Goal: Feedback & Contribution: Submit feedback/report problem

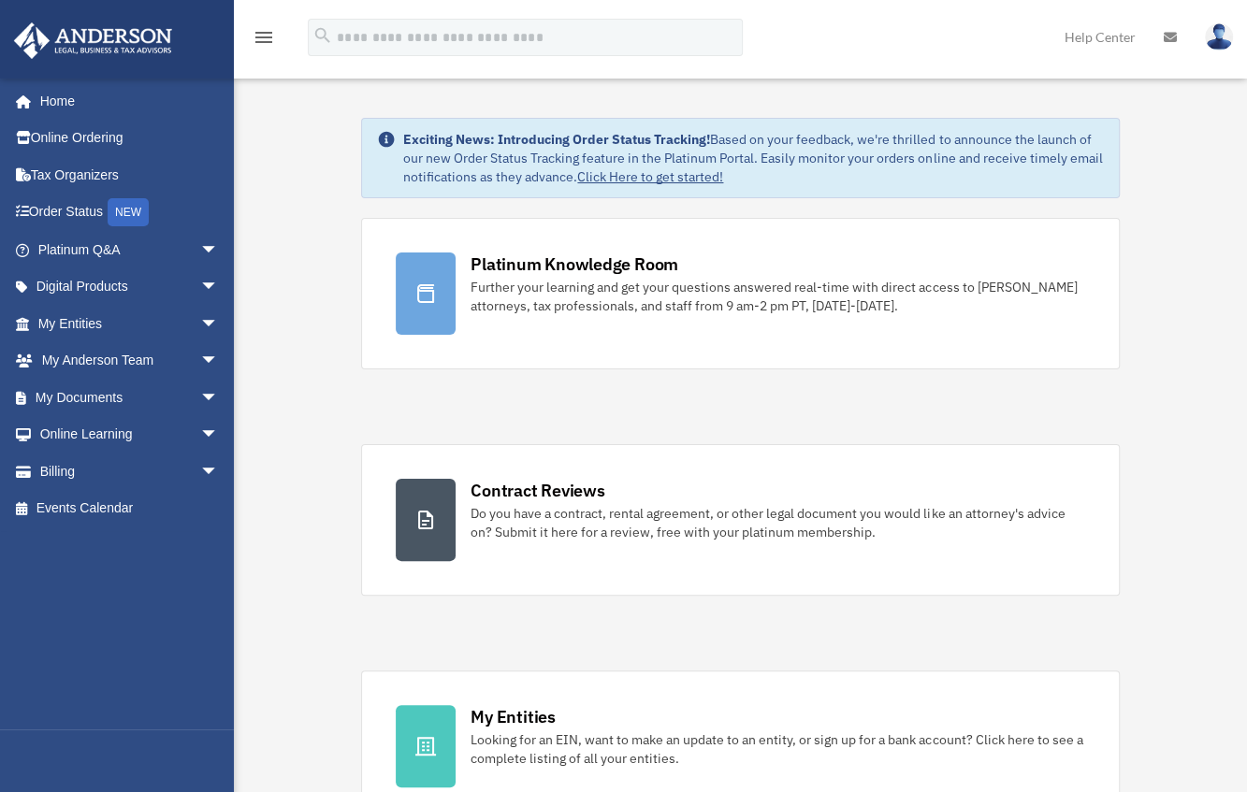
scroll to position [46, 0]
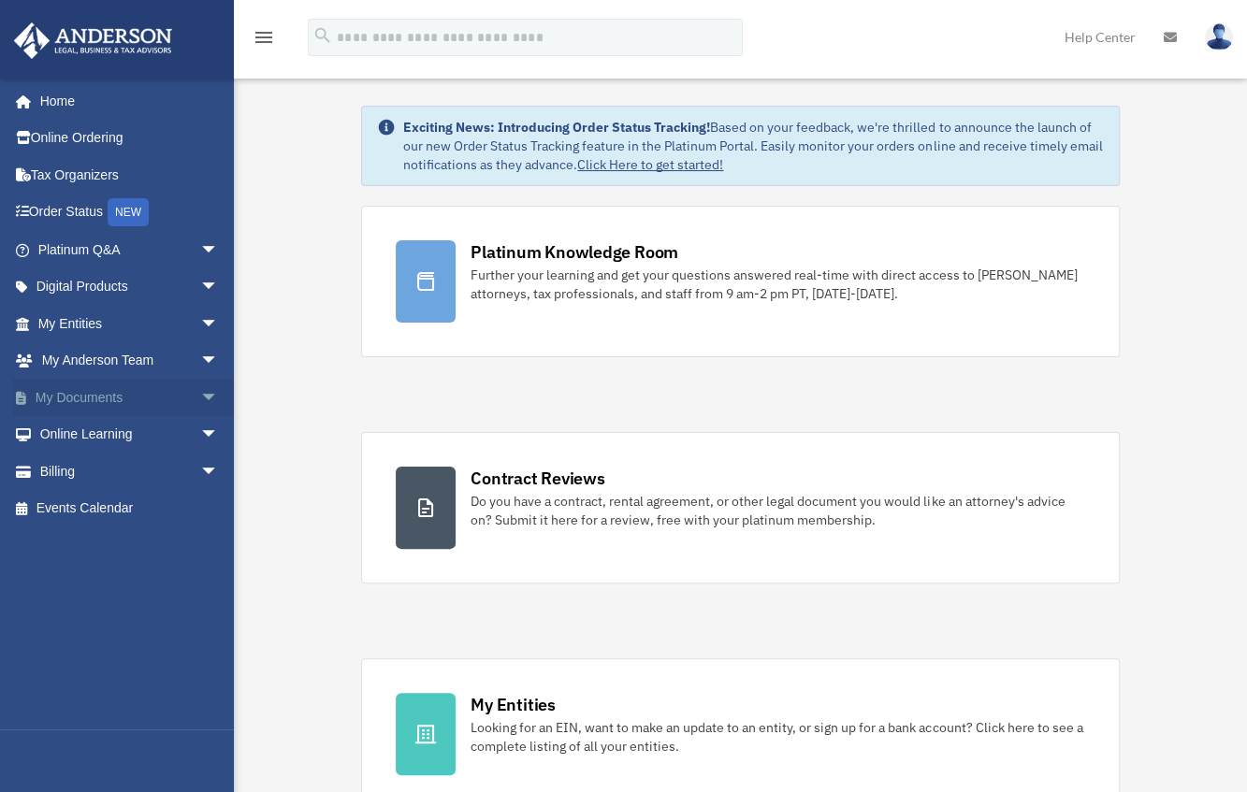
click at [106, 407] on link "My Documents arrow_drop_down" at bounding box center [130, 397] width 234 height 37
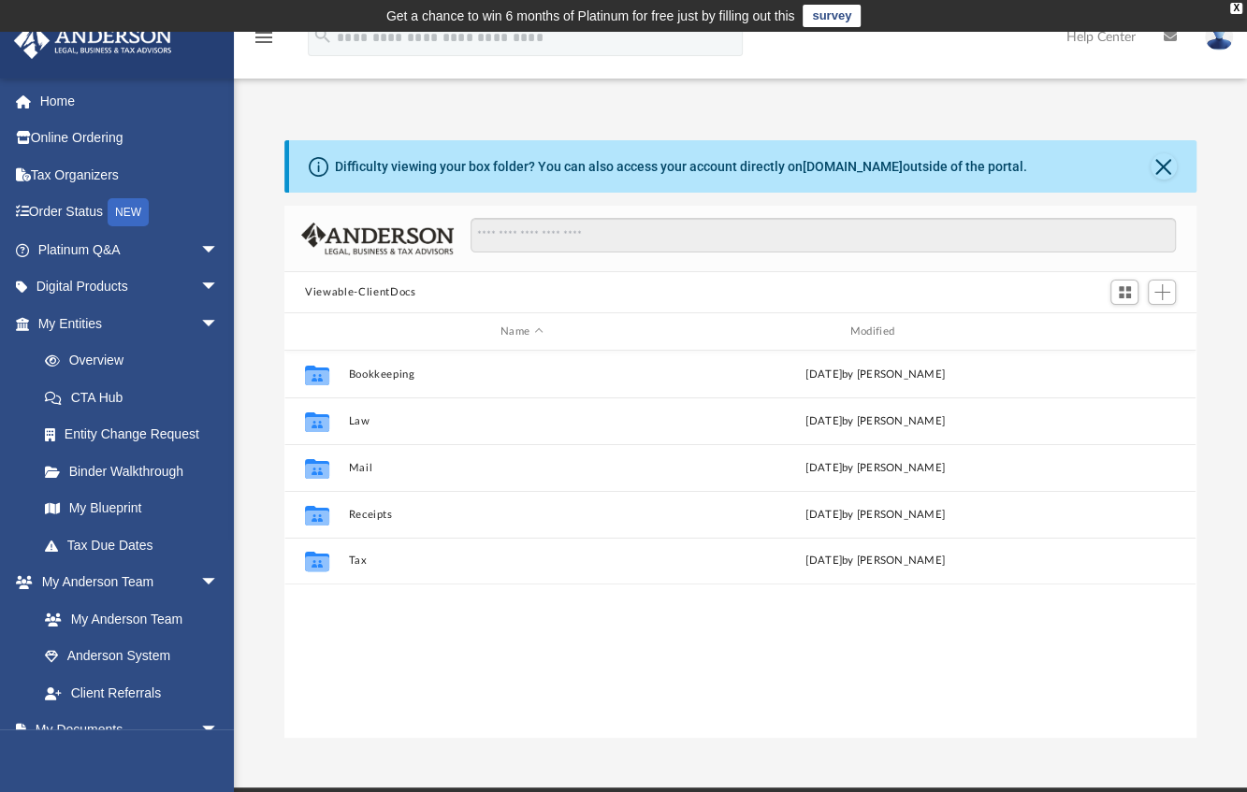
scroll to position [412, 898]
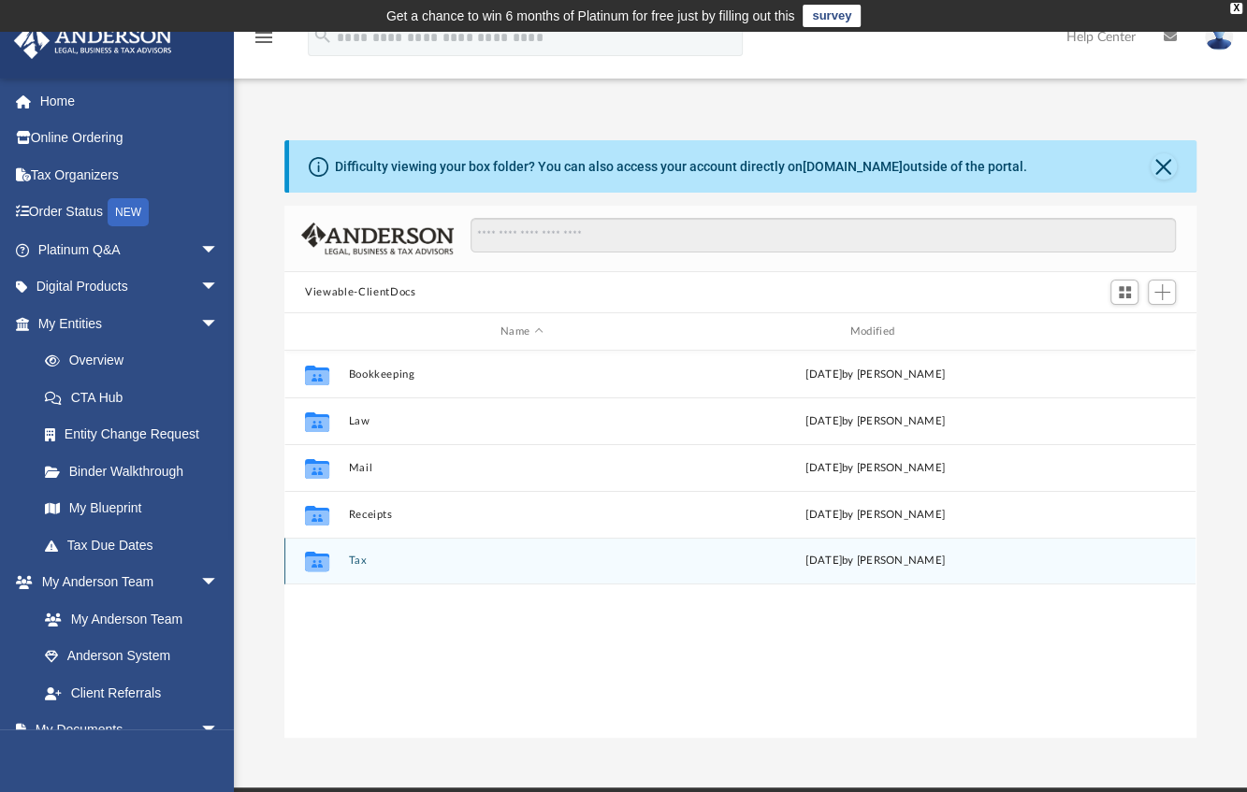
click at [354, 562] on button "Tax" at bounding box center [522, 561] width 346 height 12
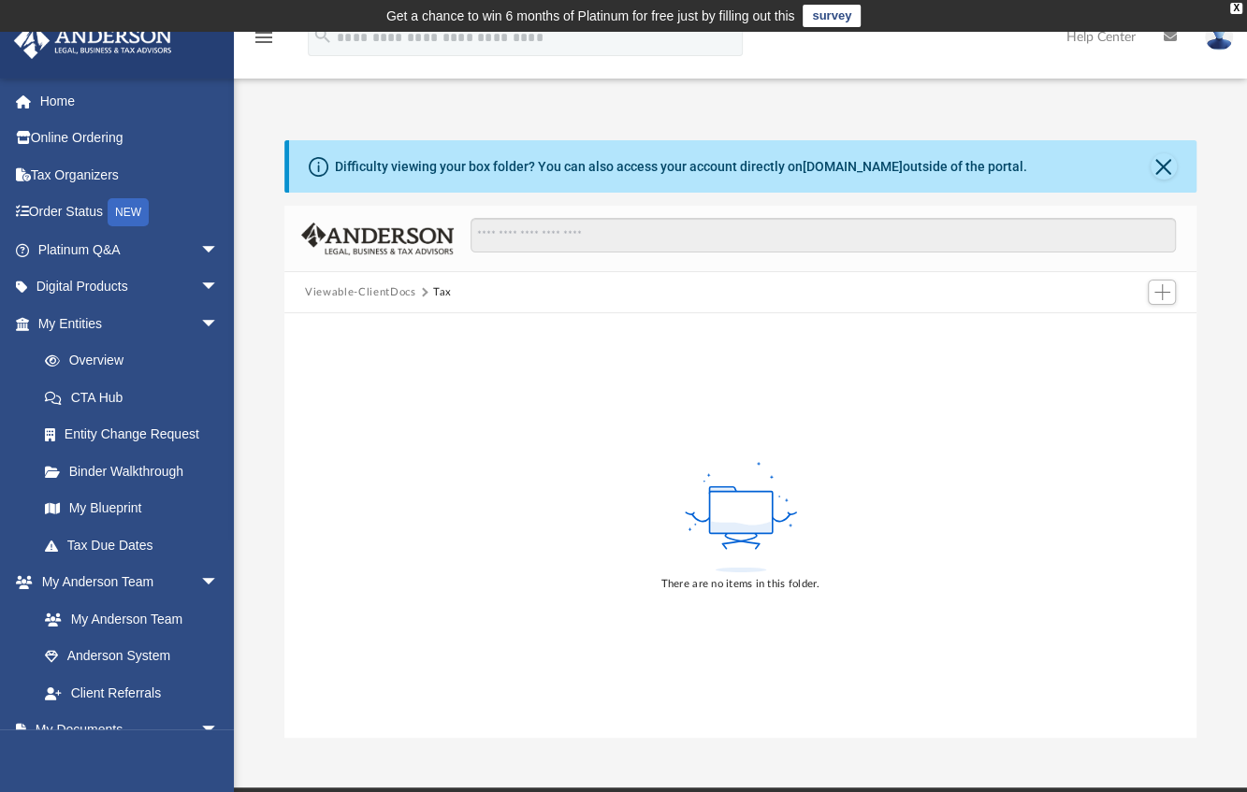
click at [365, 295] on button "Viewable-ClientDocs" at bounding box center [360, 292] width 110 height 17
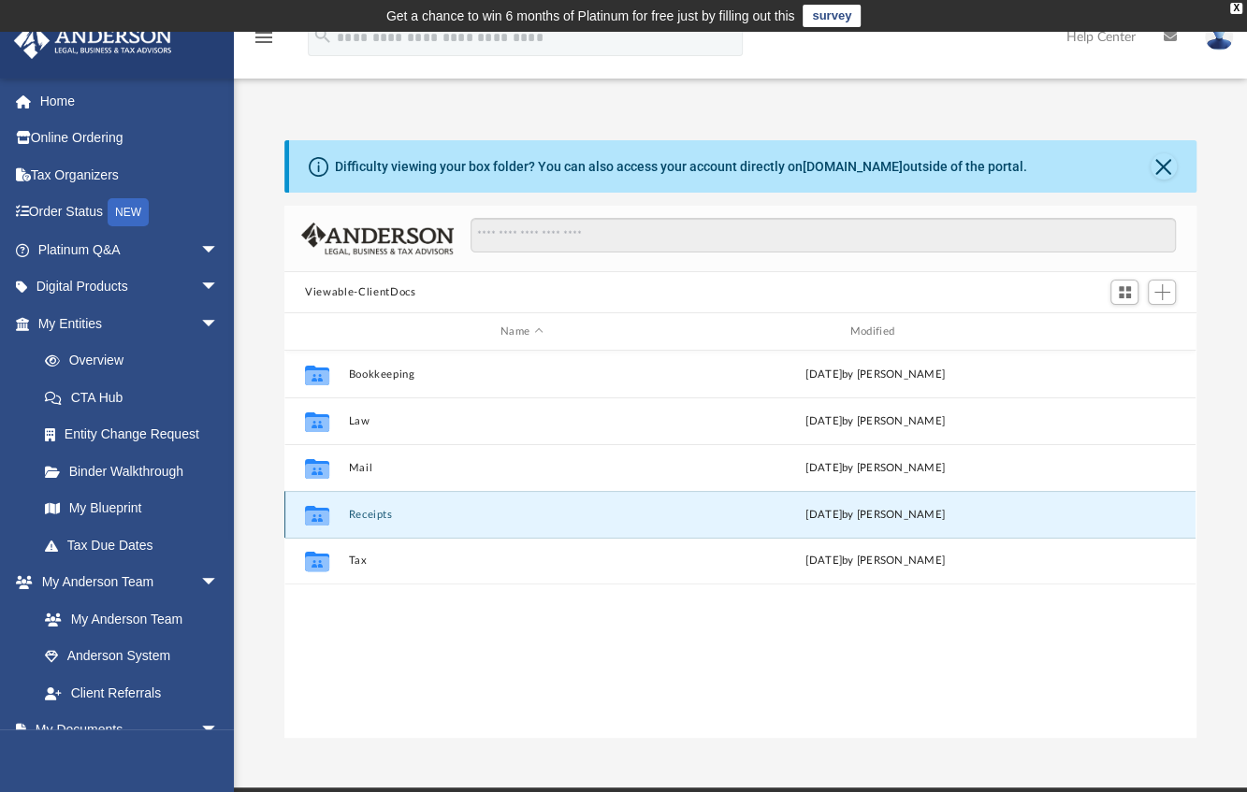
click at [361, 516] on button "Receipts" at bounding box center [522, 515] width 346 height 12
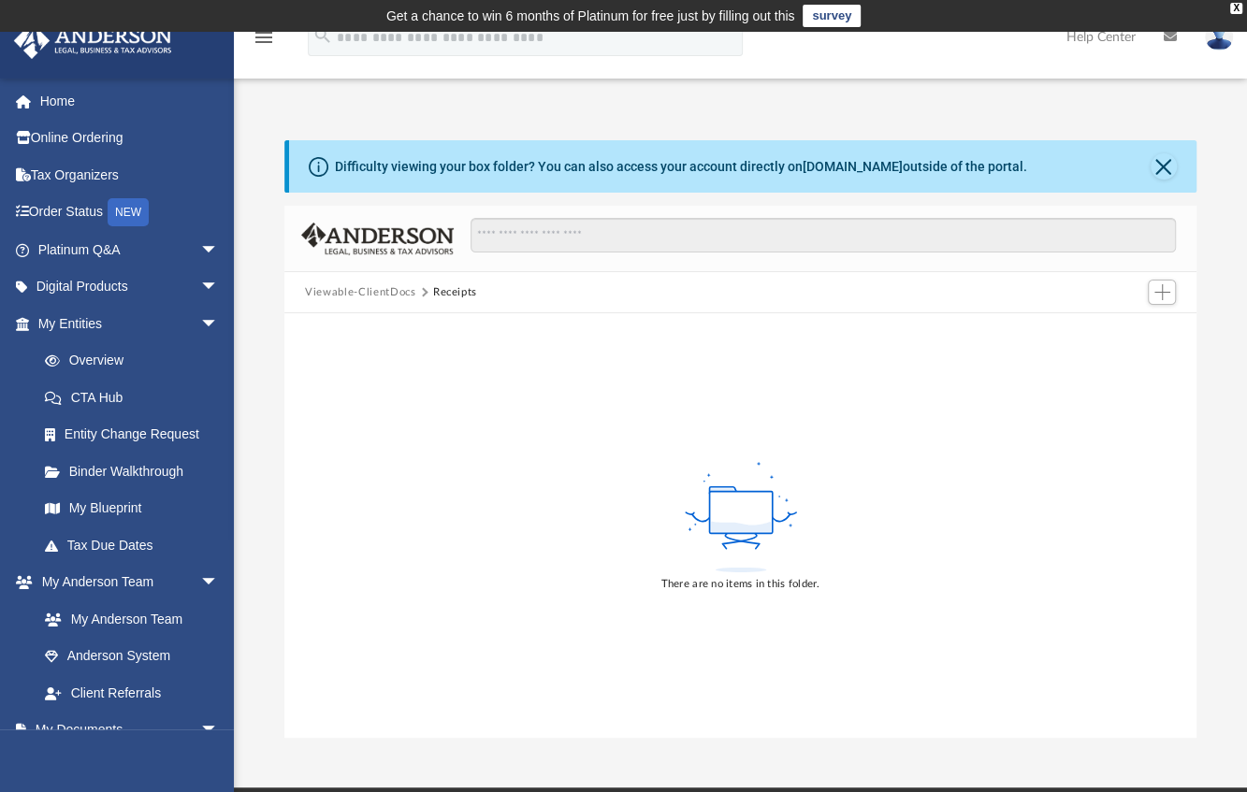
click at [338, 288] on button "Viewable-ClientDocs" at bounding box center [360, 292] width 110 height 17
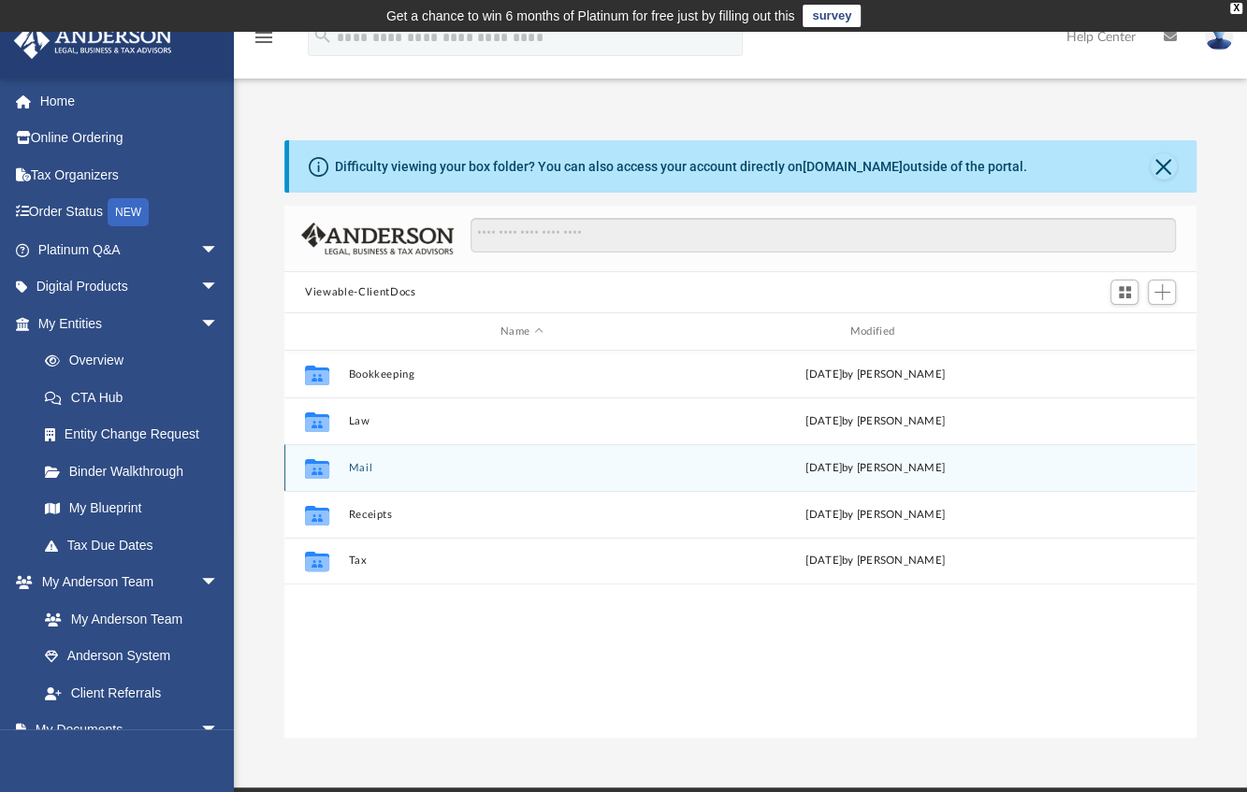
click at [366, 467] on button "Mail" at bounding box center [522, 468] width 346 height 12
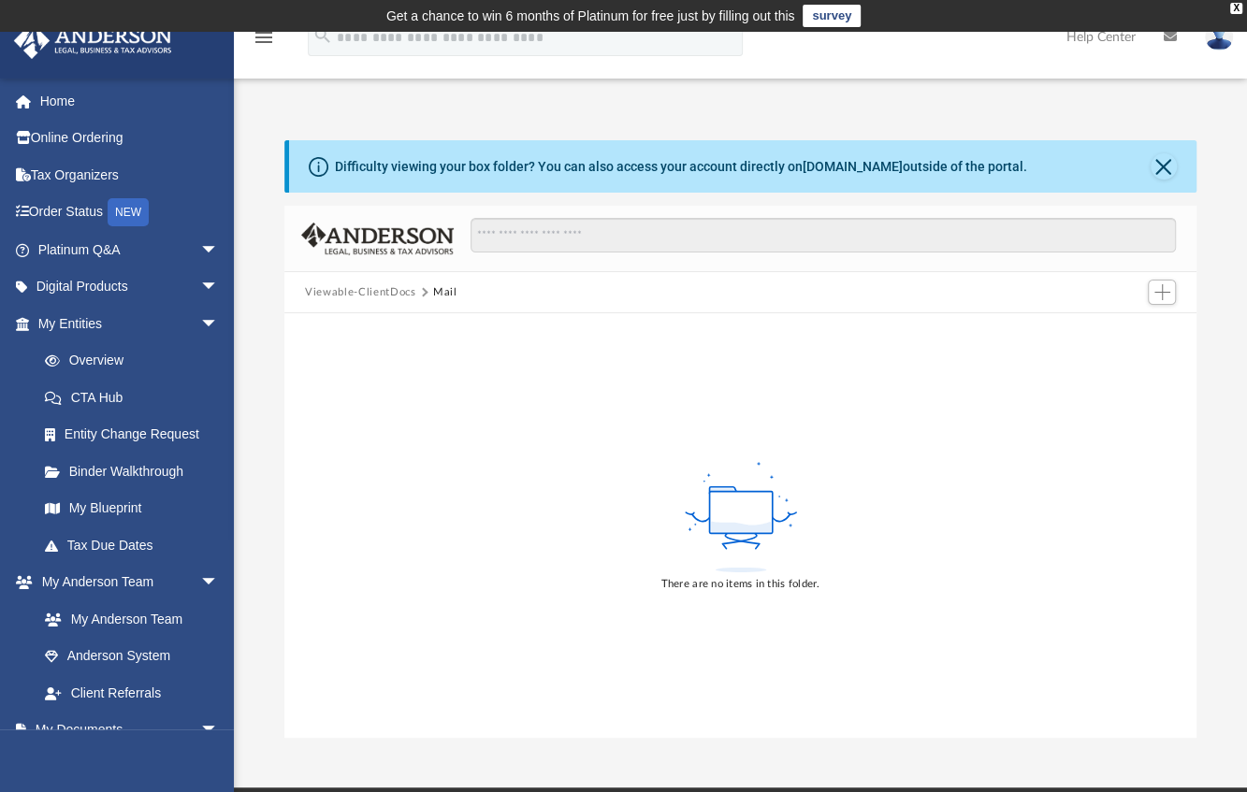
click at [373, 293] on button "Viewable-ClientDocs" at bounding box center [360, 292] width 110 height 17
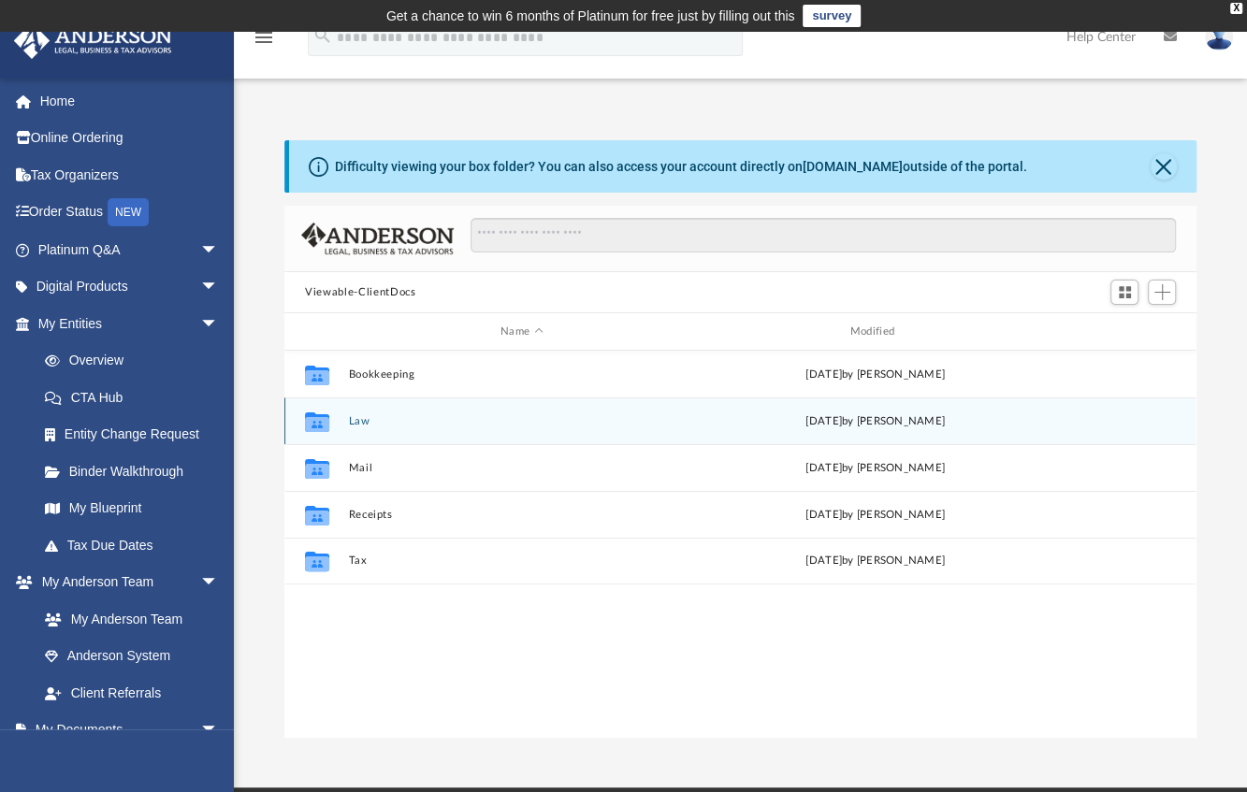
click at [357, 417] on button "Law" at bounding box center [522, 421] width 346 height 12
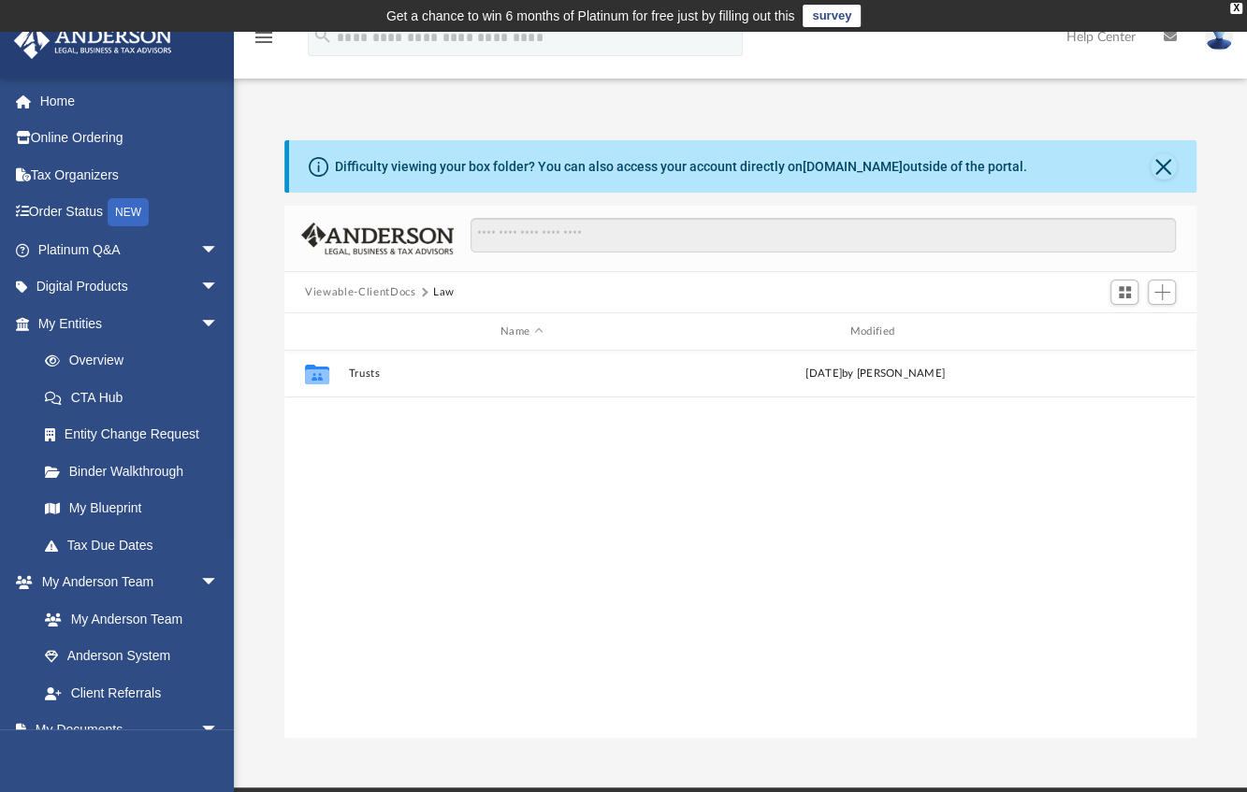
click at [376, 288] on button "Viewable-ClientDocs" at bounding box center [360, 292] width 110 height 17
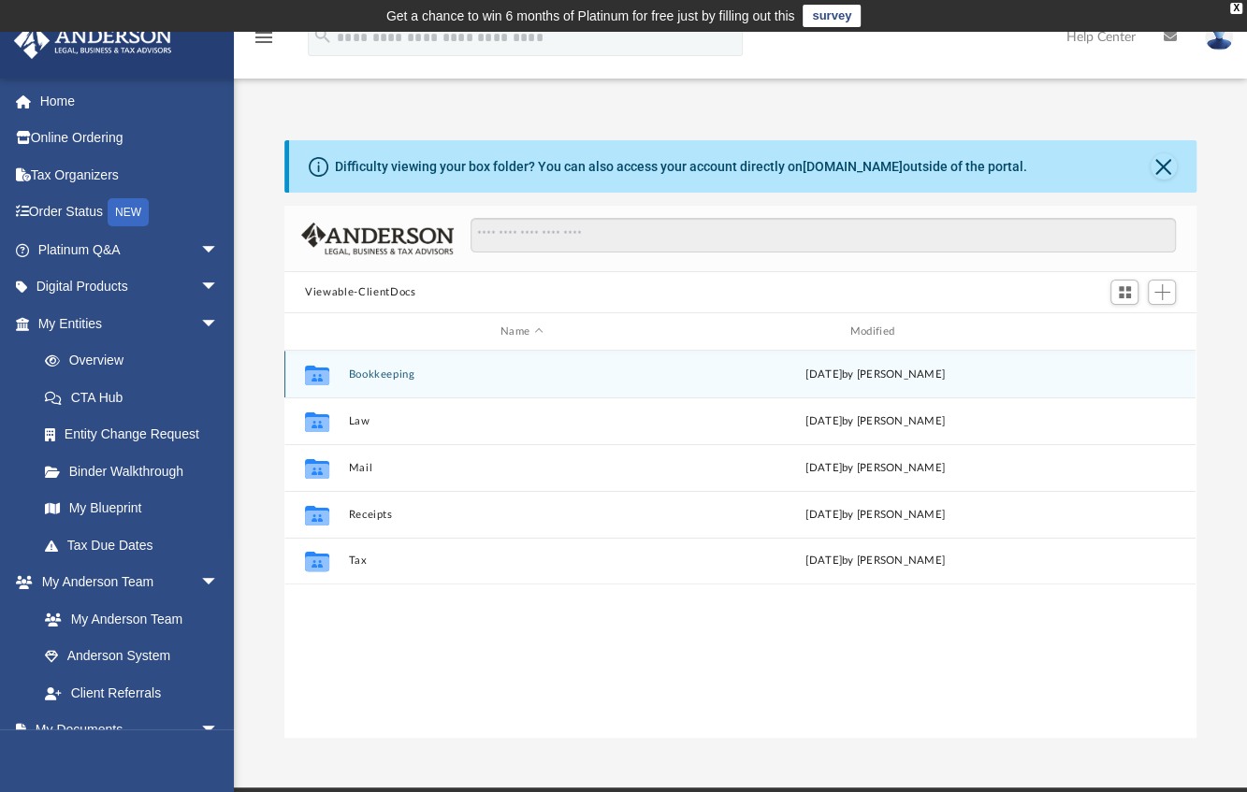
click at [386, 371] on button "Bookkeeping" at bounding box center [522, 375] width 346 height 12
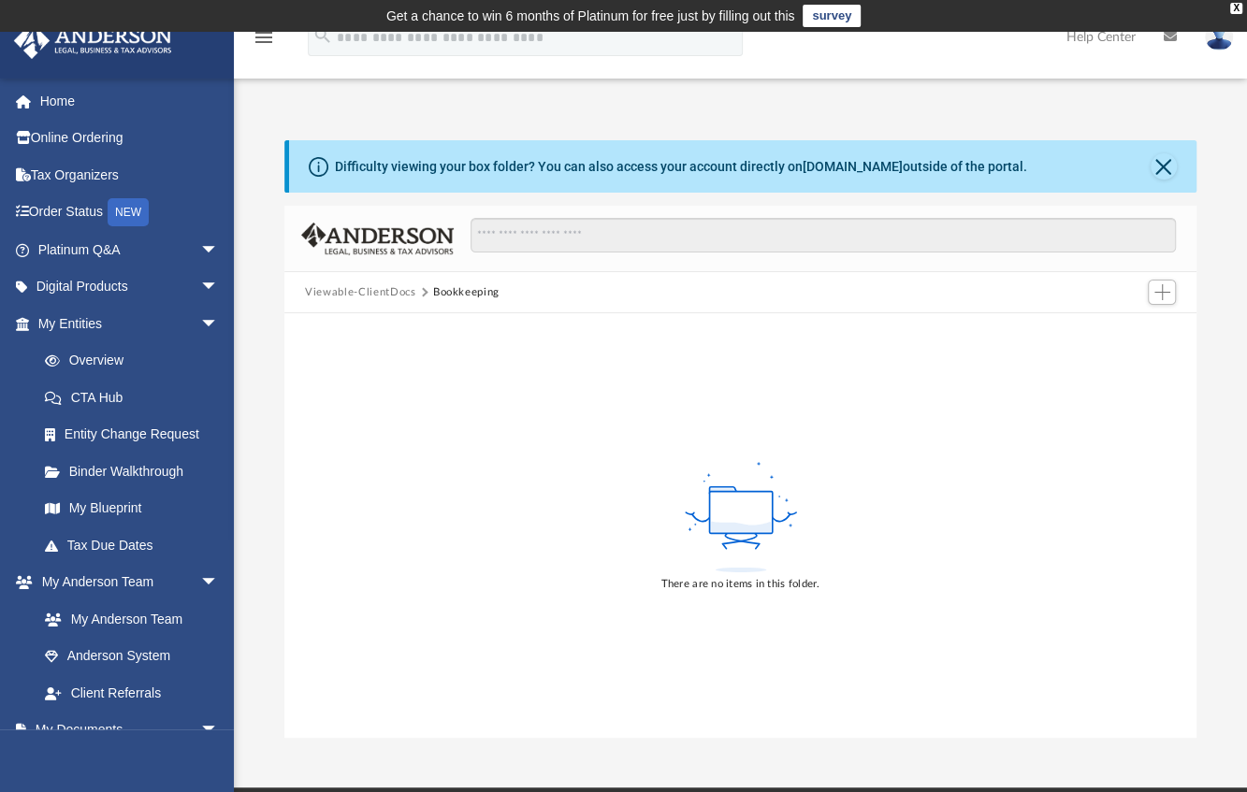
click at [366, 287] on button "Viewable-ClientDocs" at bounding box center [360, 292] width 110 height 17
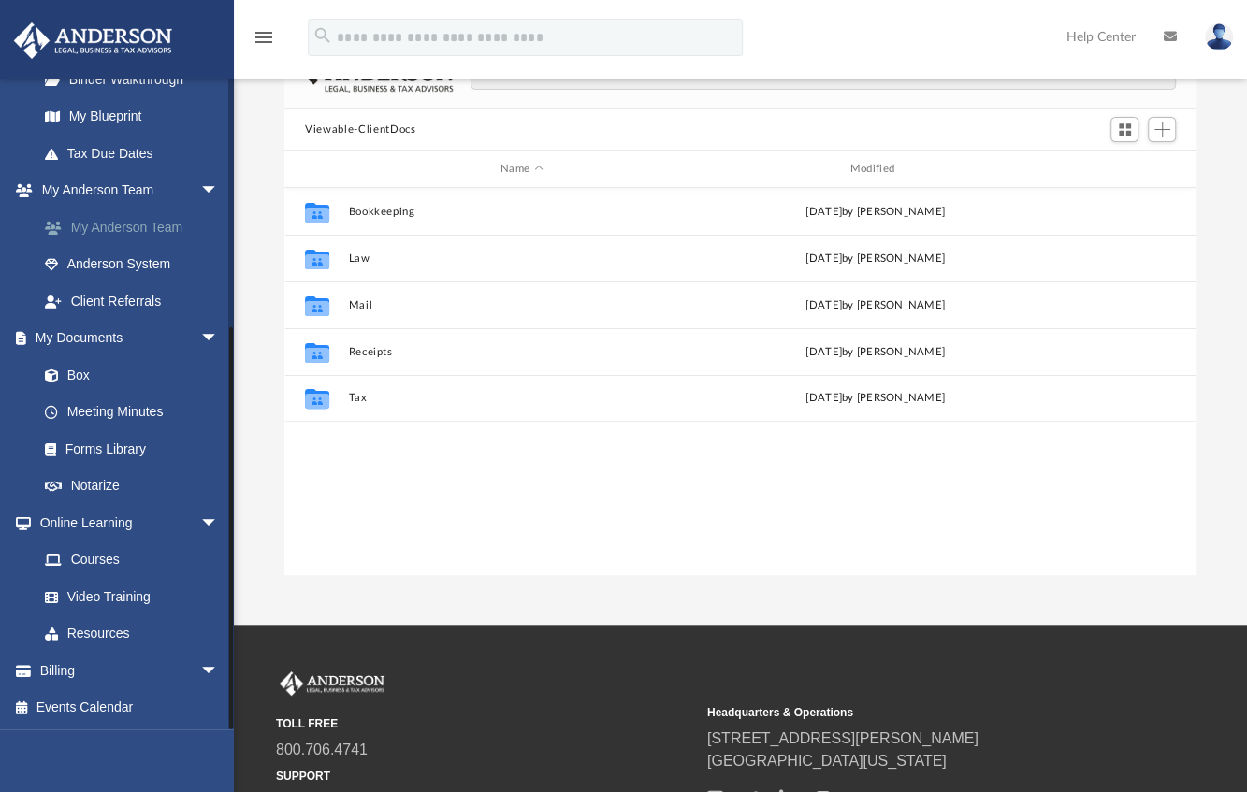
scroll to position [165, 0]
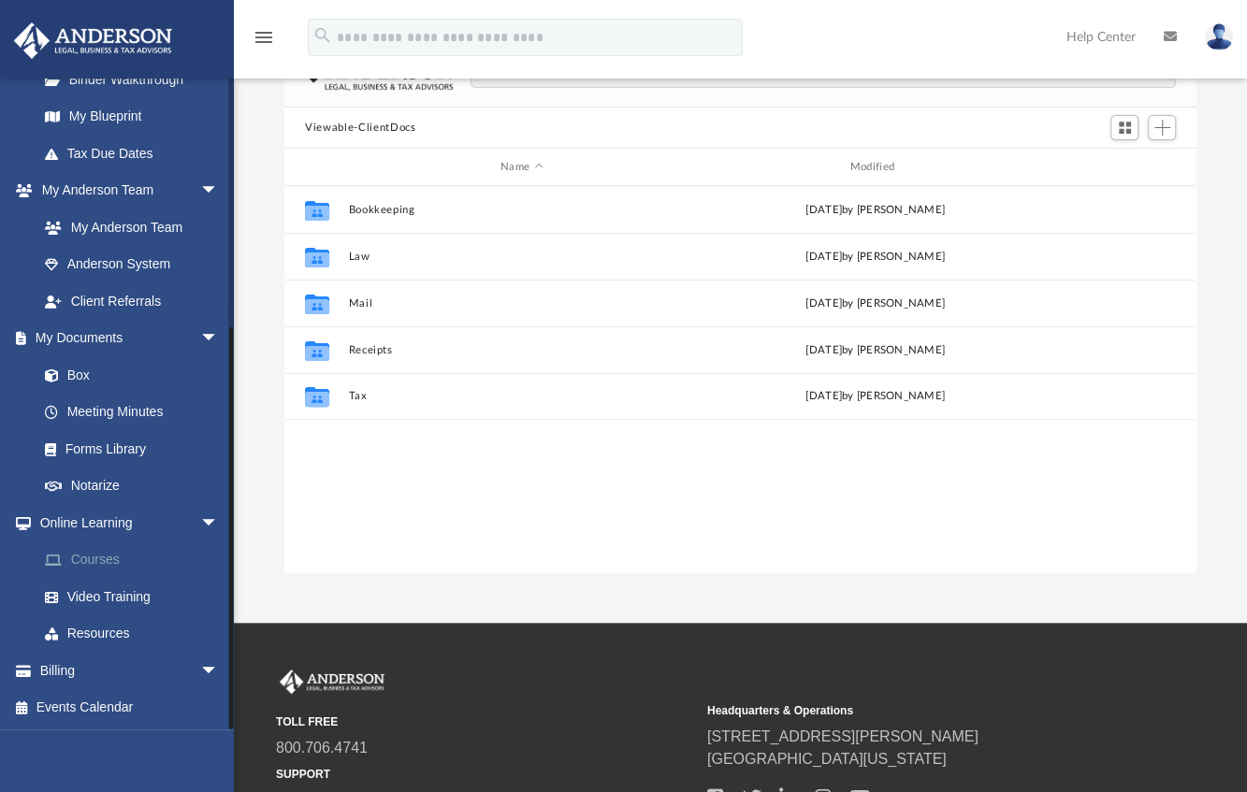
click at [104, 564] on link "Courses" at bounding box center [136, 560] width 221 height 37
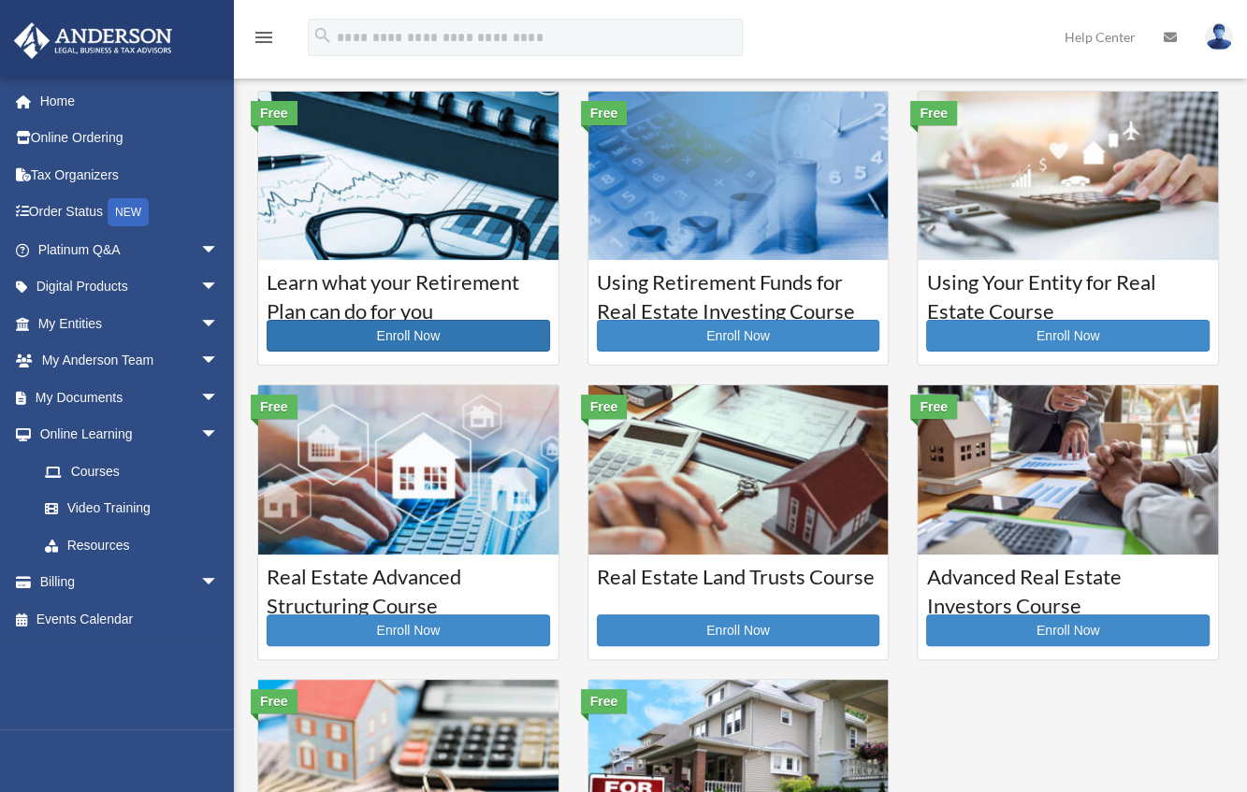
scroll to position [45, 0]
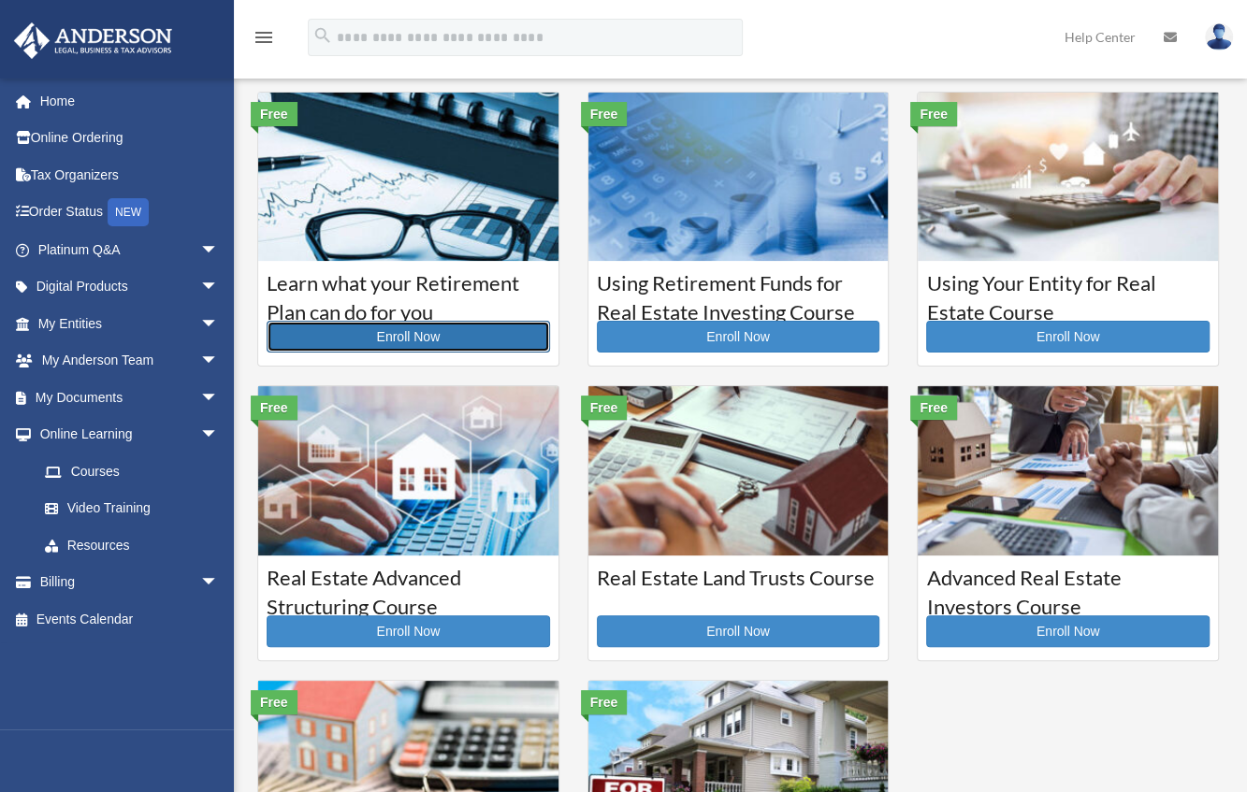
click at [415, 332] on link "Enroll Now" at bounding box center [408, 337] width 283 height 32
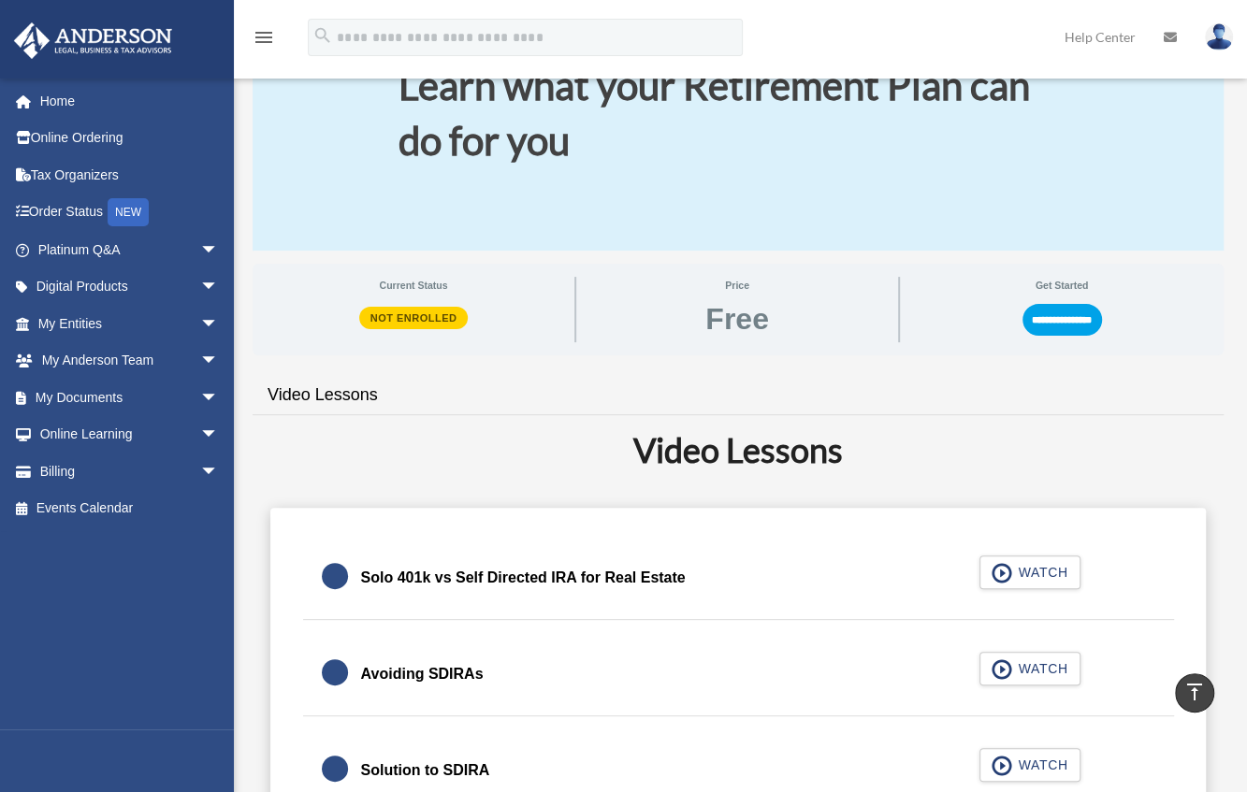
scroll to position [142, 0]
click at [1049, 317] on input "**********" at bounding box center [1063, 321] width 80 height 32
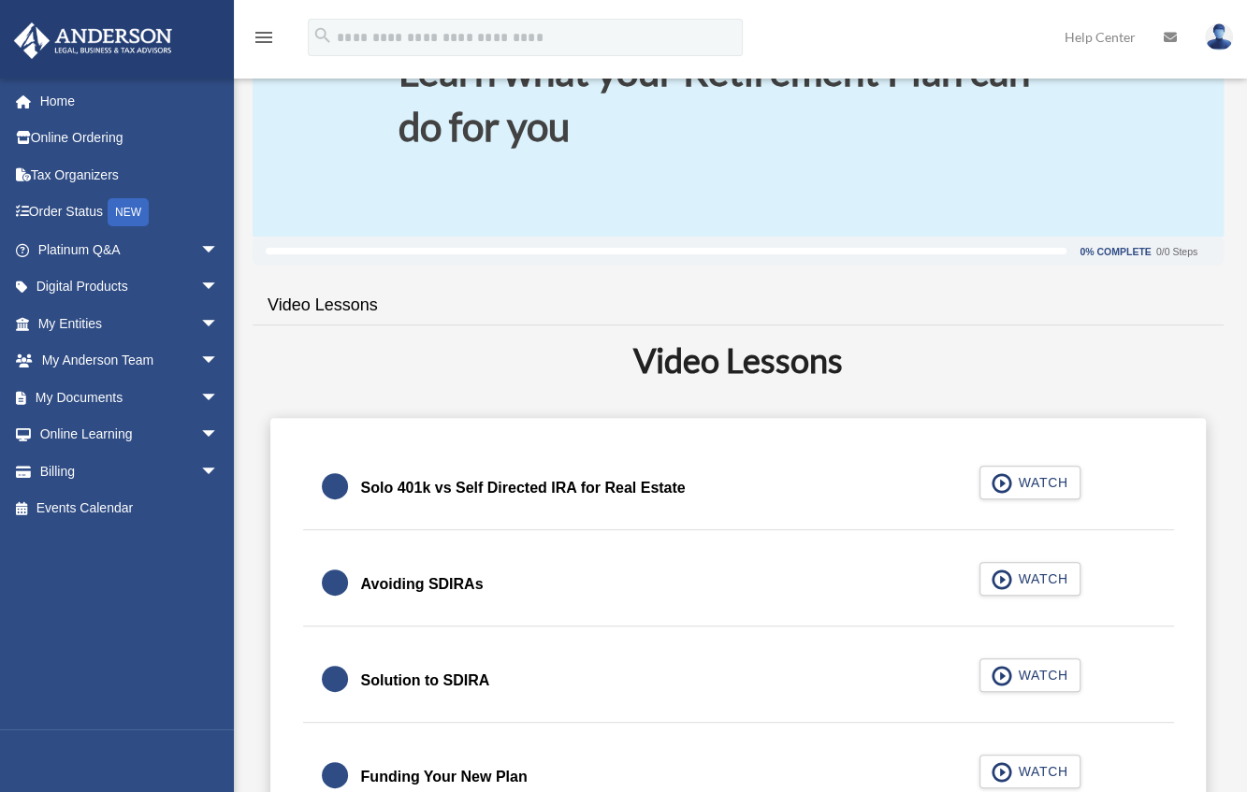
scroll to position [159, 0]
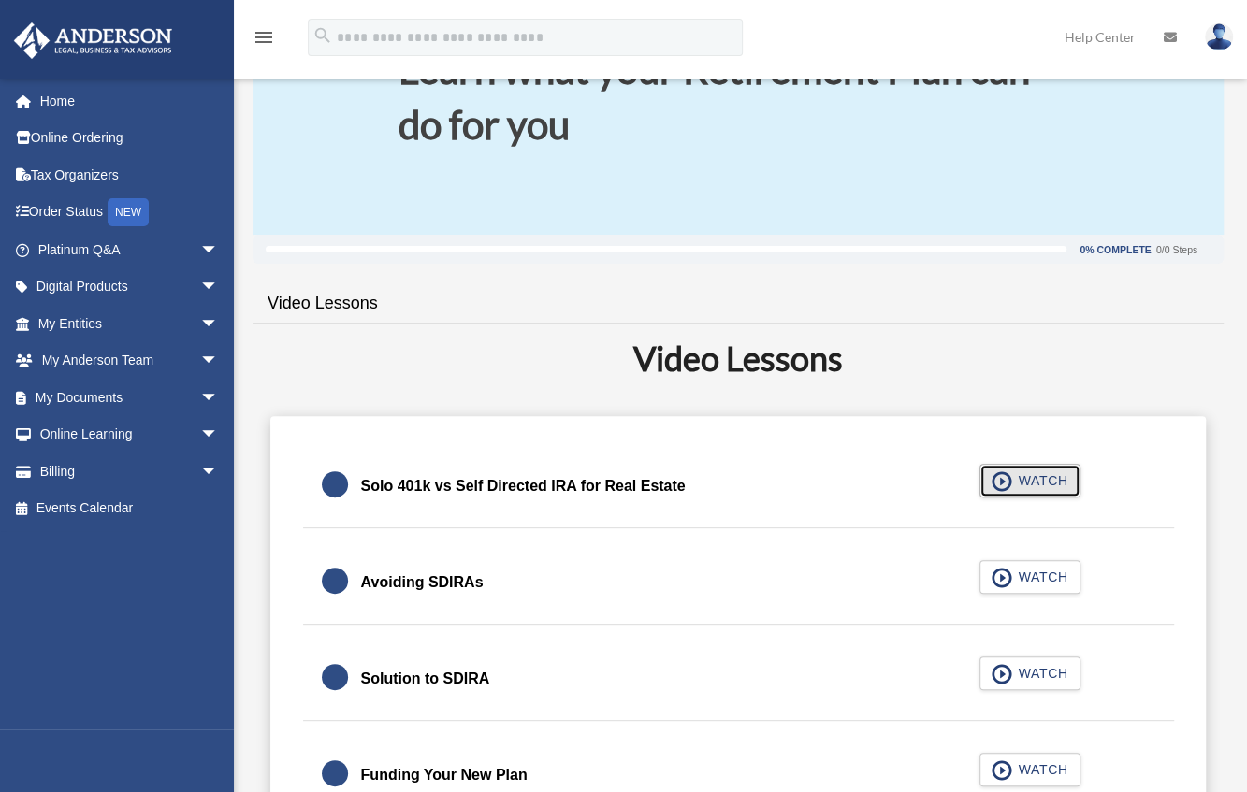
click at [1037, 472] on span "WATCH" at bounding box center [1039, 481] width 55 height 19
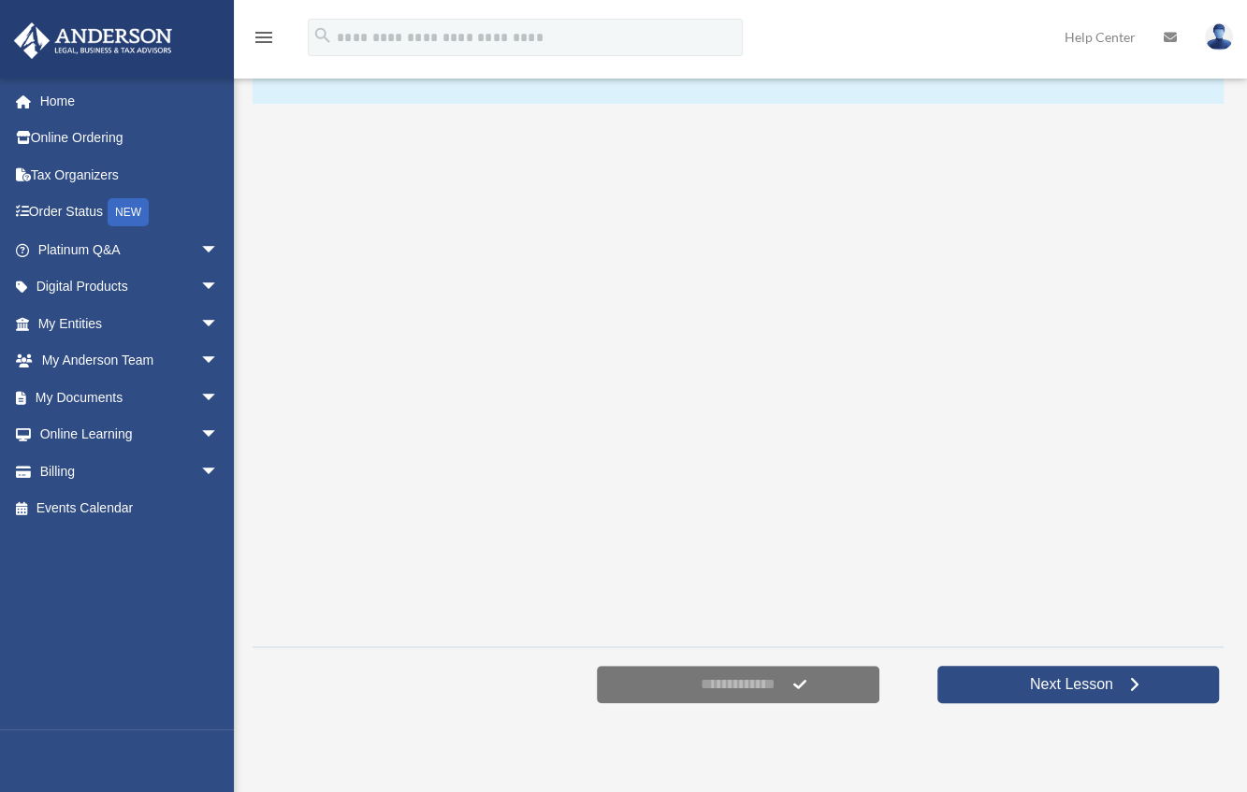
scroll to position [290, 0]
click at [798, 684] on form "**********" at bounding box center [738, 684] width 282 height 37
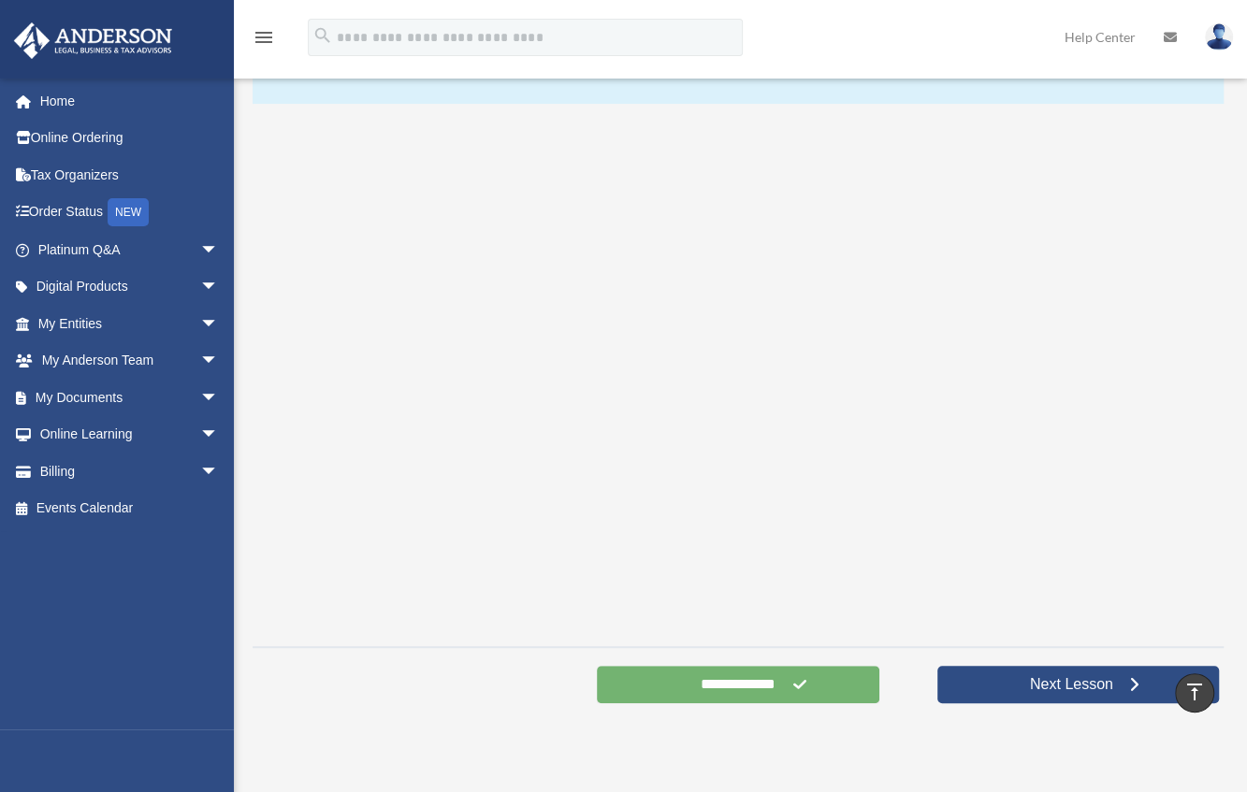
click at [783, 689] on input "**********" at bounding box center [738, 684] width 282 height 37
click at [793, 679] on form "**********" at bounding box center [738, 684] width 282 height 37
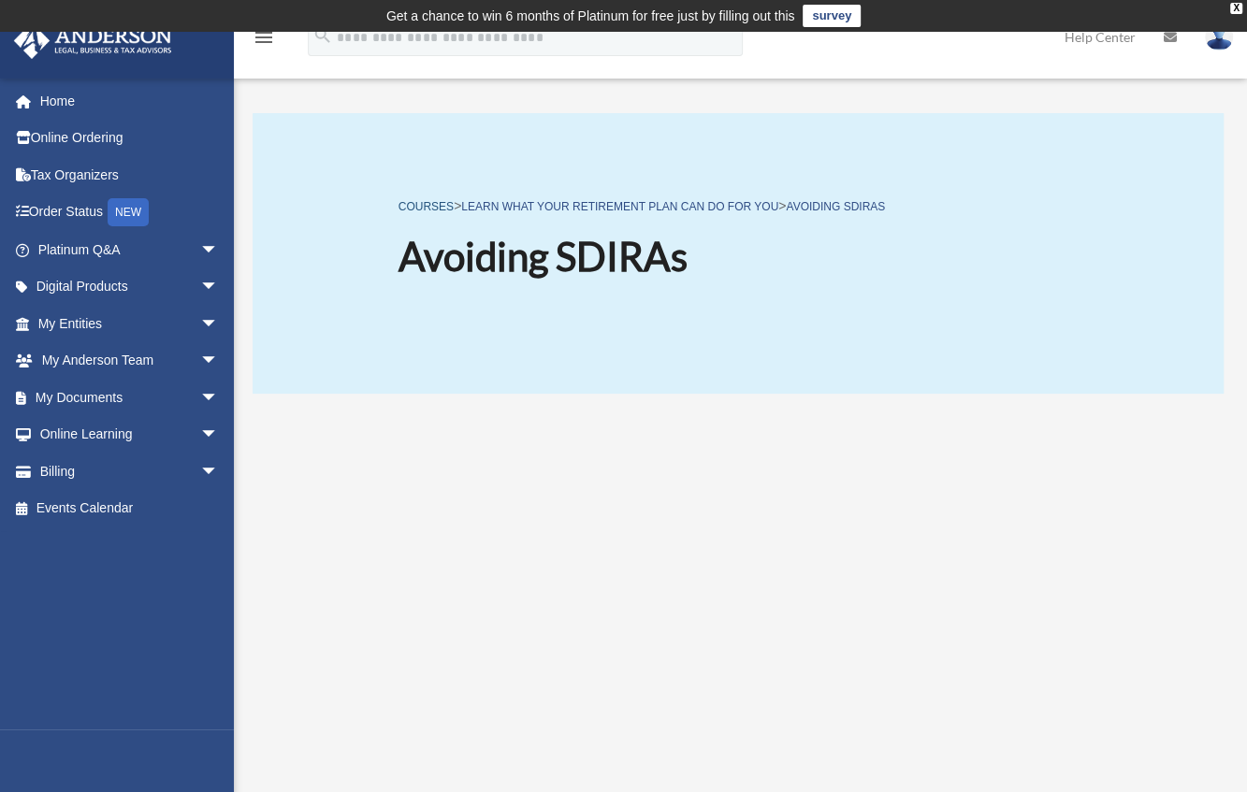
click at [432, 206] on link "COURSES" at bounding box center [426, 206] width 55 height 13
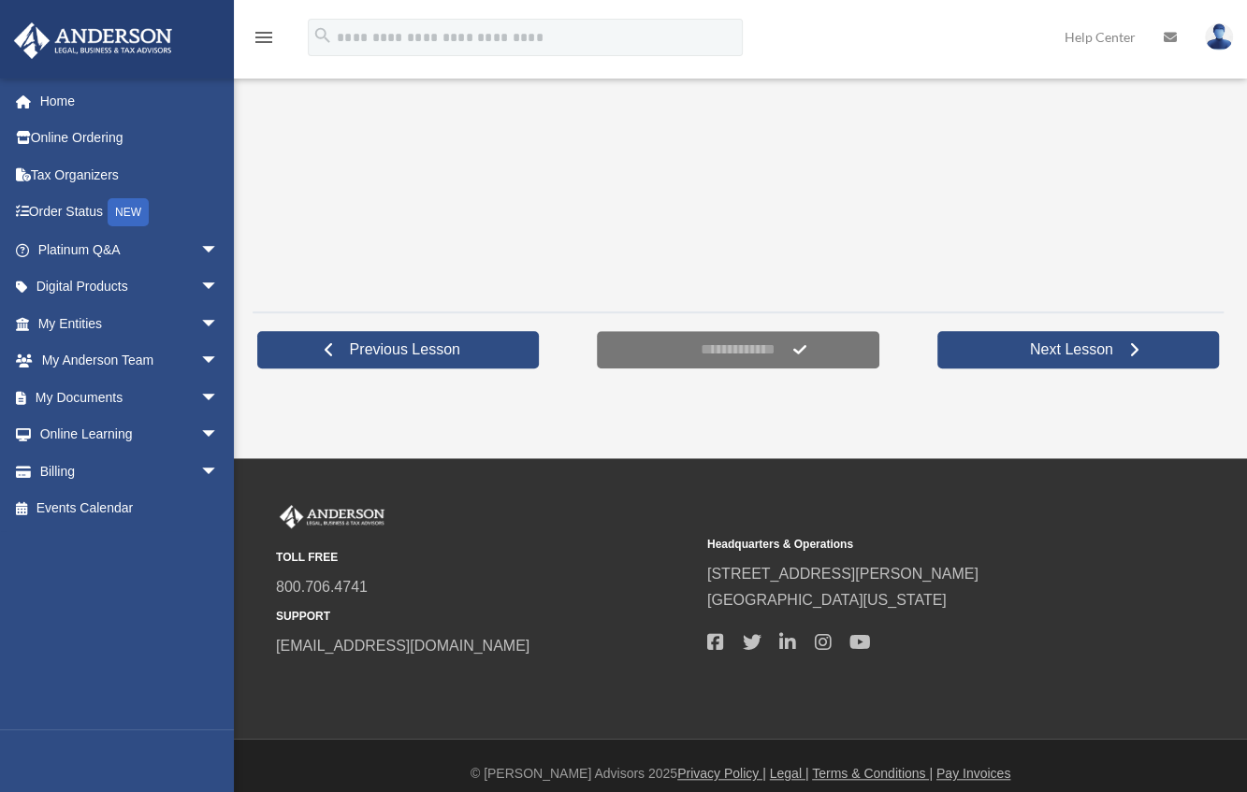
scroll to position [641, 0]
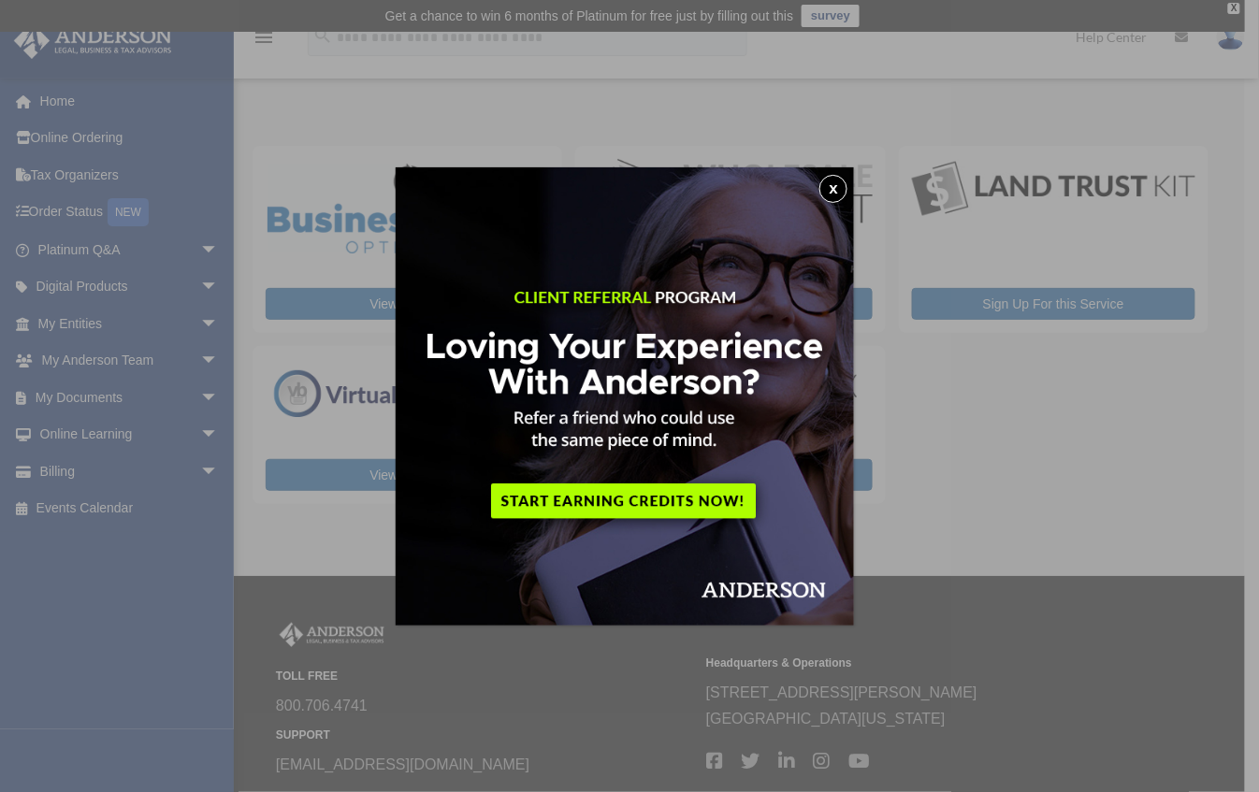
click at [838, 186] on button "x" at bounding box center [834, 189] width 28 height 28
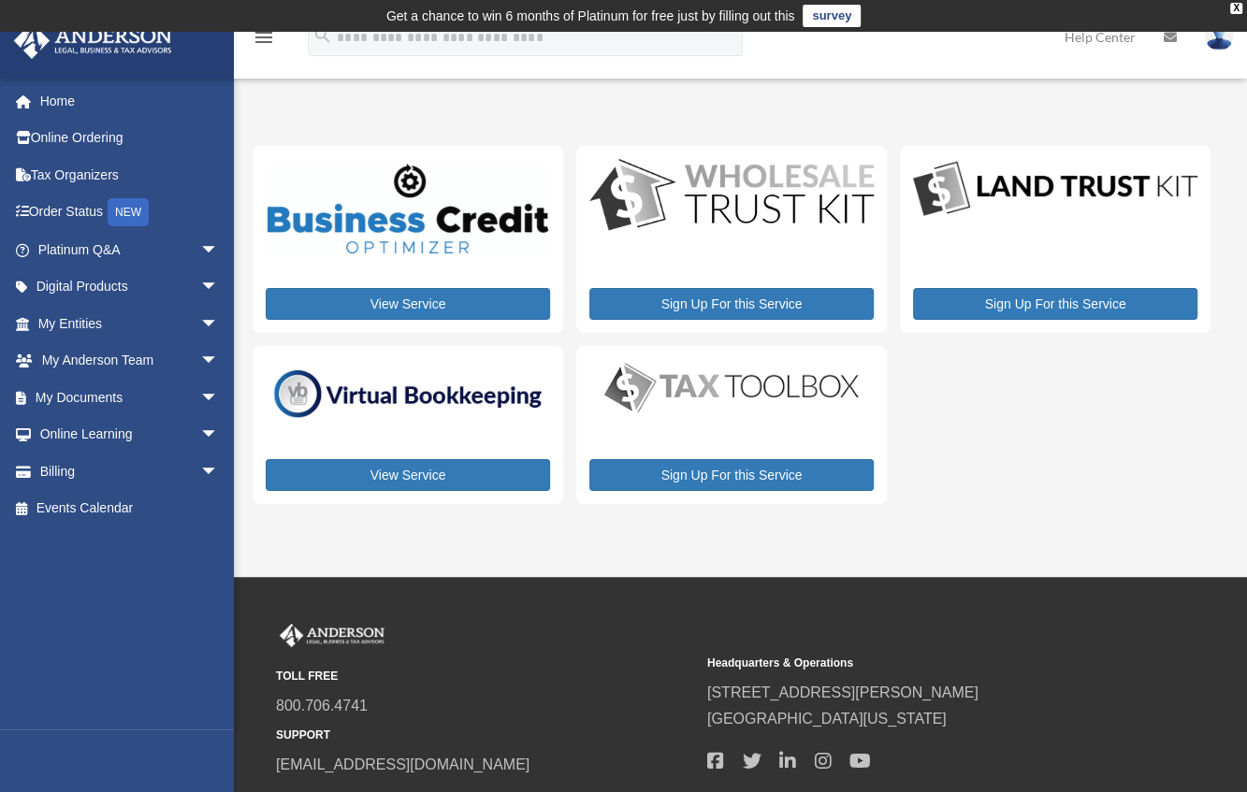
click at [829, 15] on link "survey" at bounding box center [832, 16] width 58 height 22
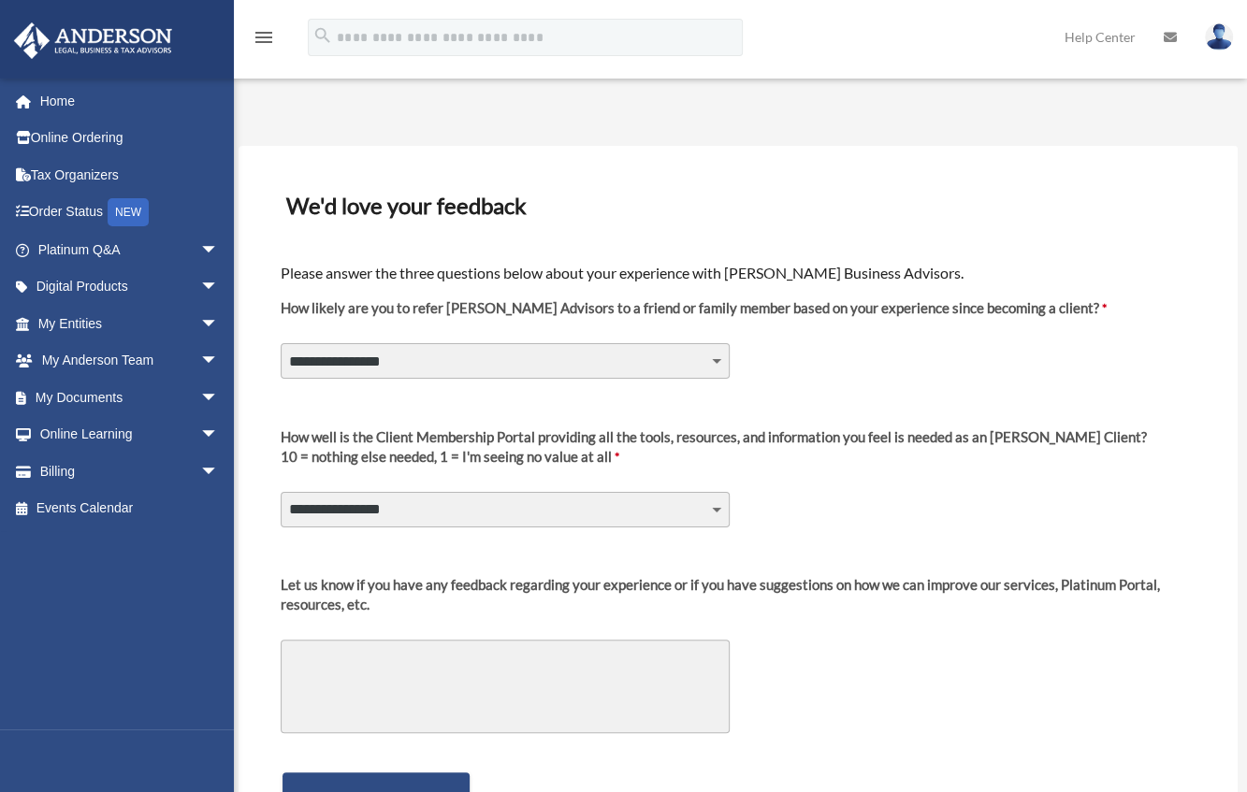
click at [621, 349] on select "**********" at bounding box center [505, 361] width 449 height 36
select select "********"
click at [281, 343] on select "**********" at bounding box center [505, 361] width 449 height 36
click at [685, 511] on select "**********" at bounding box center [505, 510] width 449 height 36
select select "********"
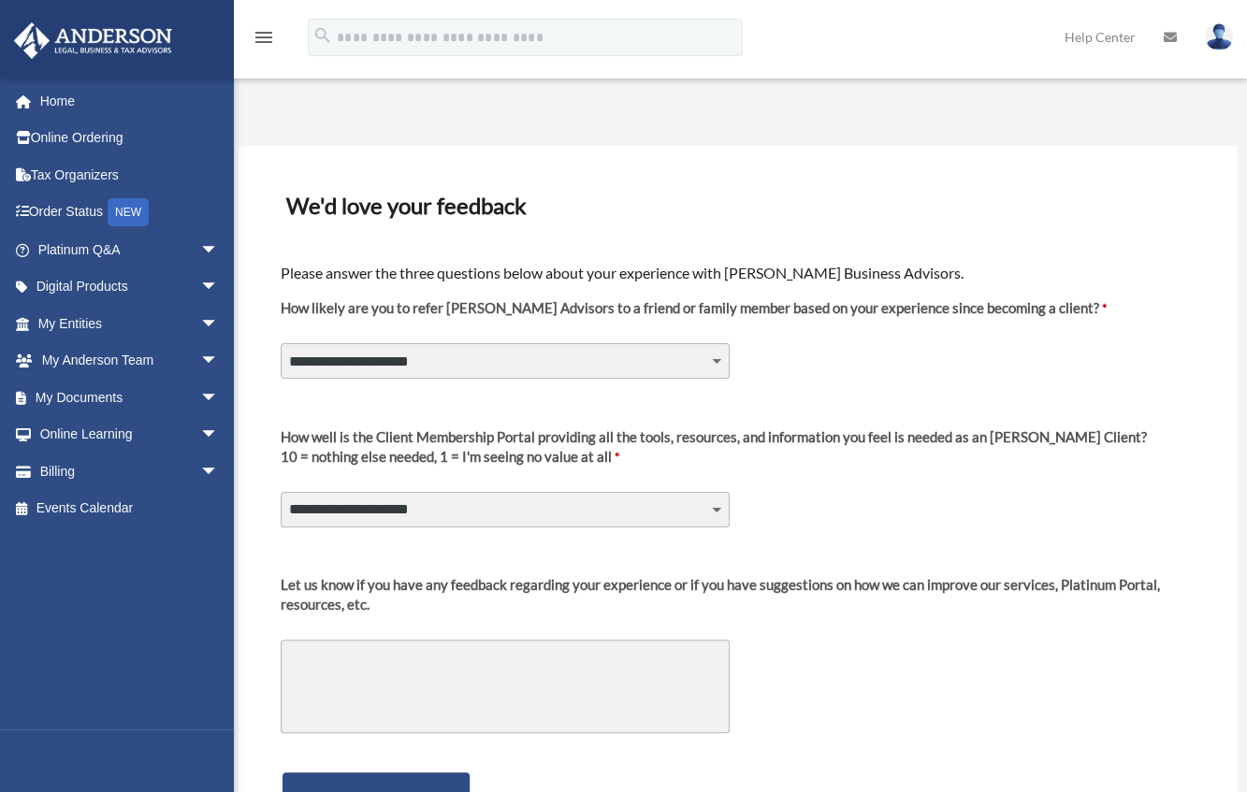
click at [281, 492] on select "**********" at bounding box center [505, 510] width 449 height 36
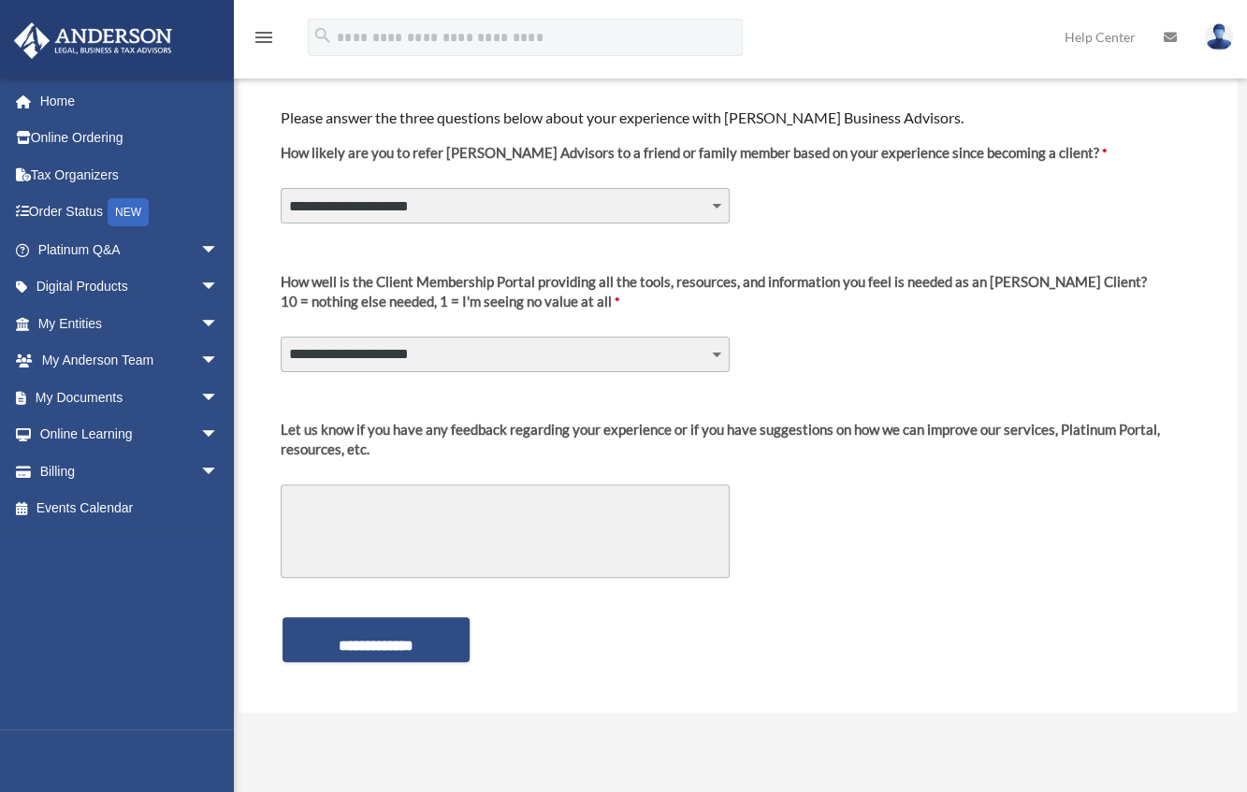
scroll to position [165, 0]
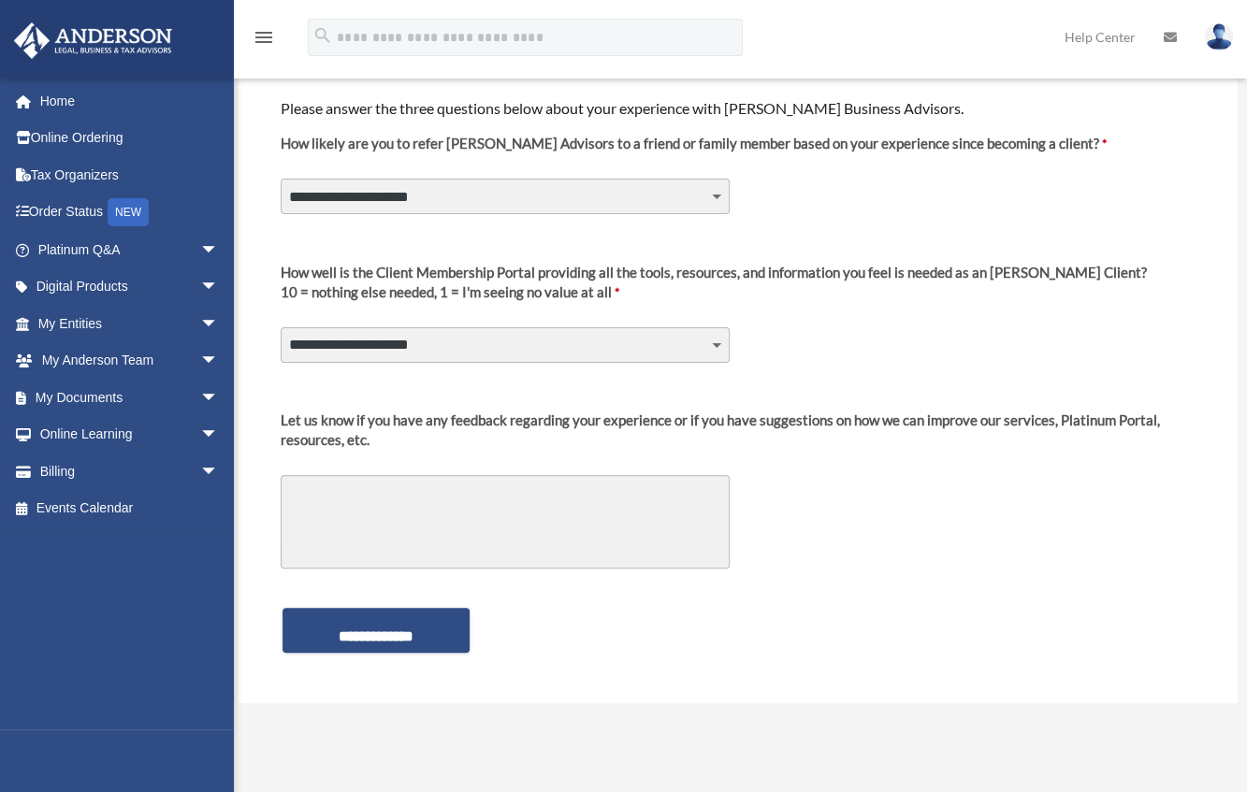
click at [607, 515] on textarea "Let us know if you have any feedback regarding your experience or if you have s…" at bounding box center [505, 522] width 449 height 94
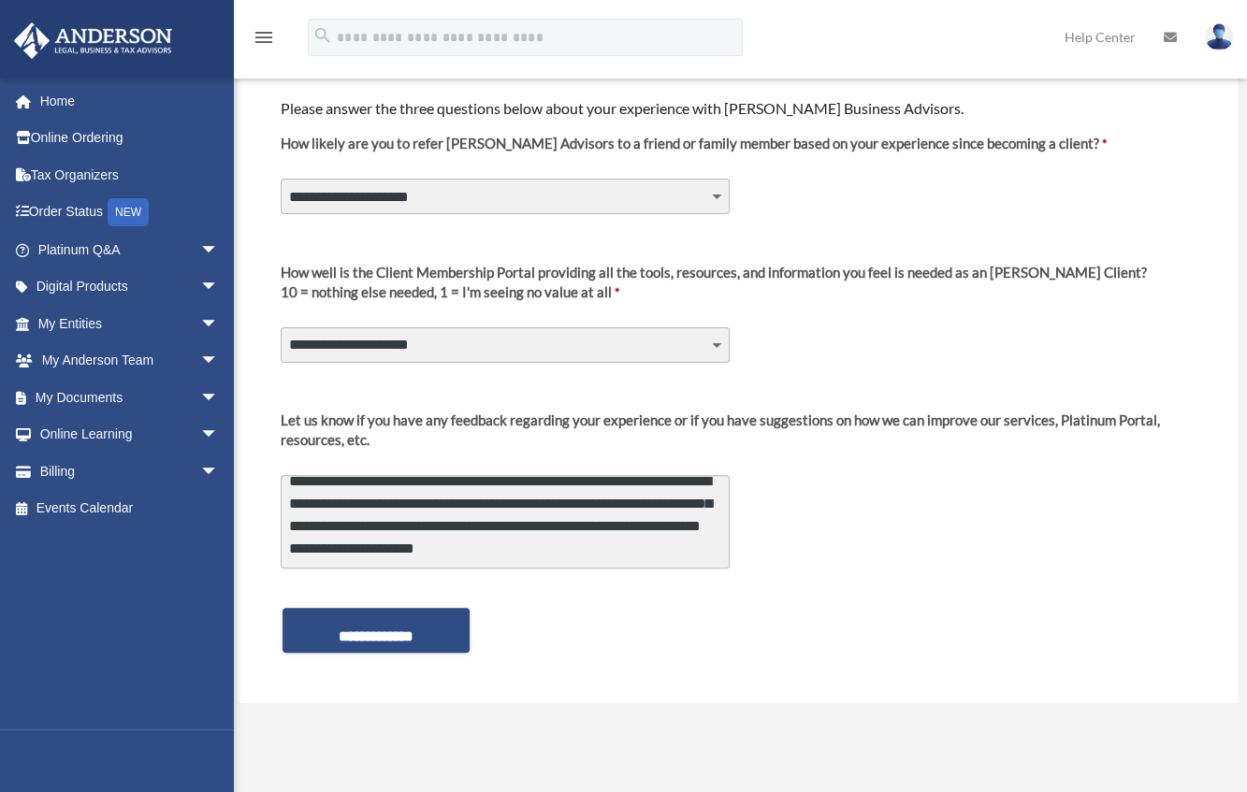
scroll to position [8, 0]
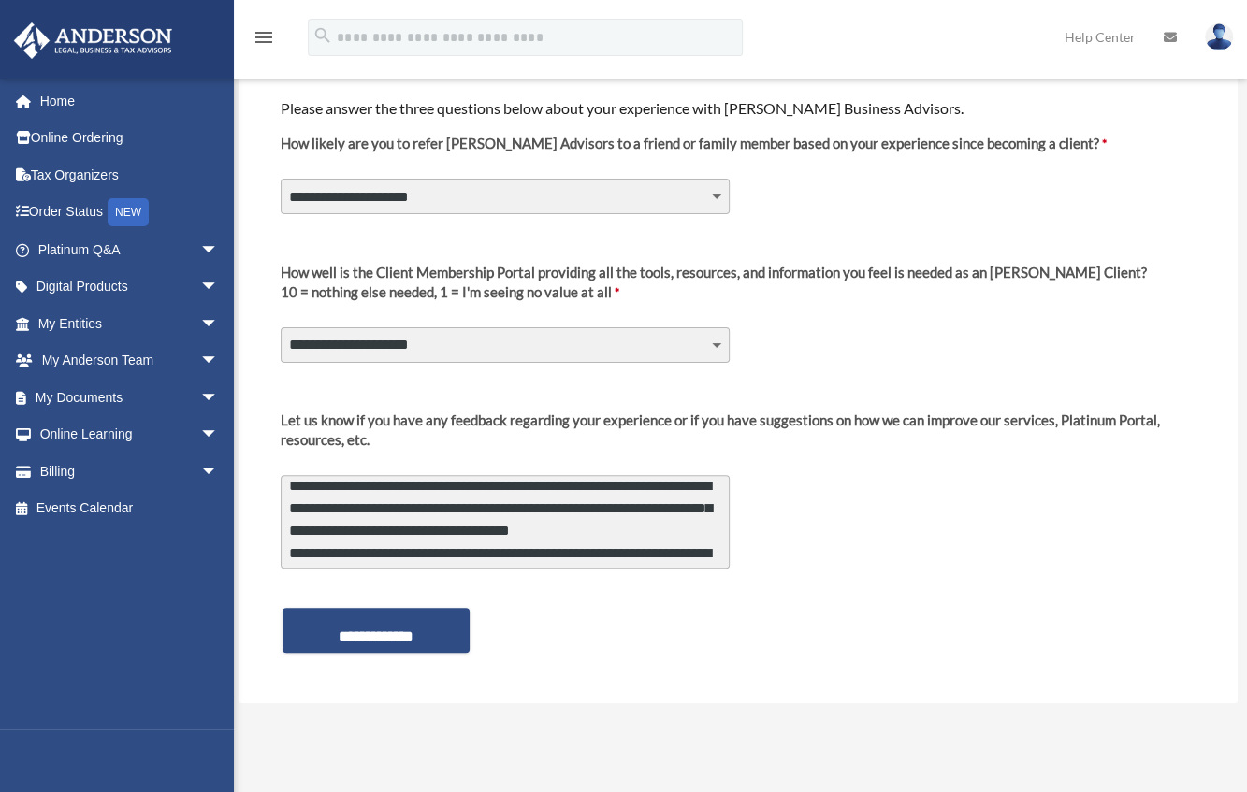
click at [343, 505] on textarea "**********" at bounding box center [505, 522] width 449 height 94
click at [305, 501] on textarea "**********" at bounding box center [505, 522] width 449 height 94
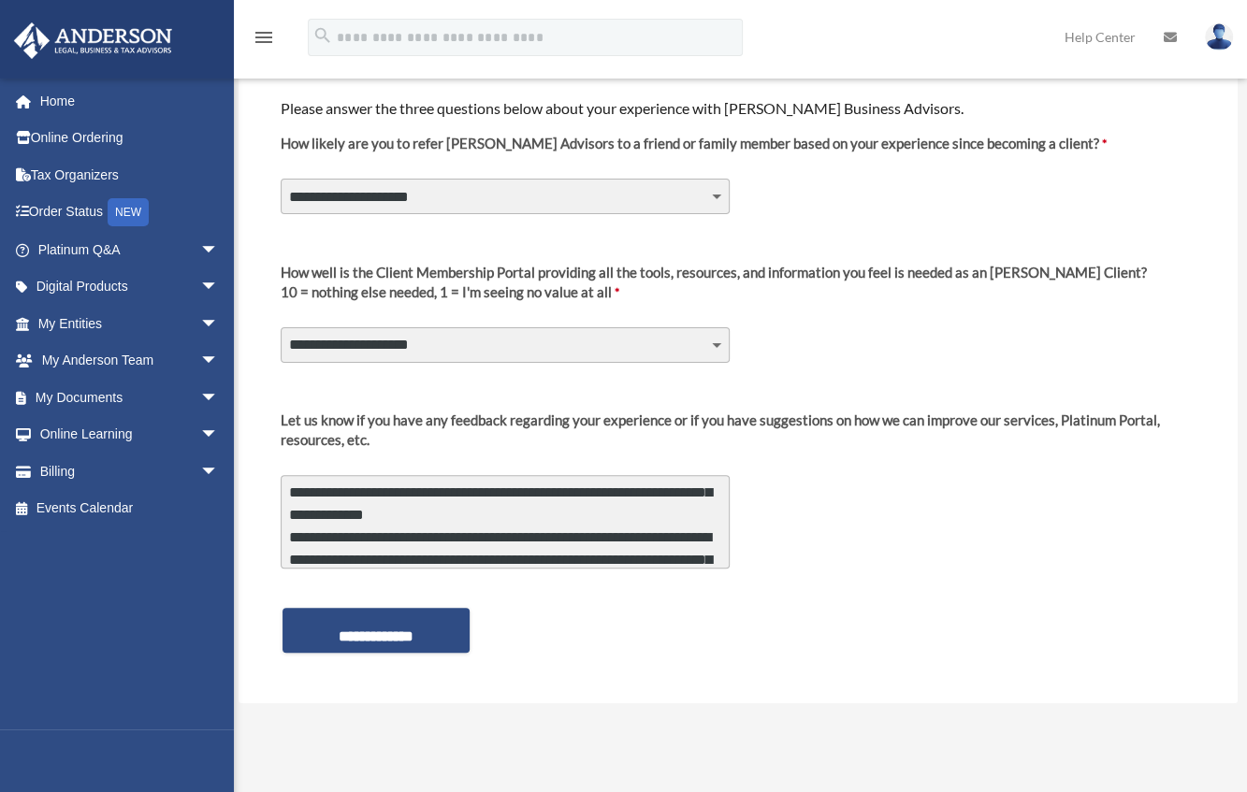
scroll to position [115, 0]
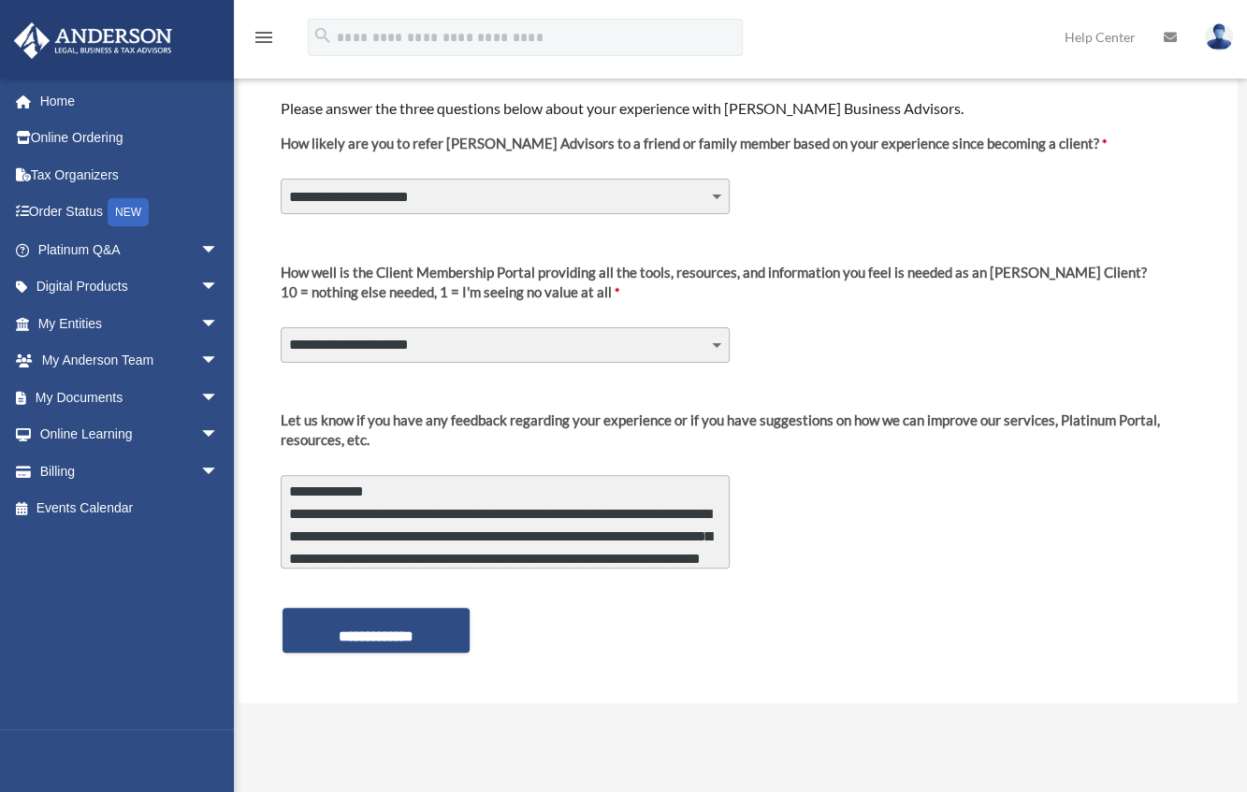
click at [607, 485] on textarea "**********" at bounding box center [505, 522] width 449 height 94
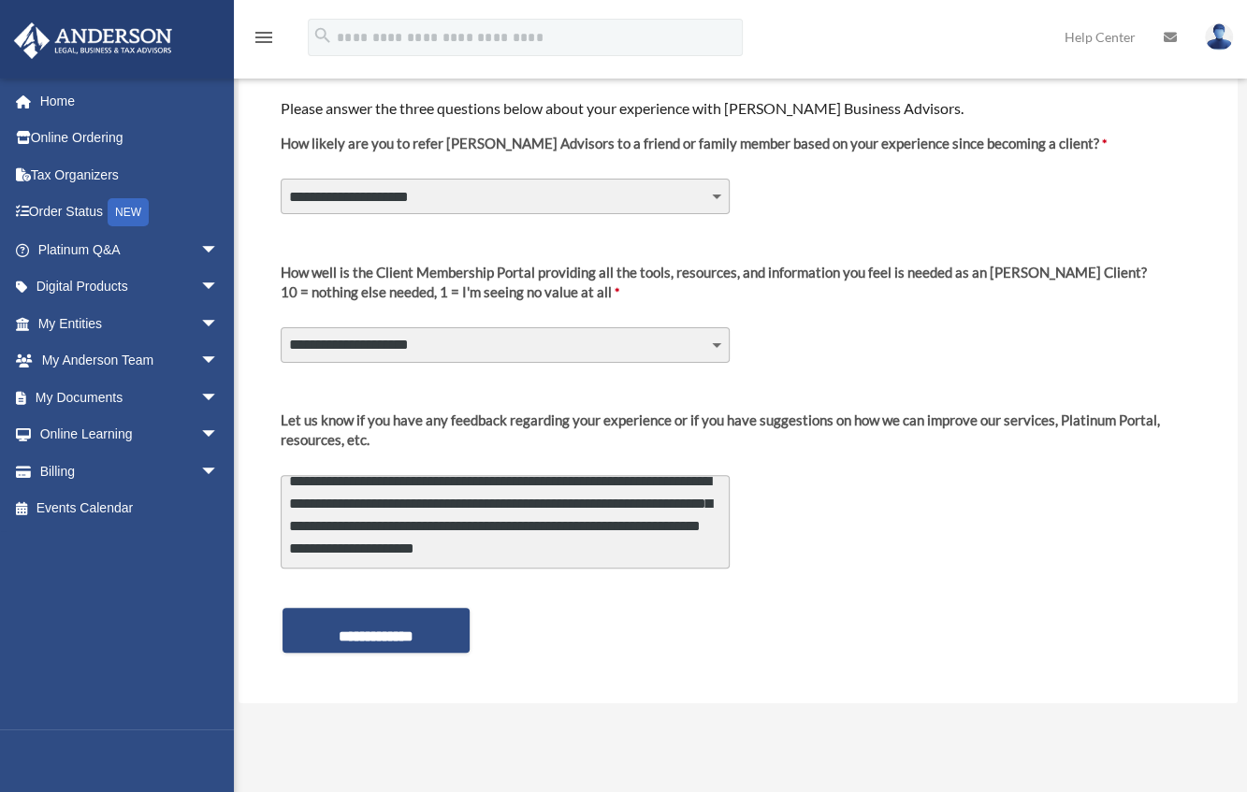
scroll to position [227, 0]
type textarea "**********"
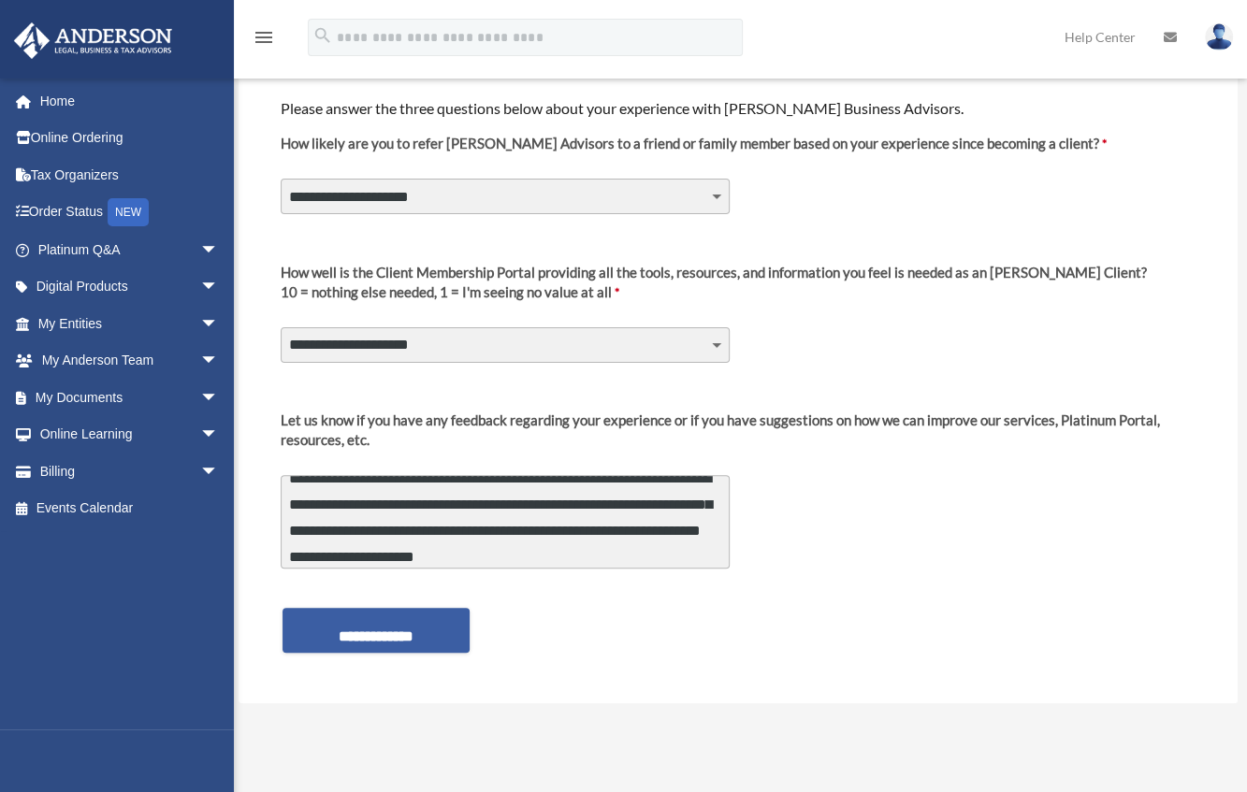
click at [400, 632] on input "**********" at bounding box center [376, 630] width 187 height 45
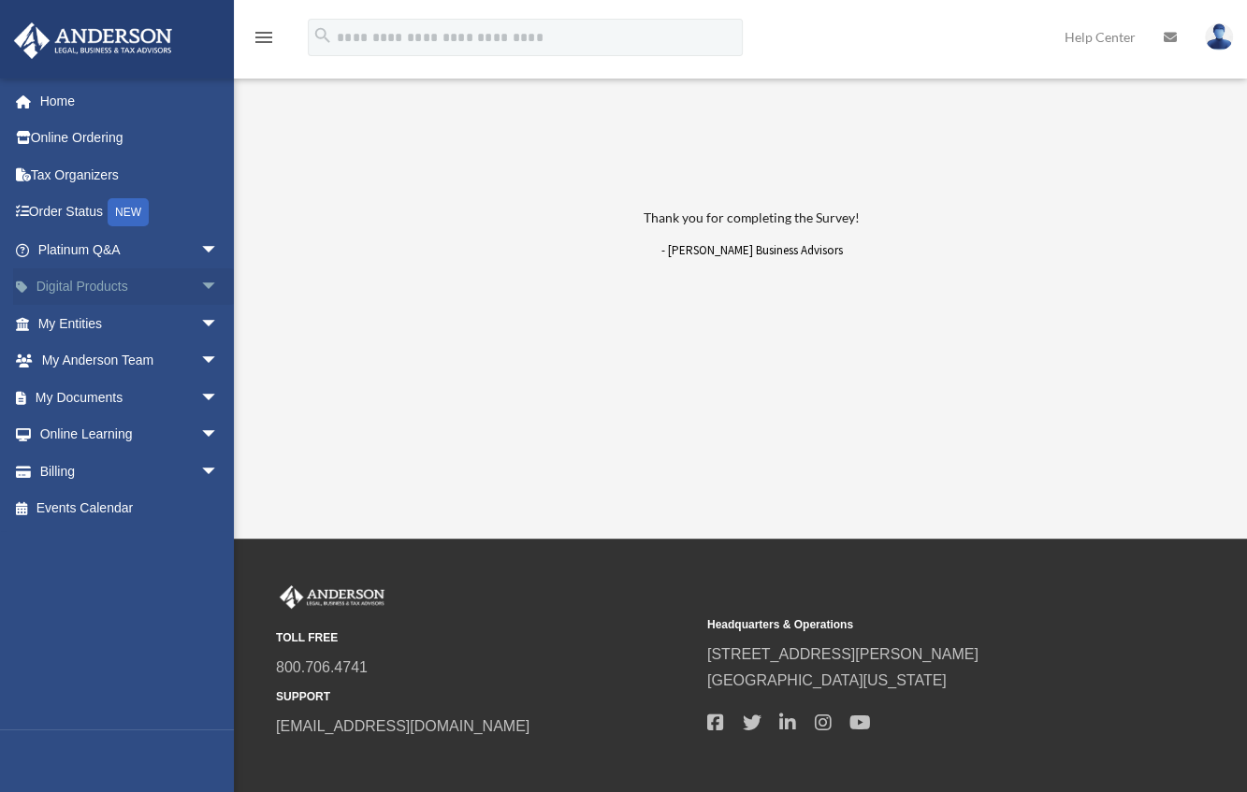
click at [123, 283] on link "Digital Products arrow_drop_down" at bounding box center [130, 287] width 234 height 37
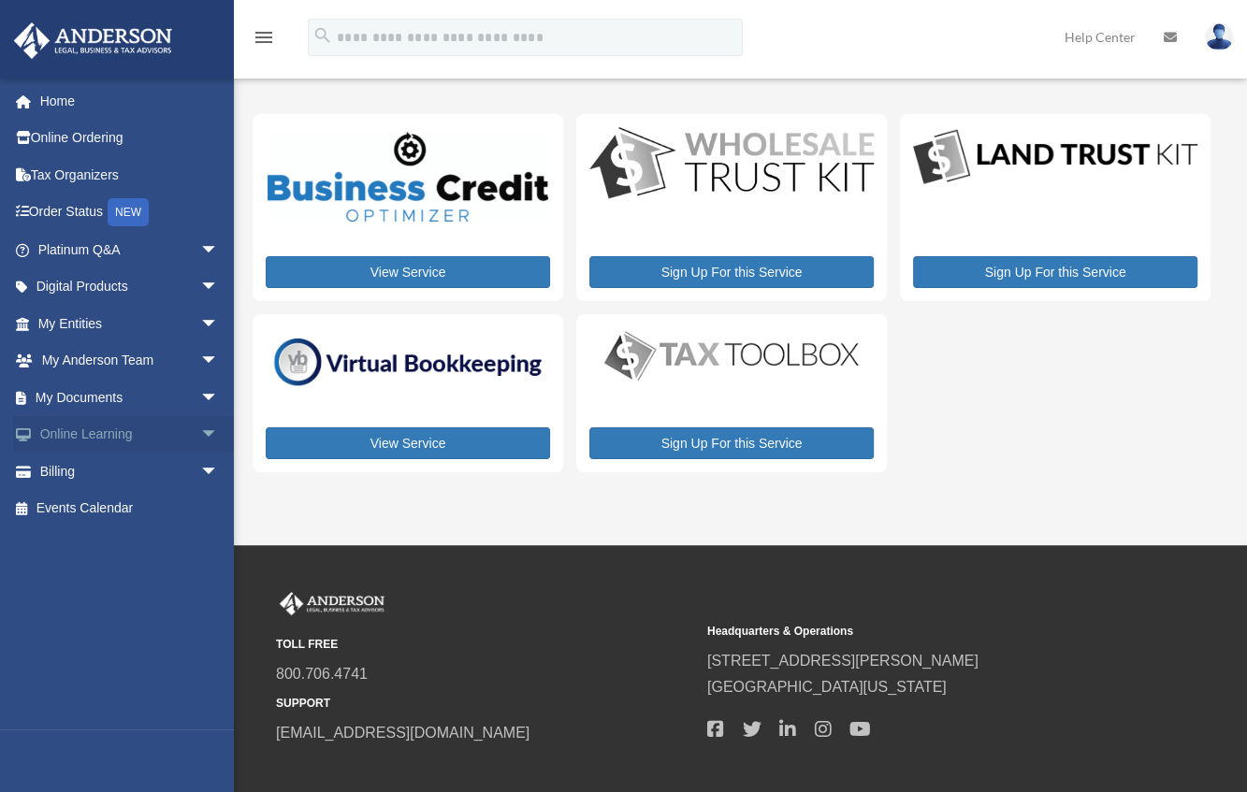
click at [88, 439] on link "Online Learning arrow_drop_down" at bounding box center [130, 434] width 234 height 37
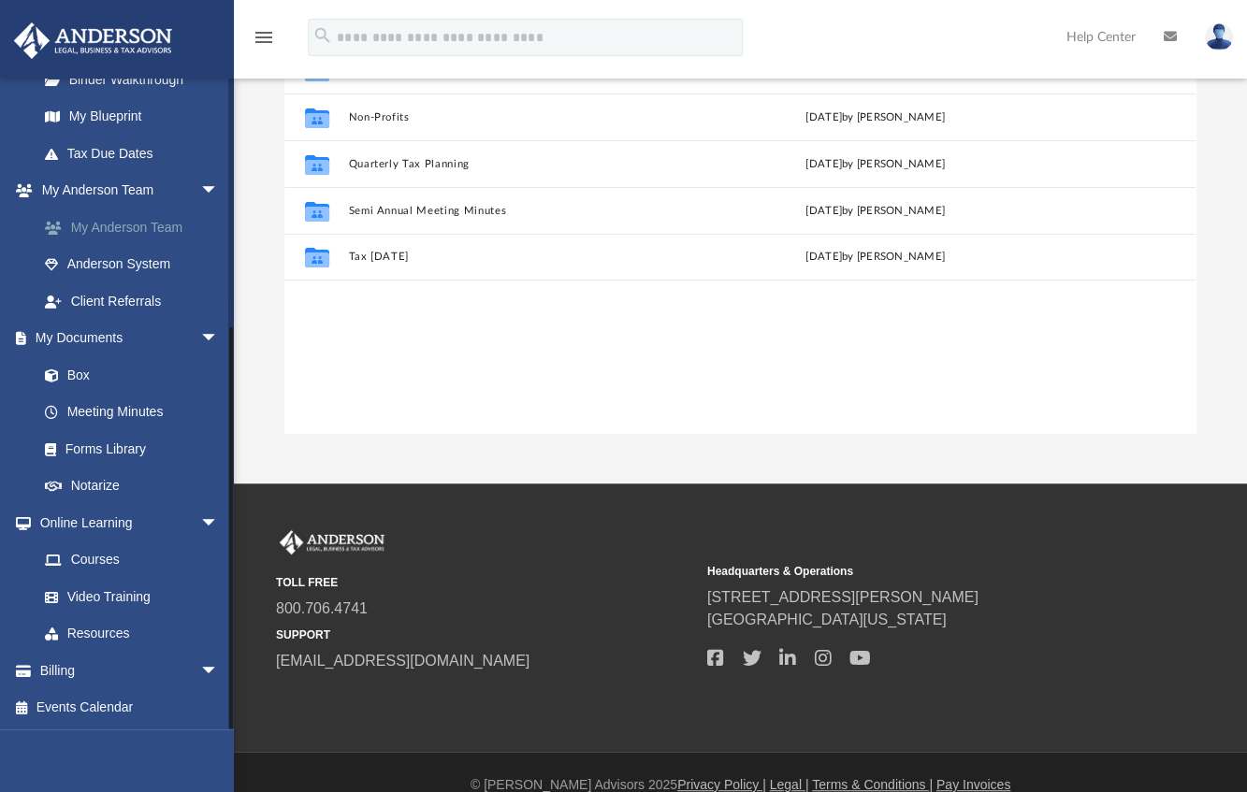
scroll to position [232, 0]
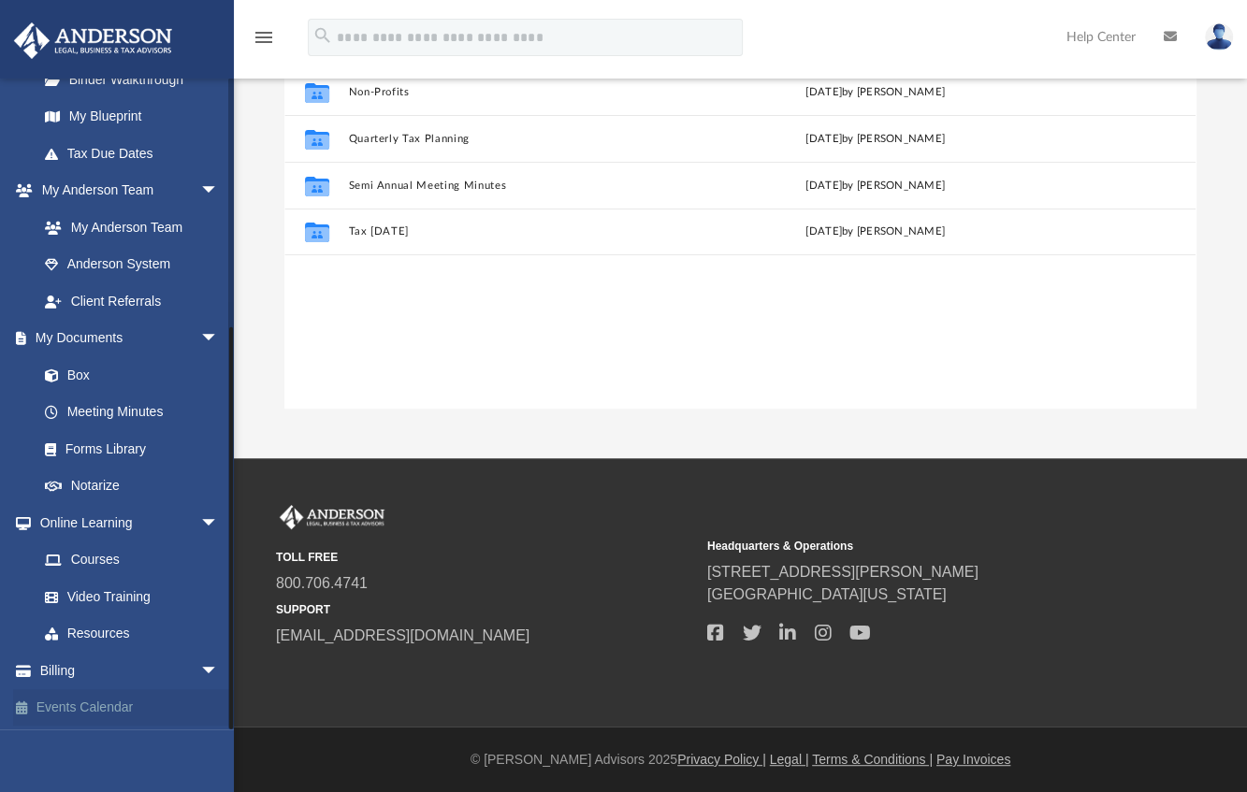
click at [141, 706] on link "Events Calendar" at bounding box center [130, 708] width 234 height 37
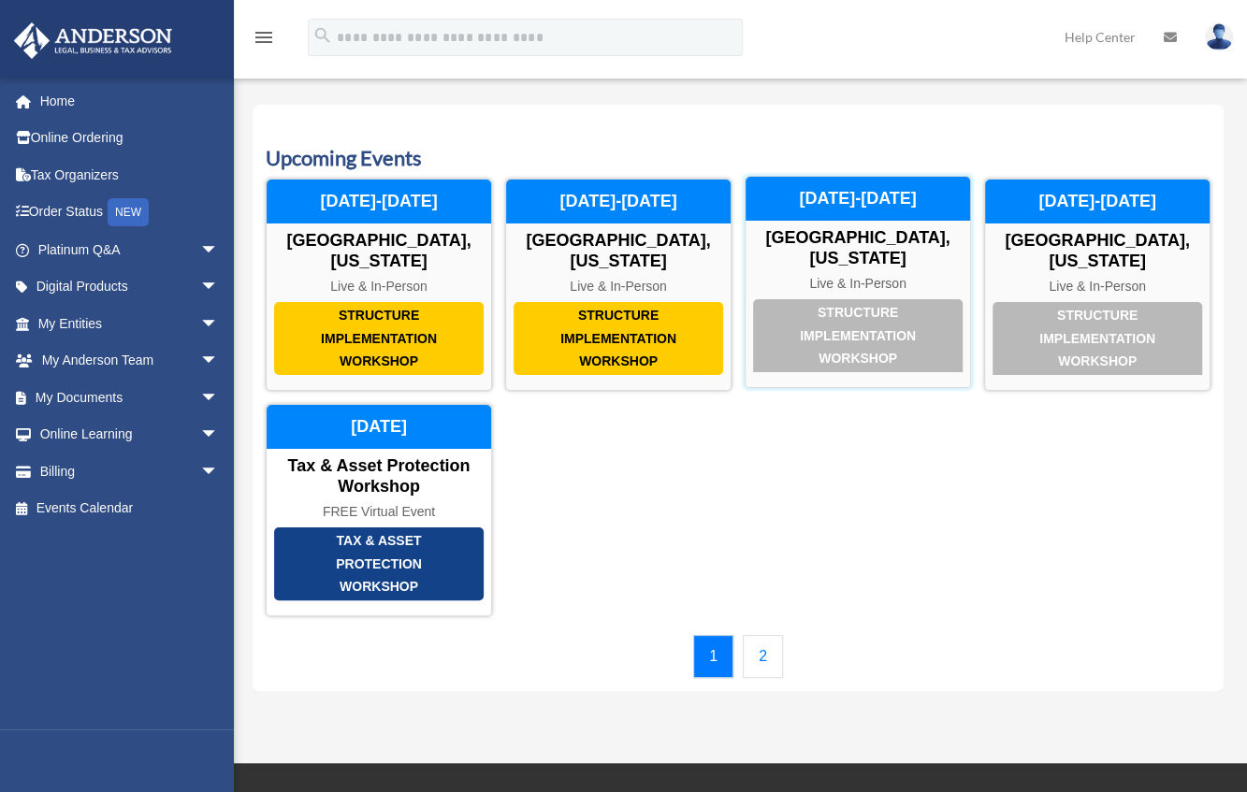
click at [801, 340] on div "Structure Implementation Workshop" at bounding box center [858, 335] width 210 height 73
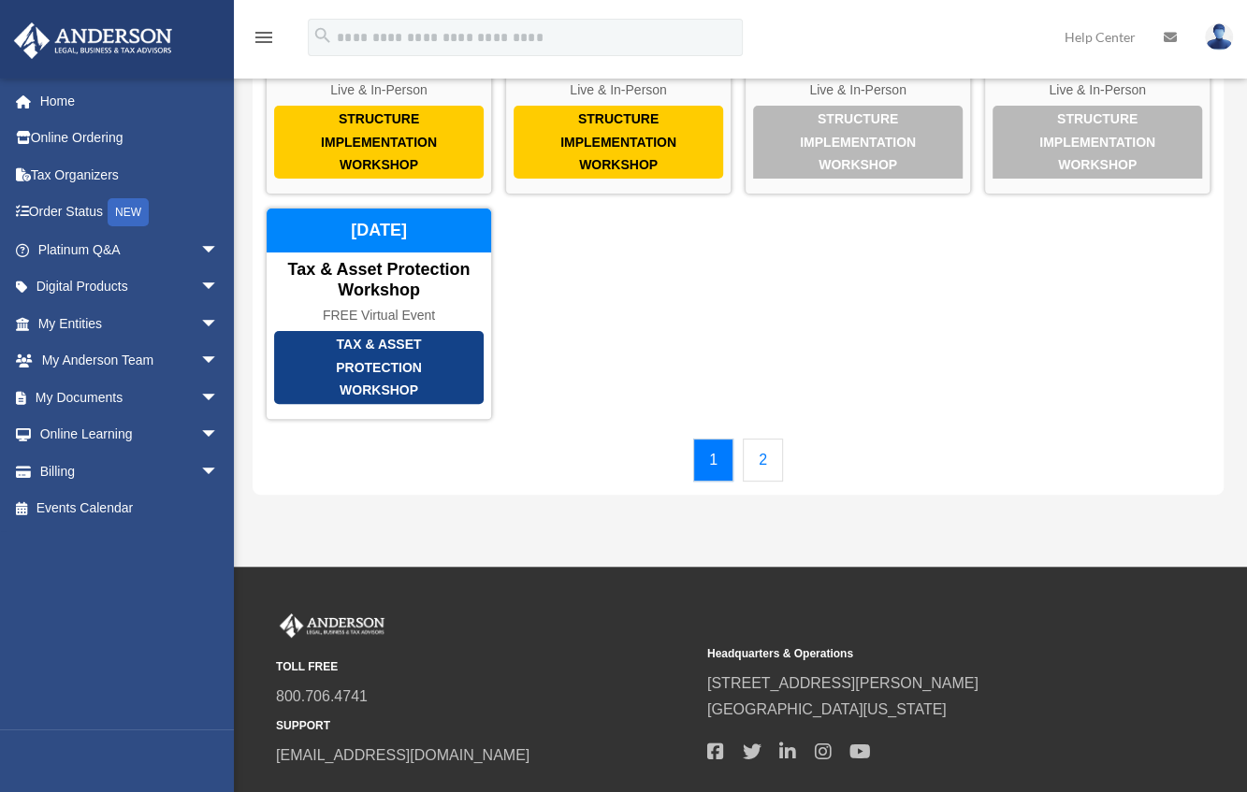
scroll to position [196, 0]
click at [765, 439] on link "2" at bounding box center [763, 460] width 40 height 43
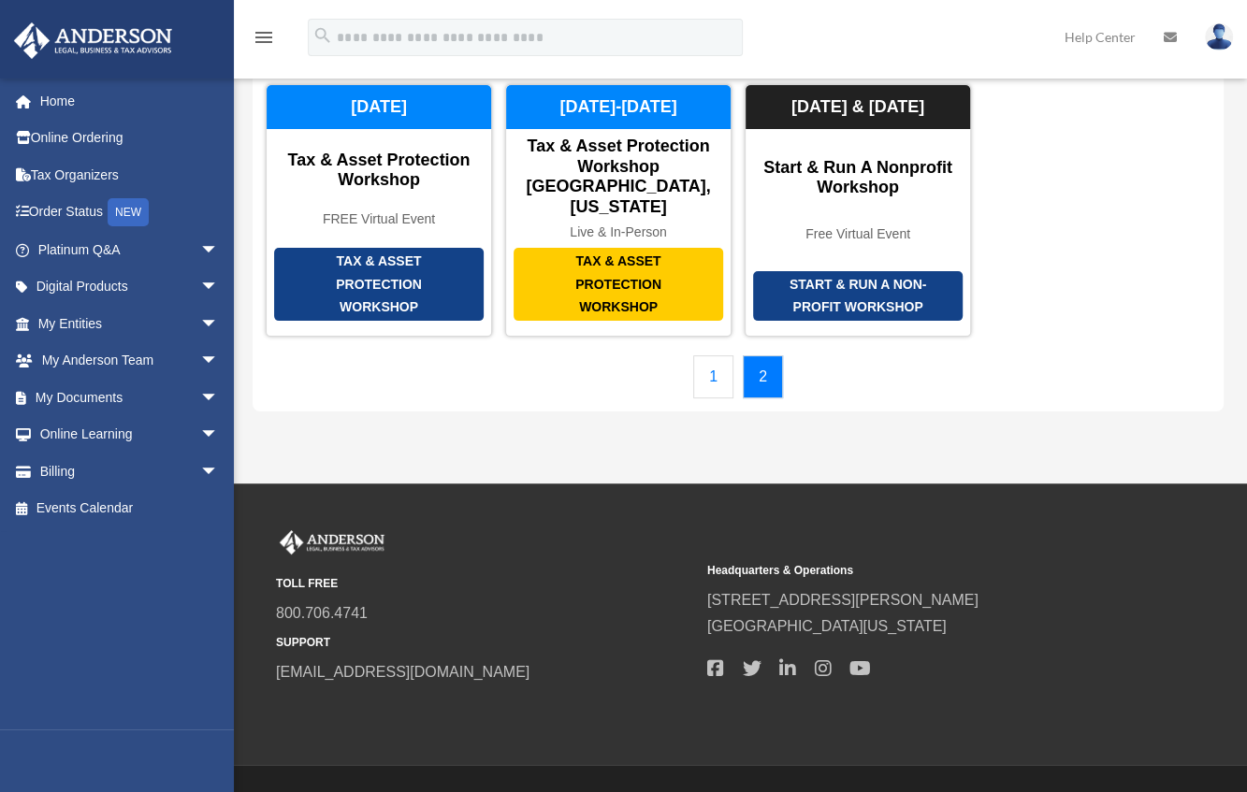
scroll to position [0, 0]
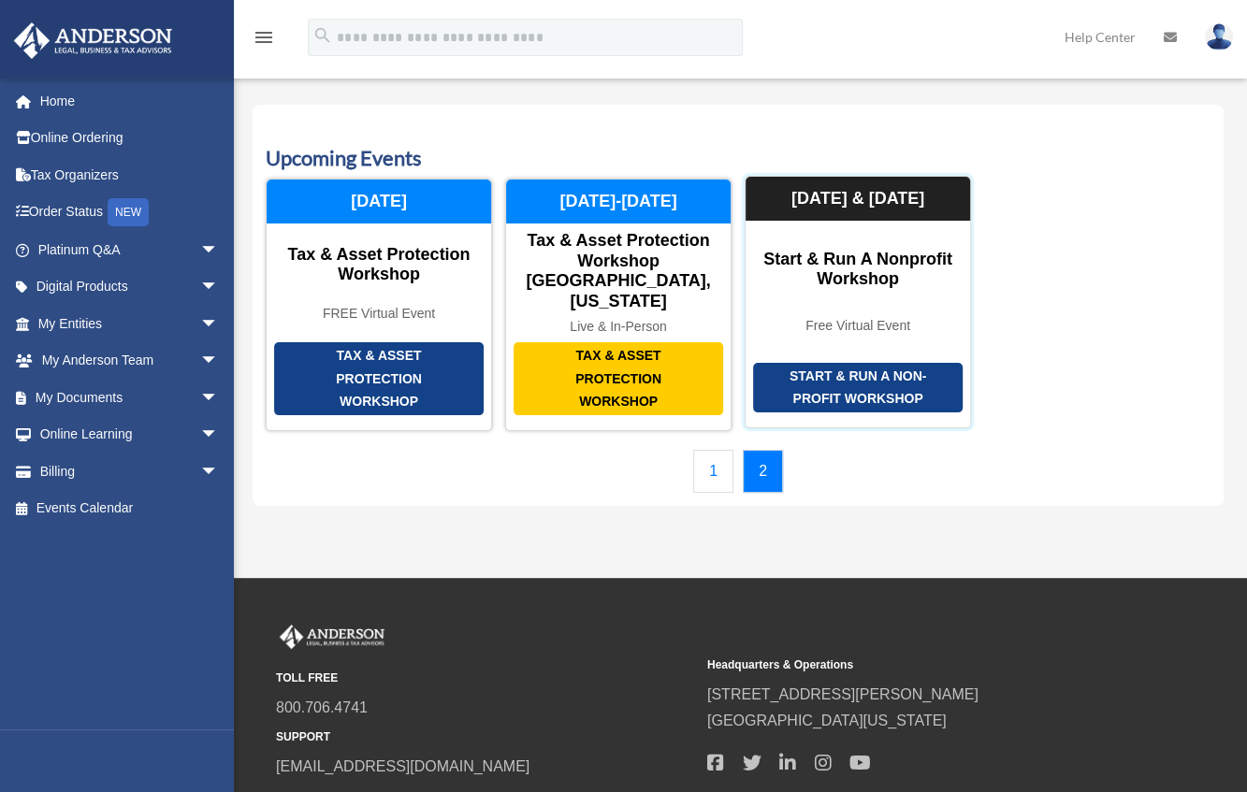
click at [839, 363] on div "Start & Run a Non-Profit Workshop" at bounding box center [858, 388] width 210 height 50
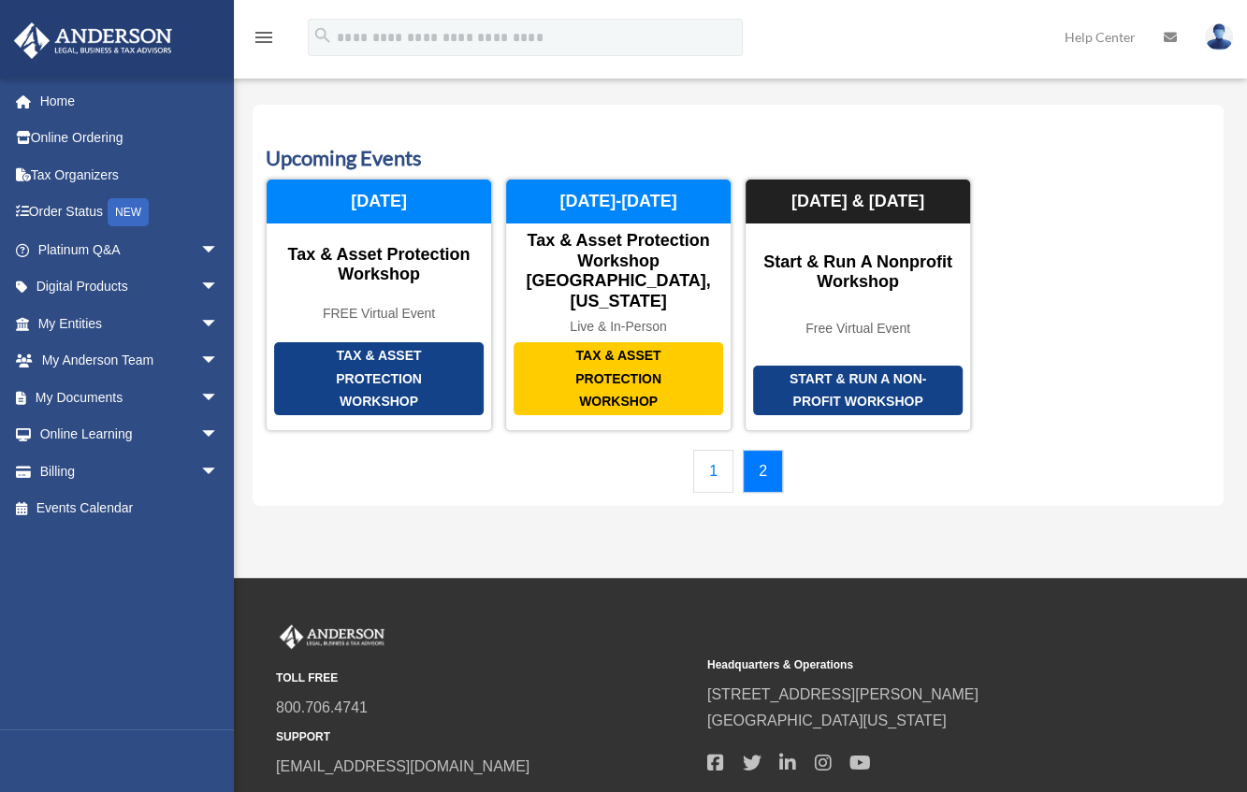
click at [711, 450] on link "1" at bounding box center [713, 471] width 40 height 43
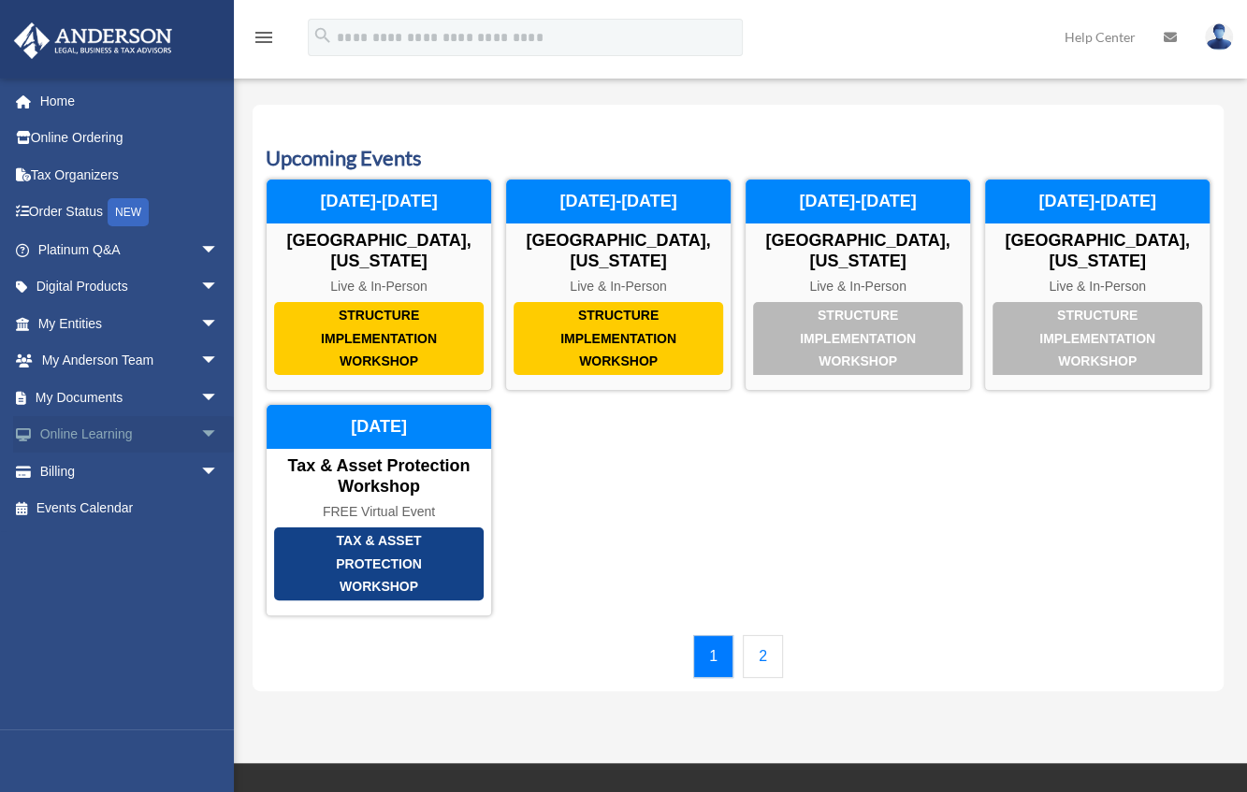
click at [107, 431] on link "Online Learning arrow_drop_down" at bounding box center [130, 434] width 234 height 37
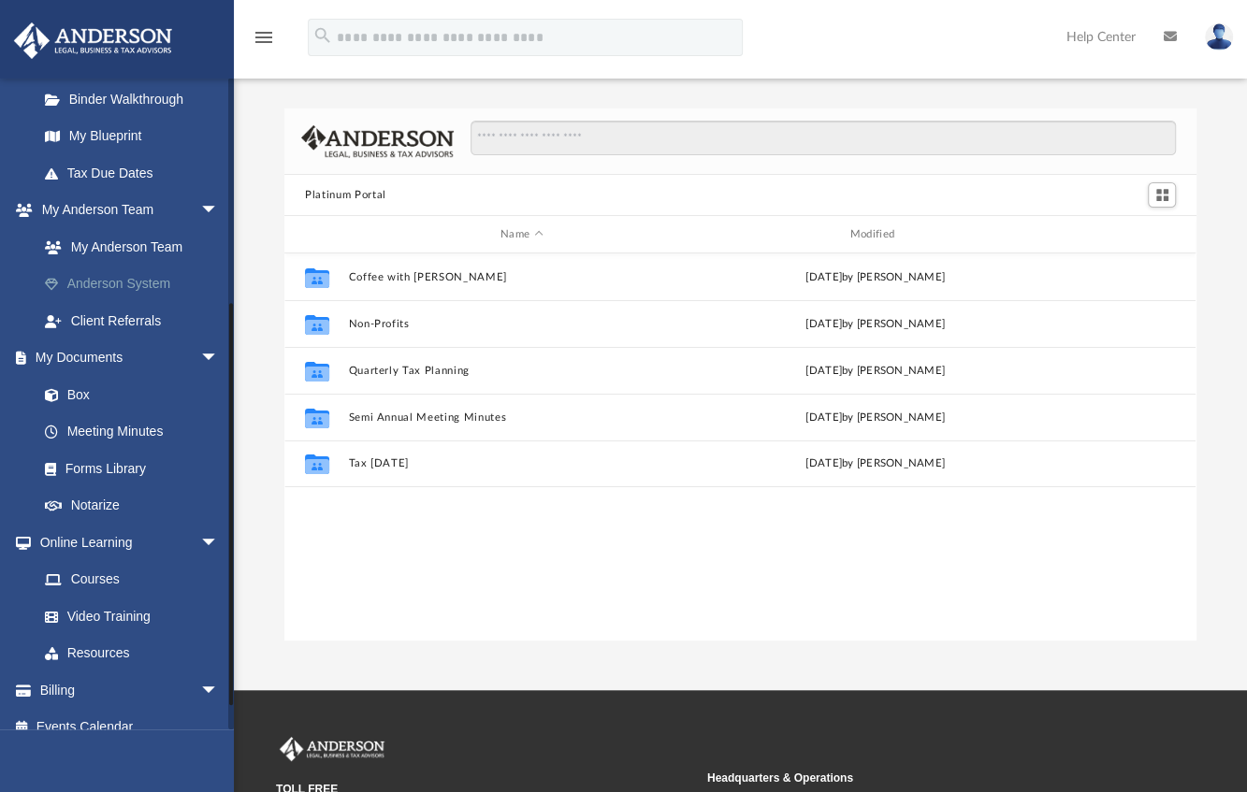
scroll to position [392, 0]
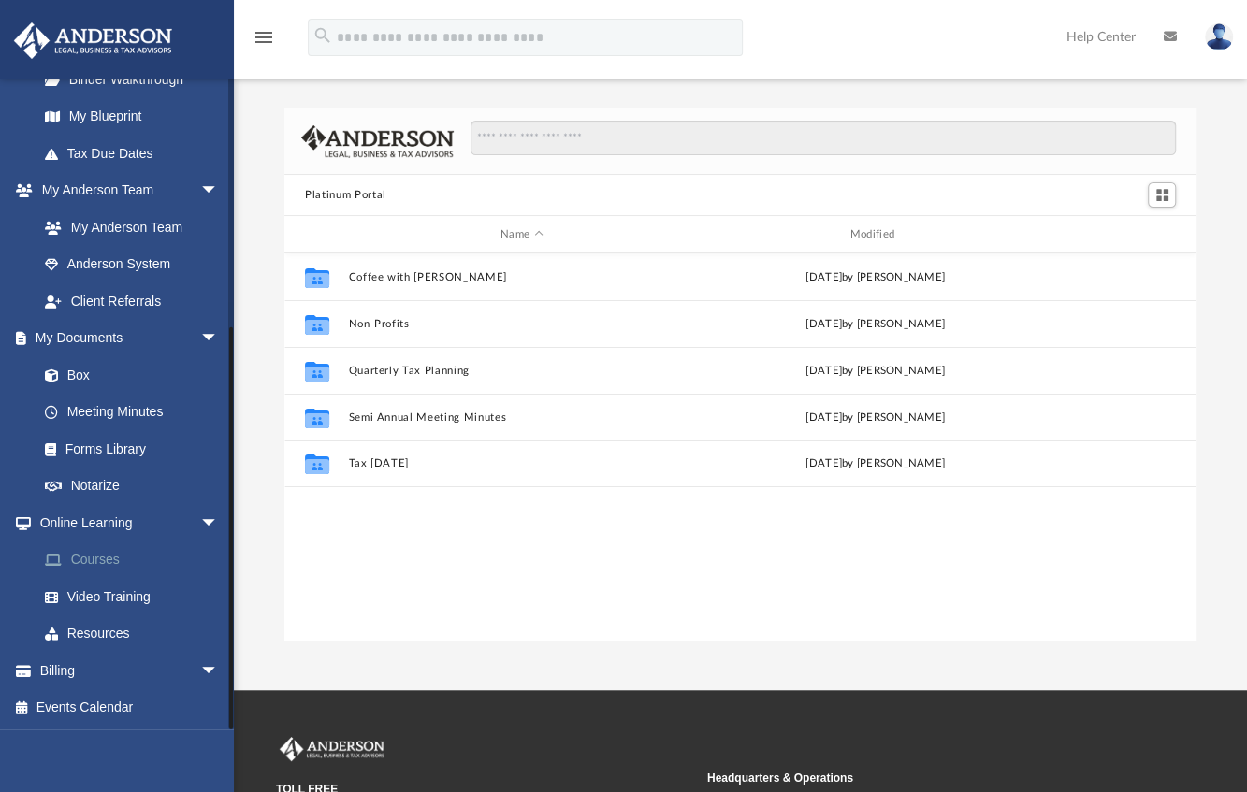
click at [94, 564] on link "Courses" at bounding box center [136, 560] width 221 height 37
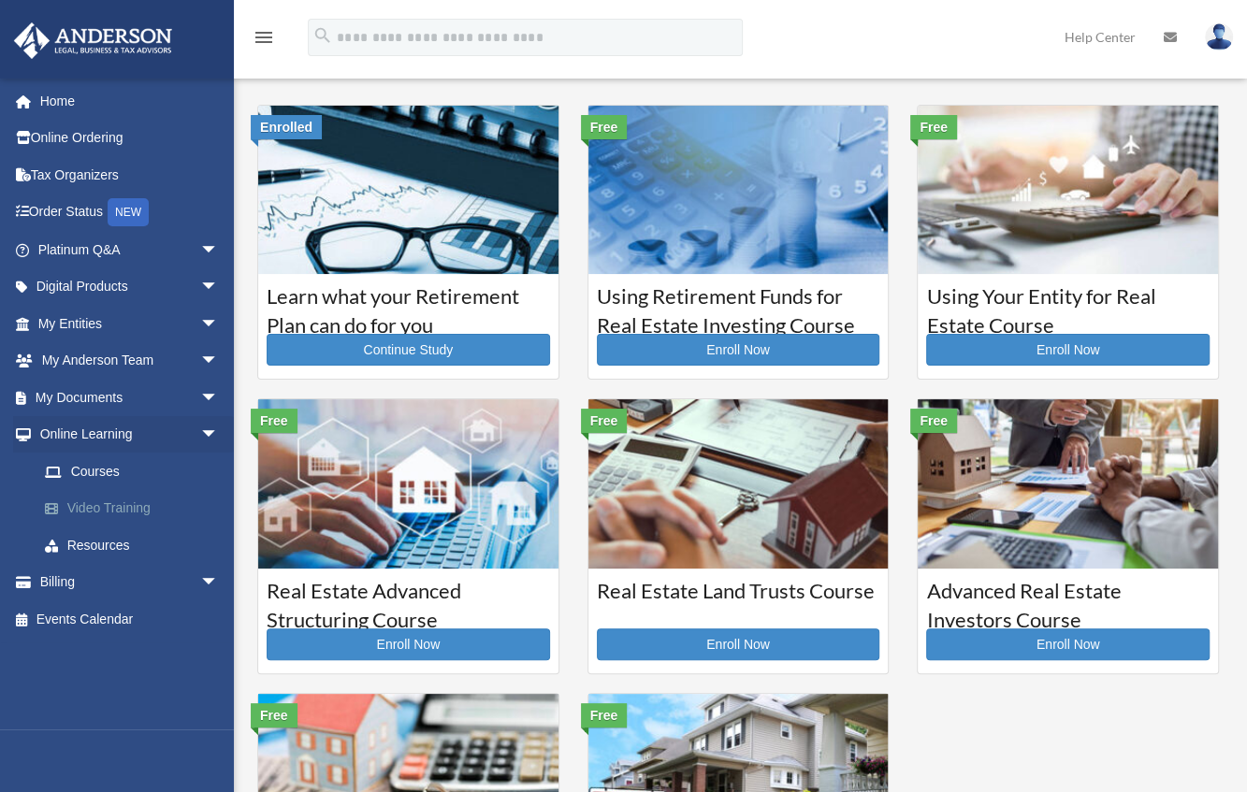
click at [128, 506] on link "Video Training" at bounding box center [136, 508] width 221 height 37
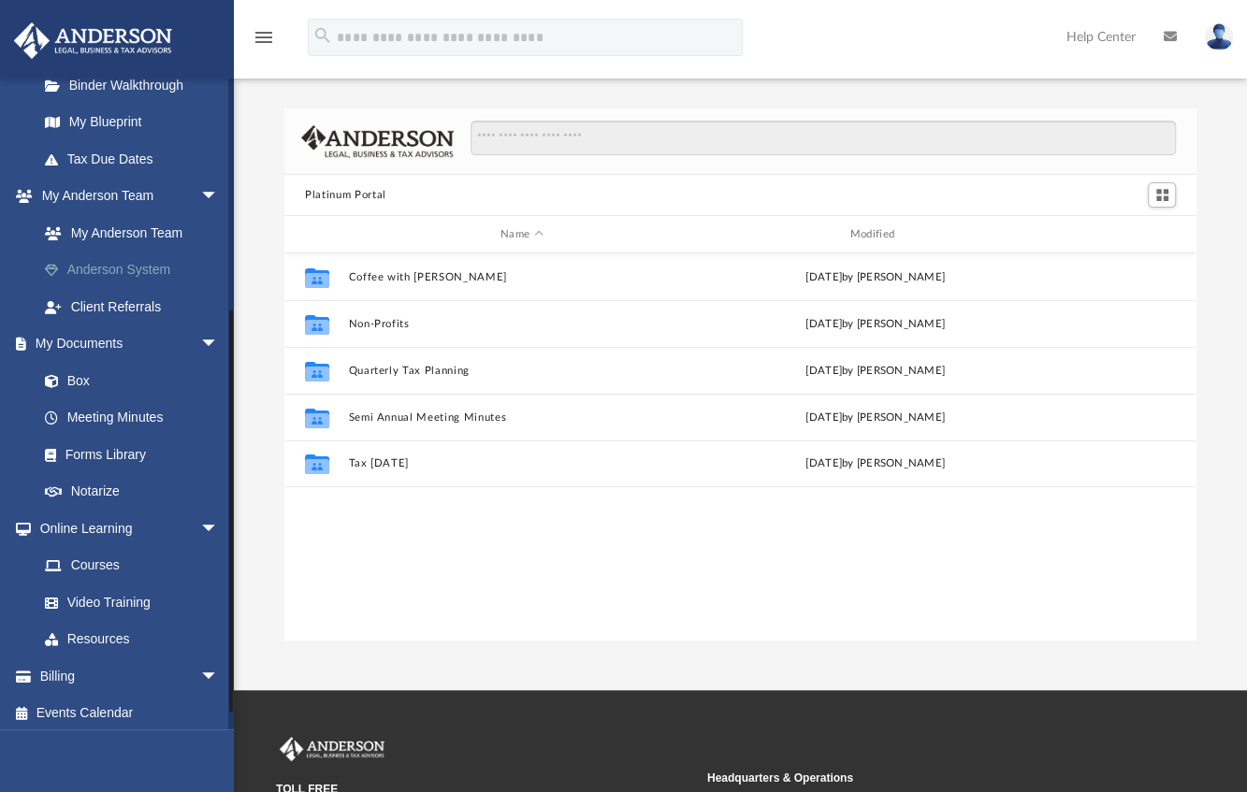
scroll to position [392, 0]
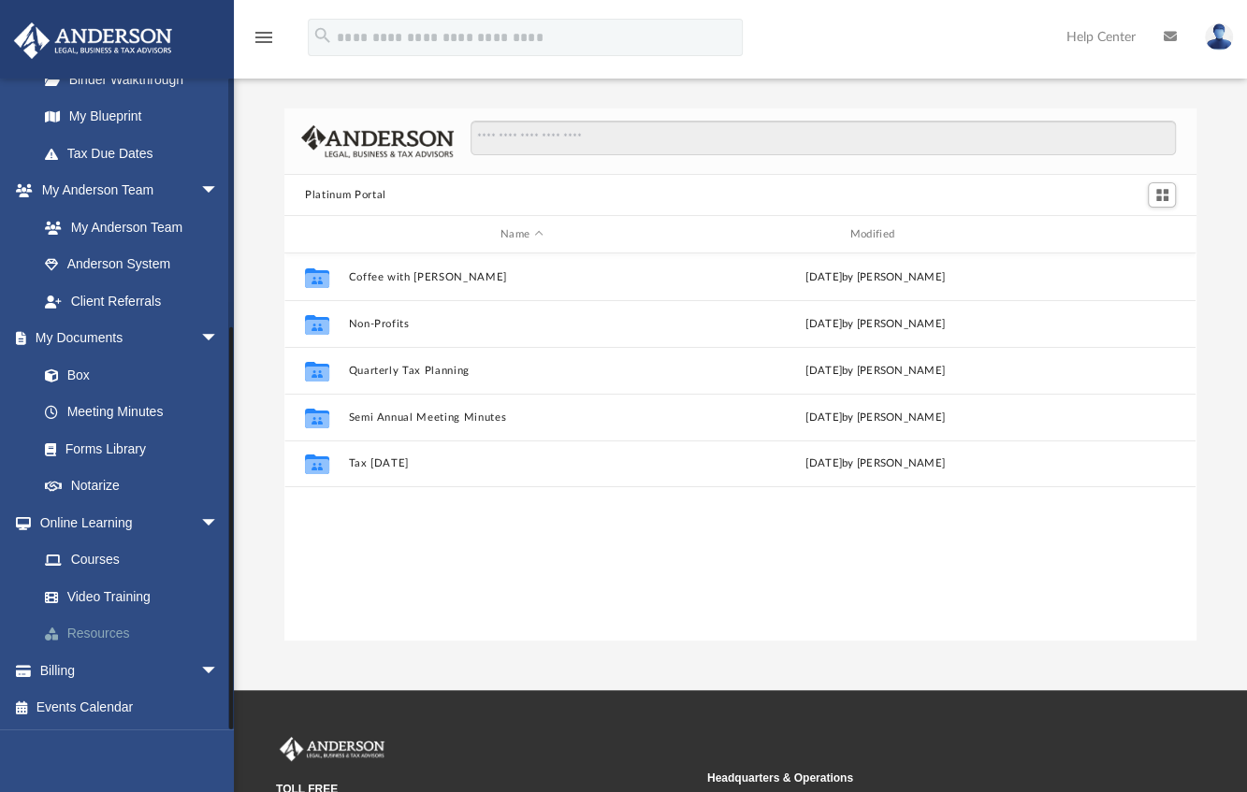
click at [107, 636] on link "Resources" at bounding box center [136, 634] width 221 height 37
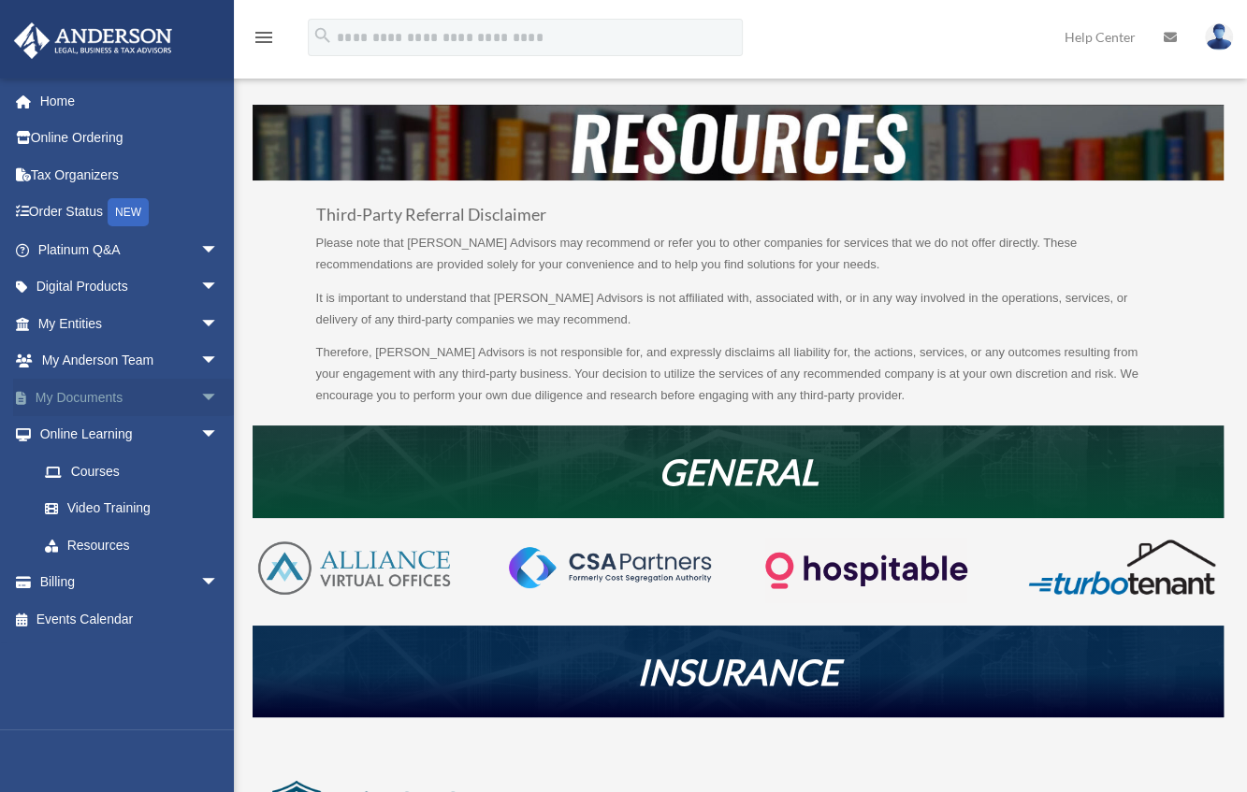
click at [152, 397] on link "My Documents arrow_drop_down" at bounding box center [130, 397] width 234 height 37
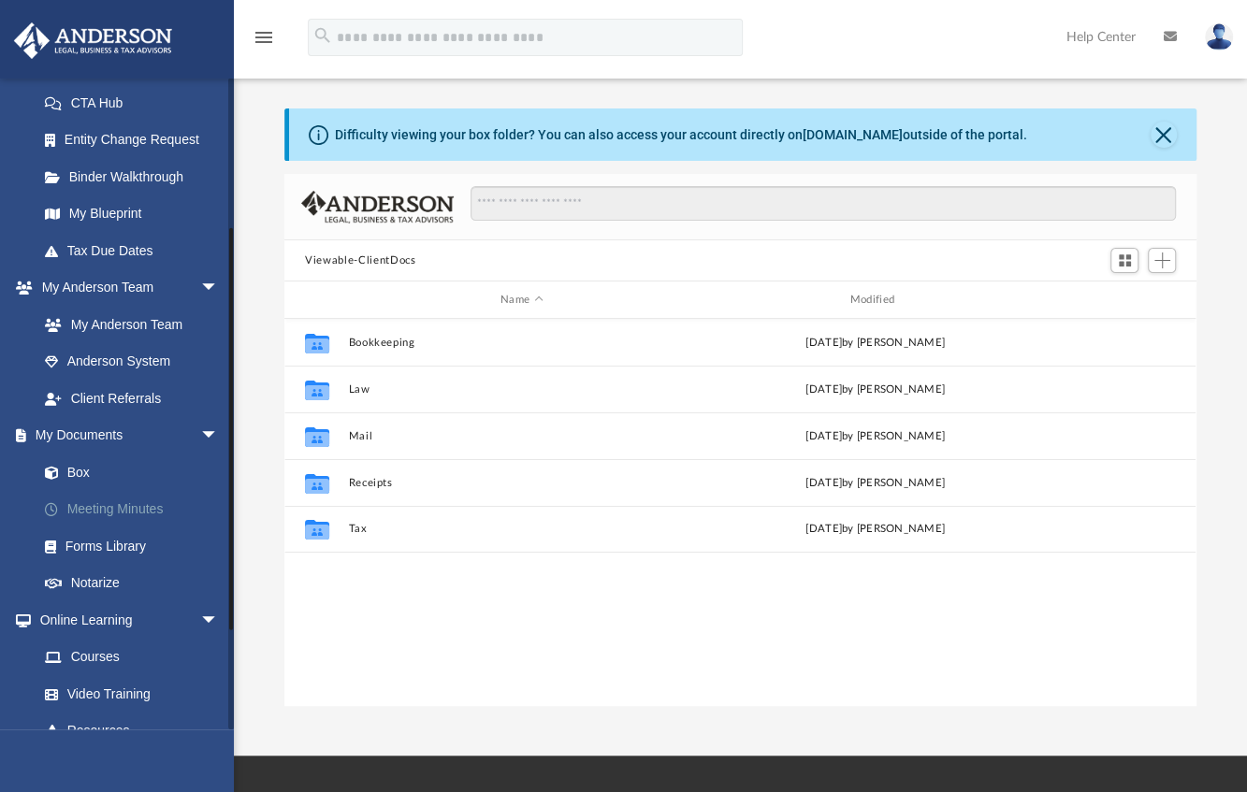
scroll to position [392, 0]
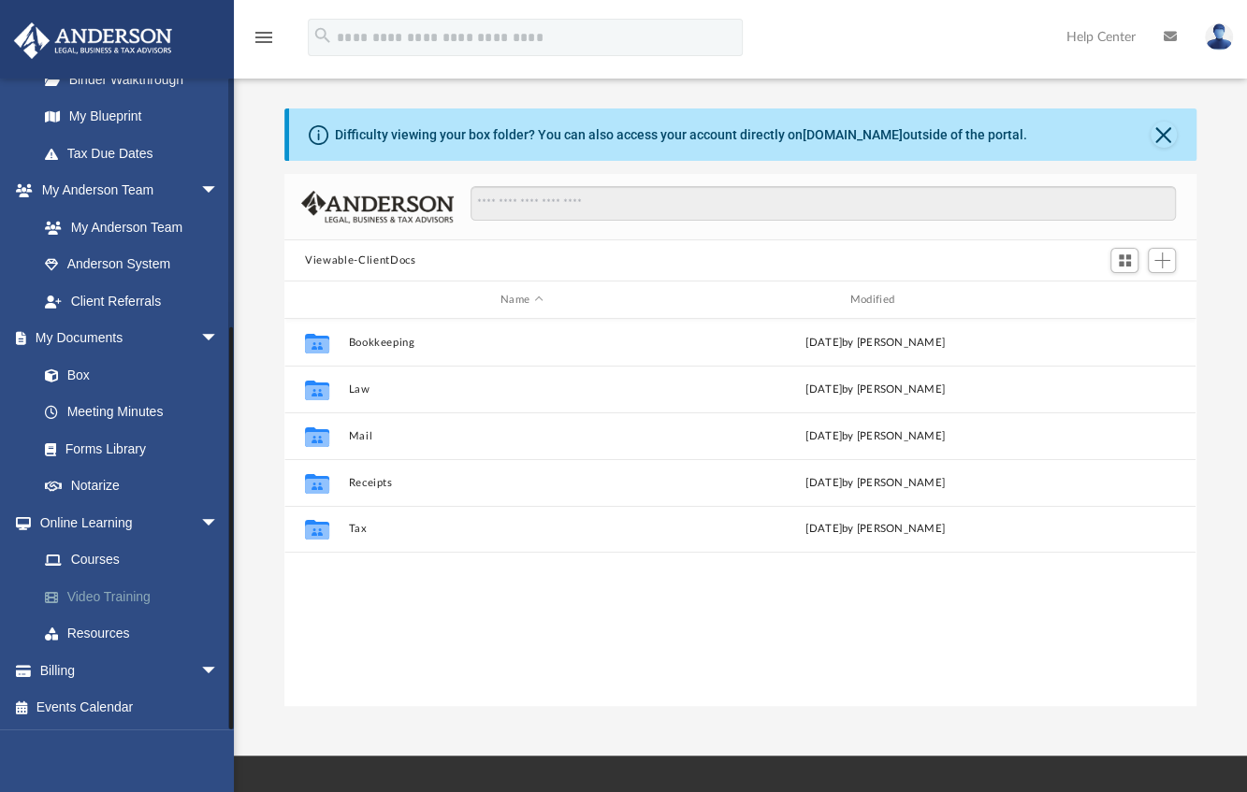
click at [138, 590] on link "Video Training" at bounding box center [136, 596] width 221 height 37
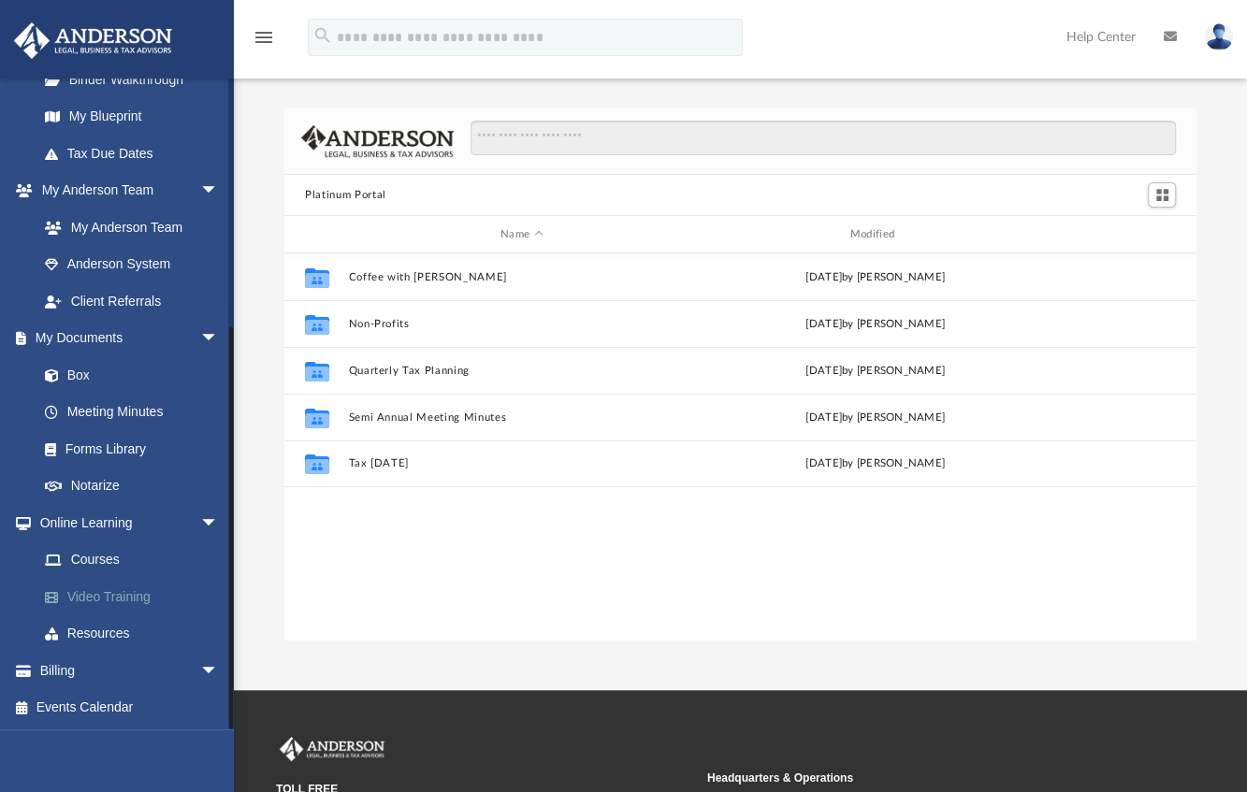
scroll to position [412, 898]
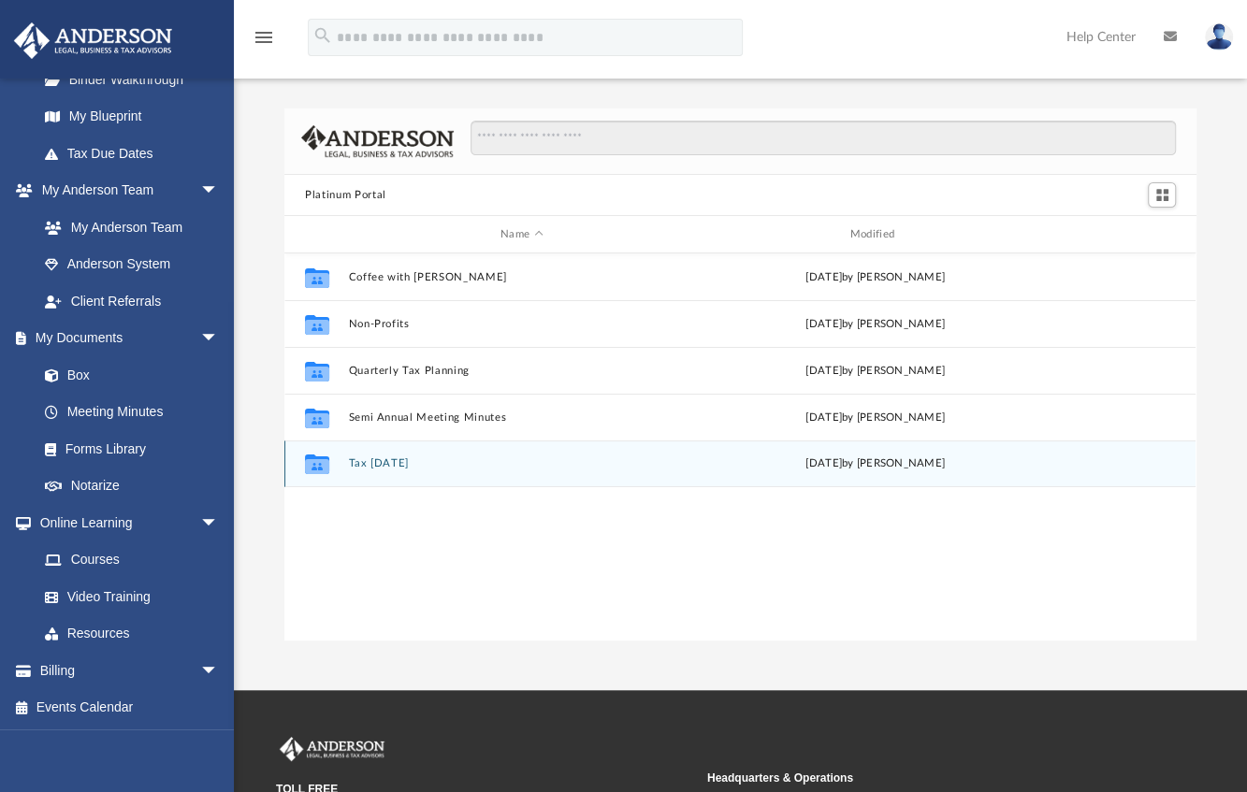
click at [376, 468] on button "Tax Tuesday" at bounding box center [522, 464] width 346 height 12
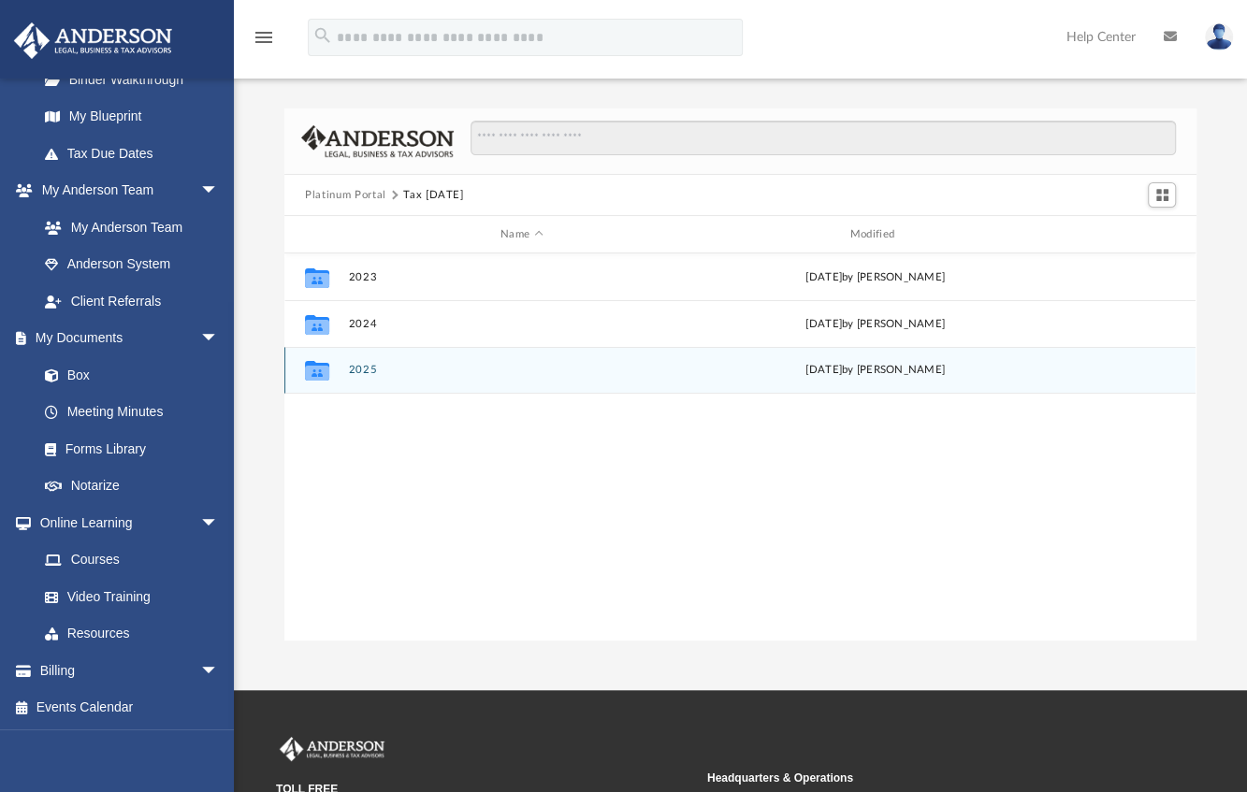
click at [361, 364] on button "2025" at bounding box center [522, 370] width 346 height 12
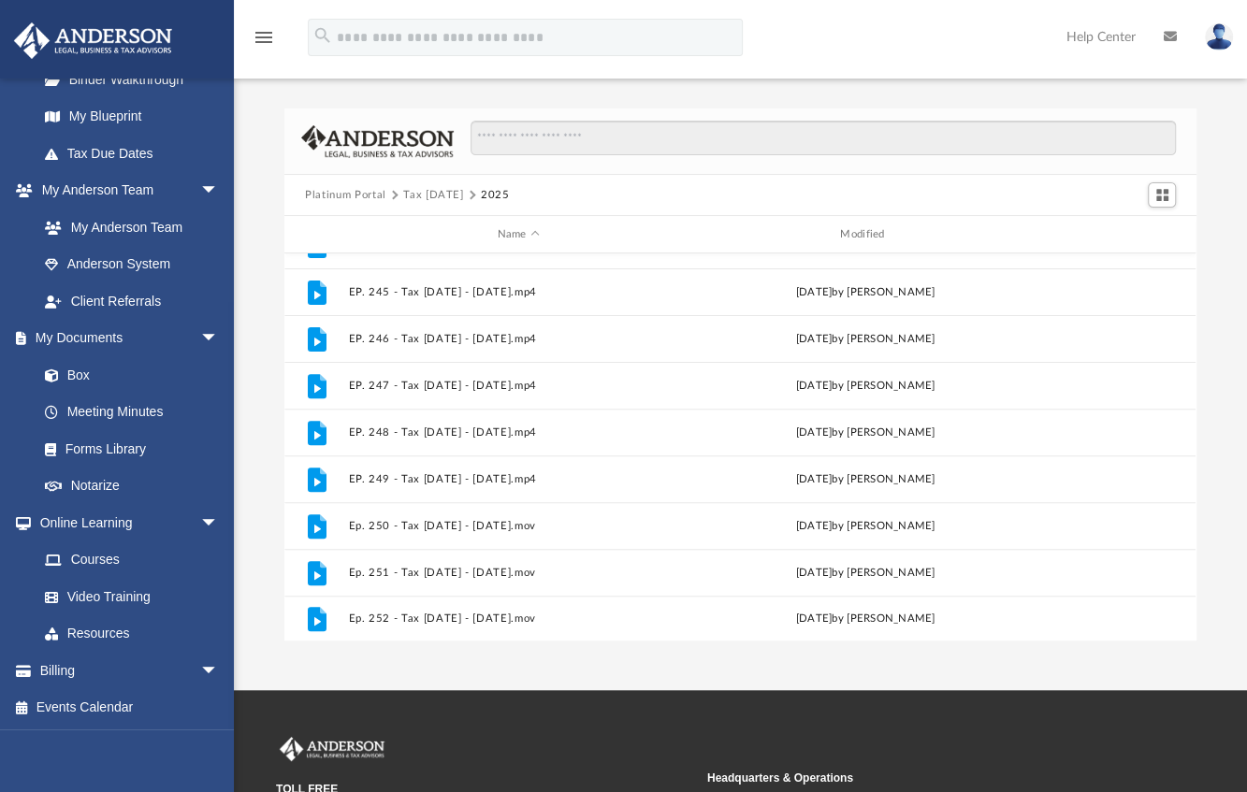
scroll to position [232, 0]
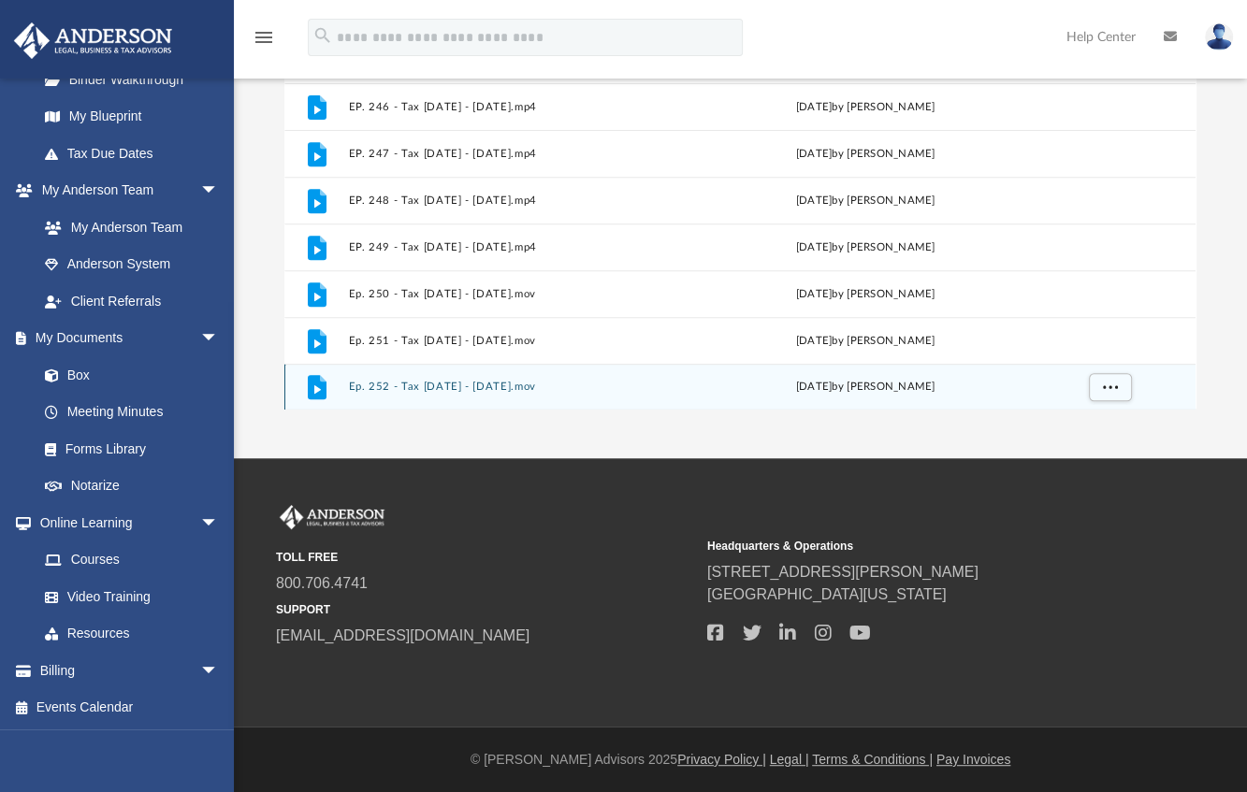
click at [481, 381] on button "Ep. 252 - Tax Tuesday - September 19th, 2025.mov" at bounding box center [519, 387] width 340 height 12
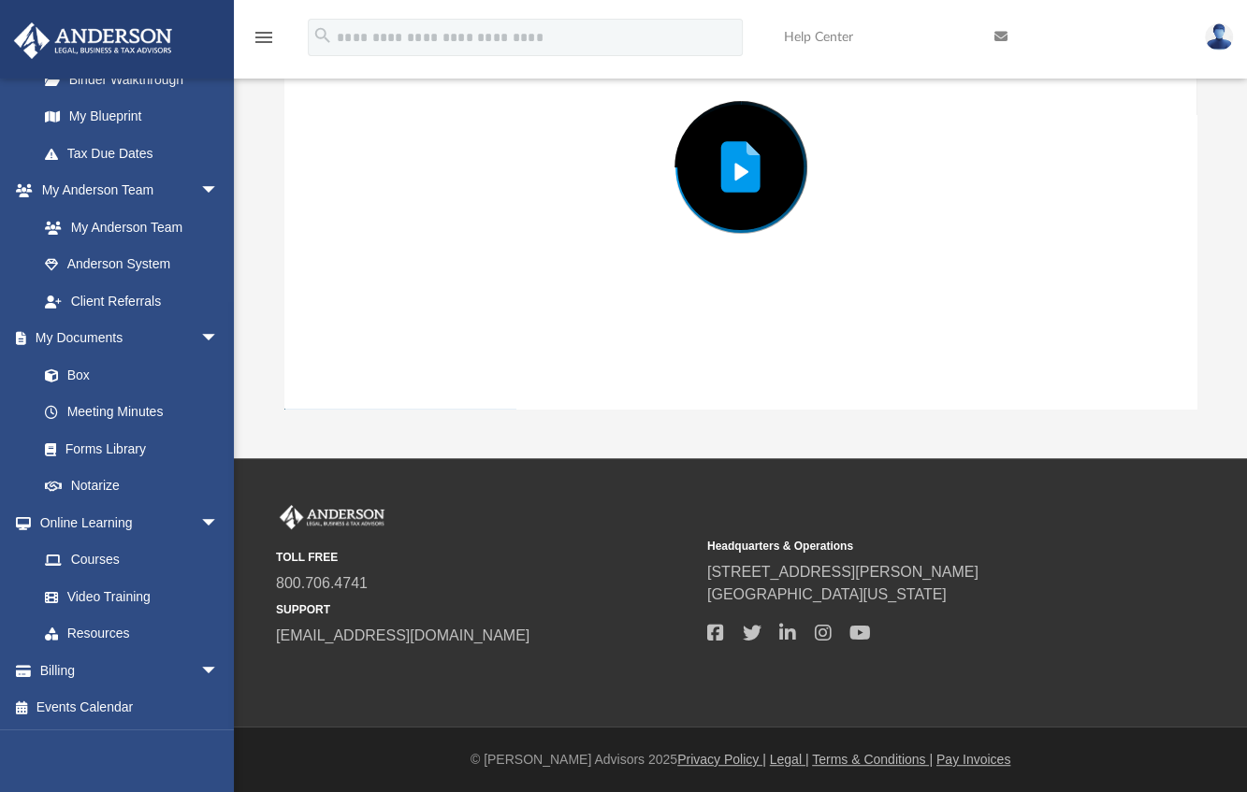
scroll to position [109, 0]
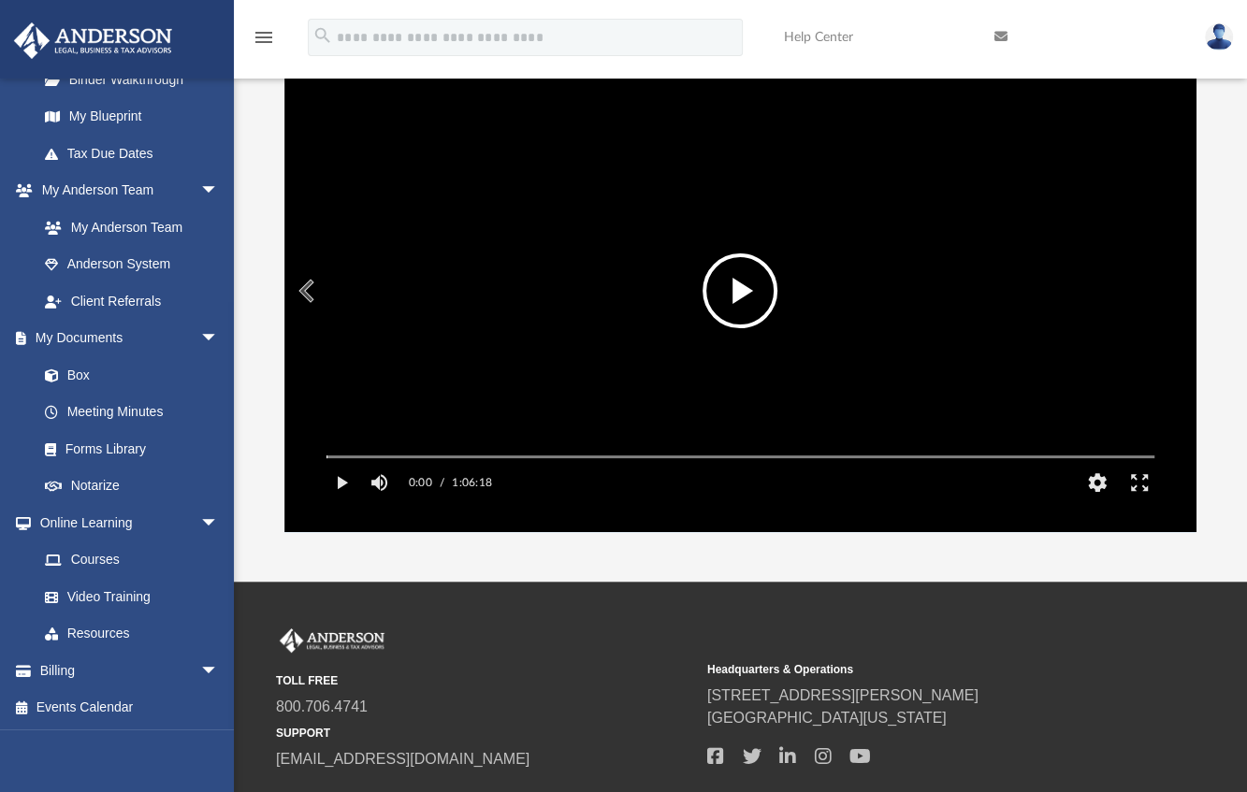
click at [738, 303] on button "File preview" at bounding box center [740, 291] width 75 height 75
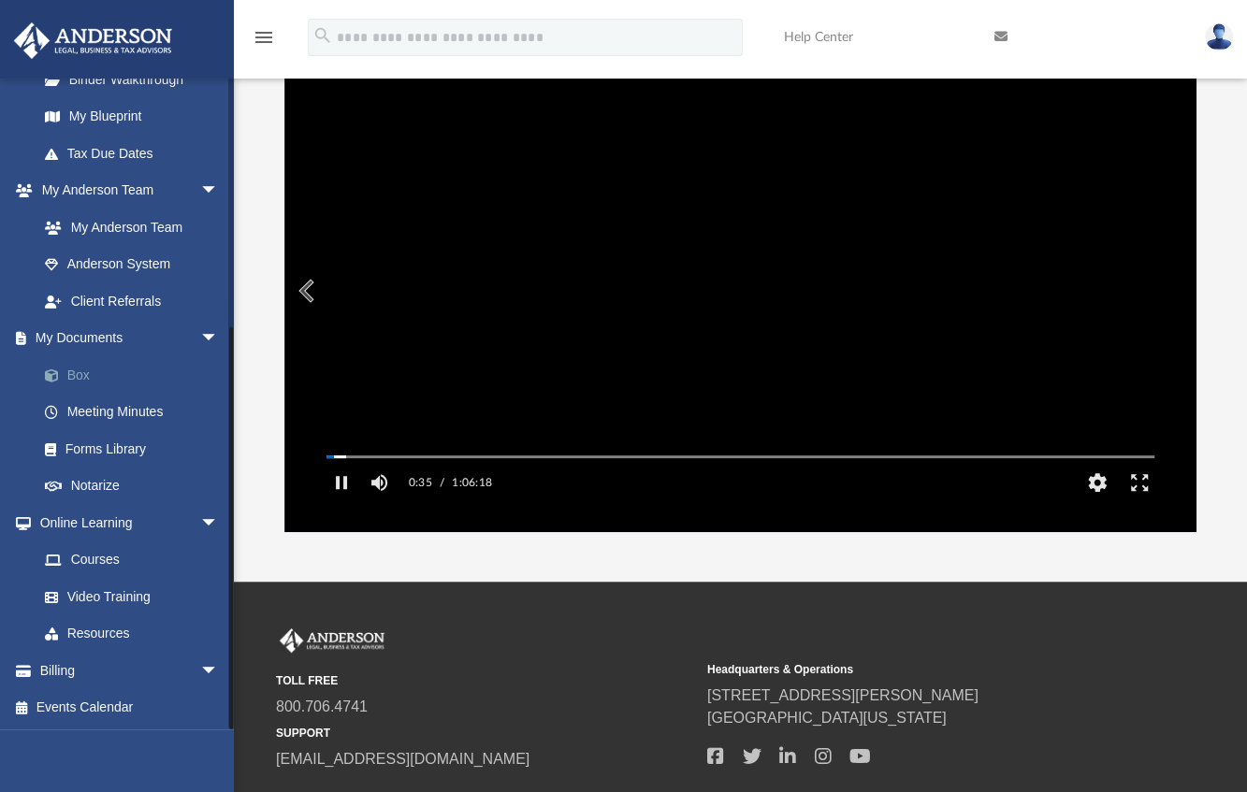
click at [89, 374] on link "Box" at bounding box center [136, 374] width 221 height 37
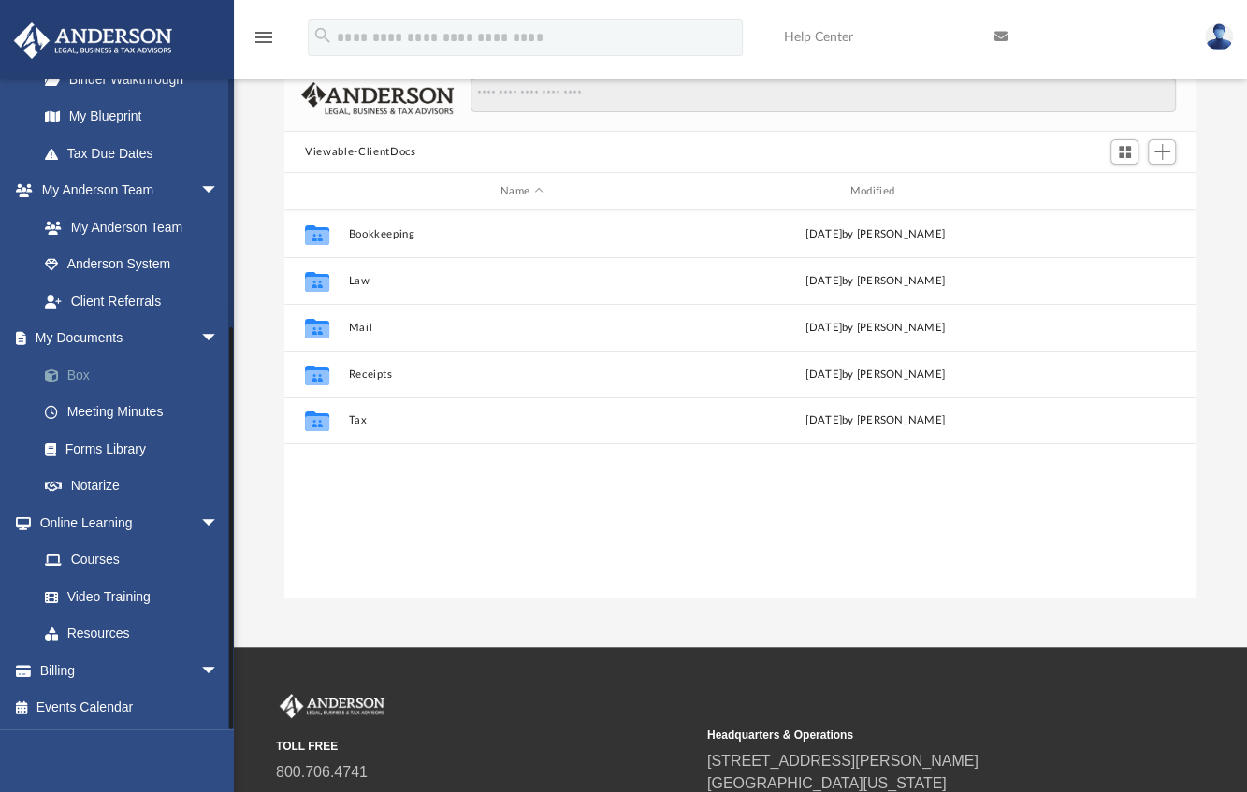
scroll to position [412, 898]
click at [106, 259] on link "Anderson System" at bounding box center [136, 264] width 221 height 37
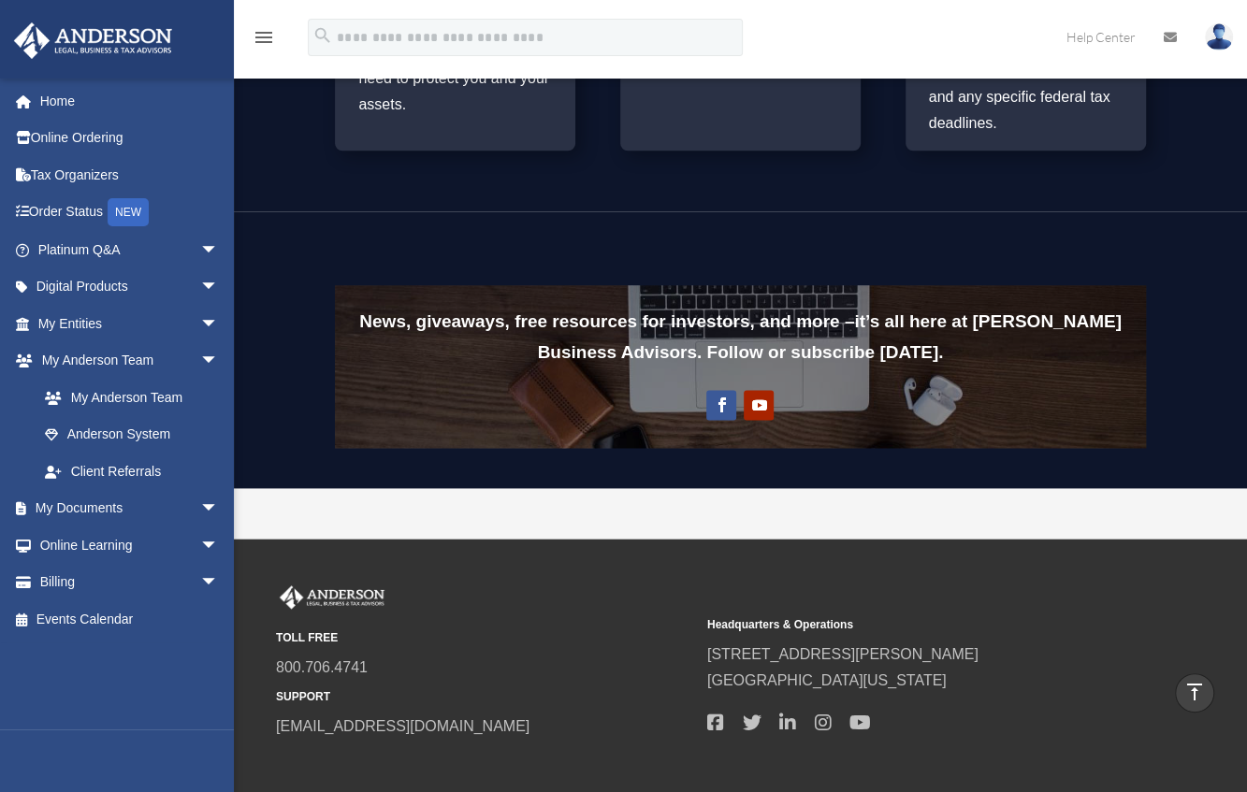
scroll to position [1420, 0]
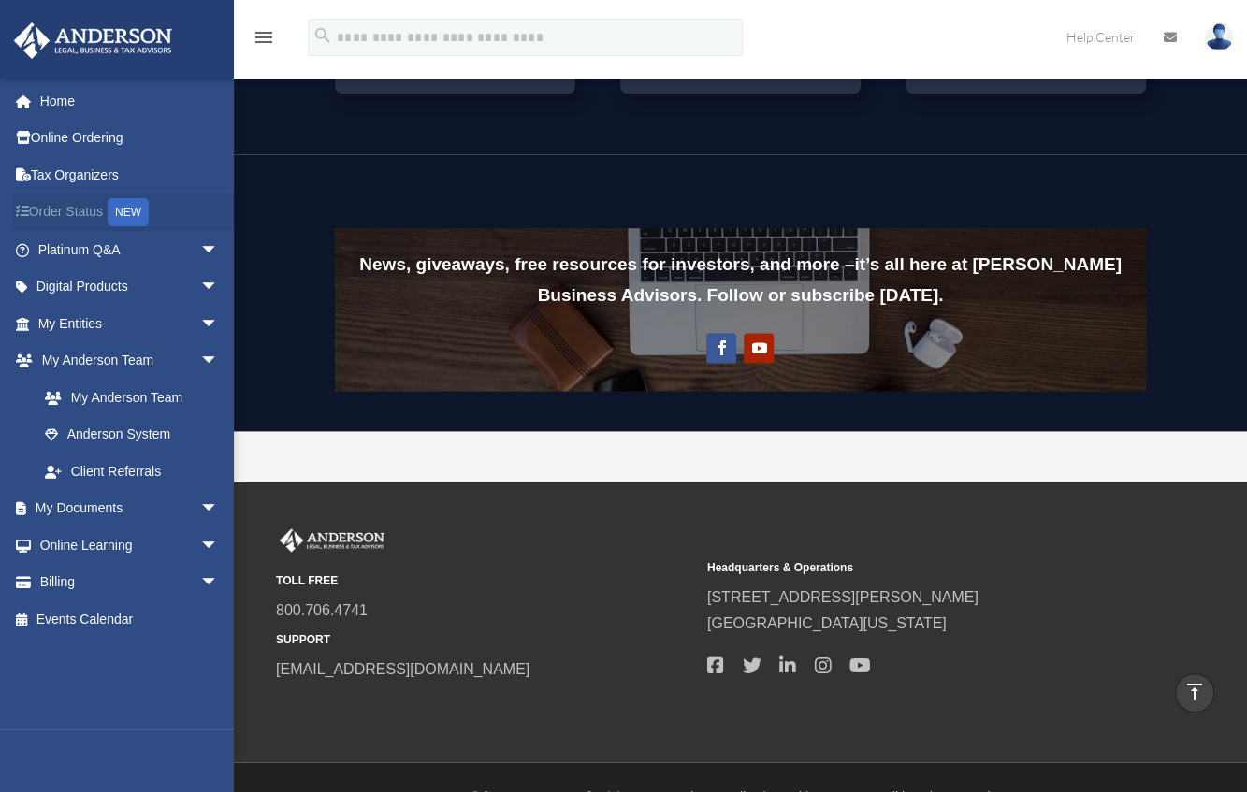
click at [76, 214] on link "Order Status NEW" at bounding box center [130, 213] width 234 height 38
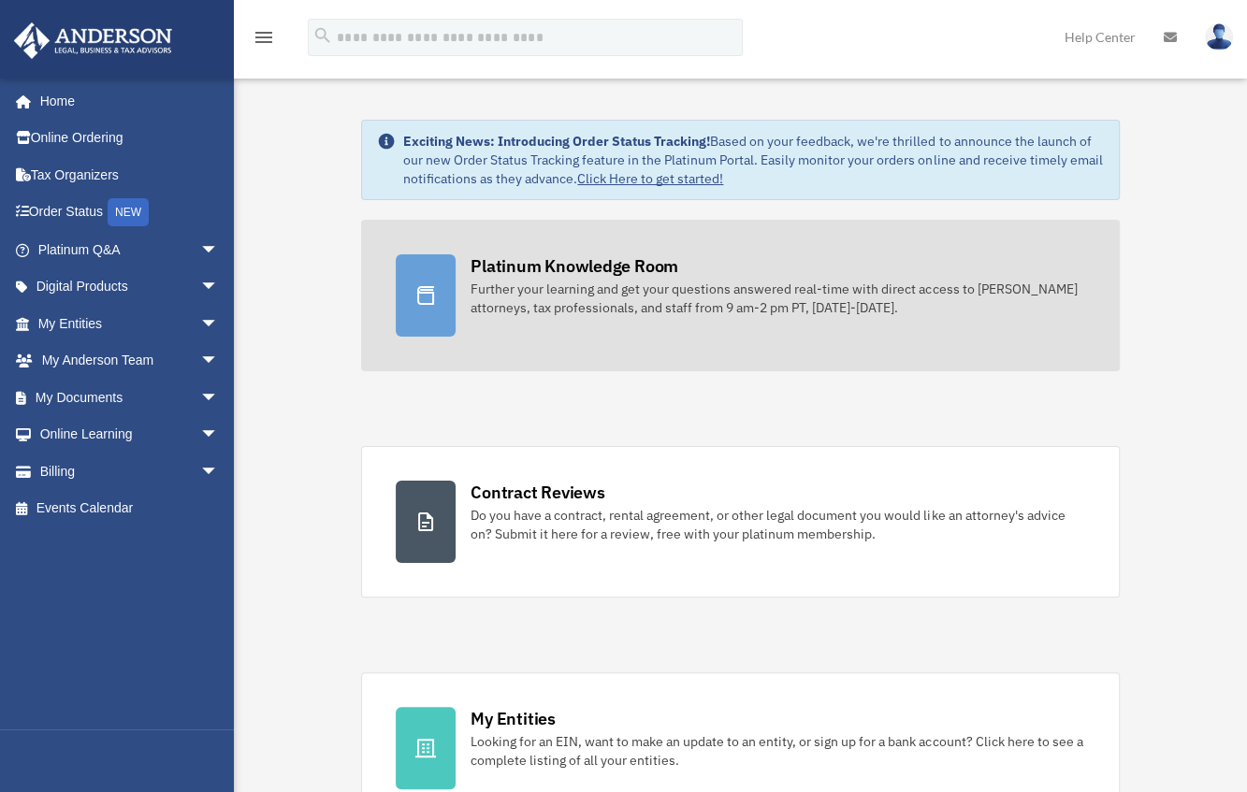
click at [616, 259] on div "Platinum Knowledge Room" at bounding box center [575, 265] width 208 height 23
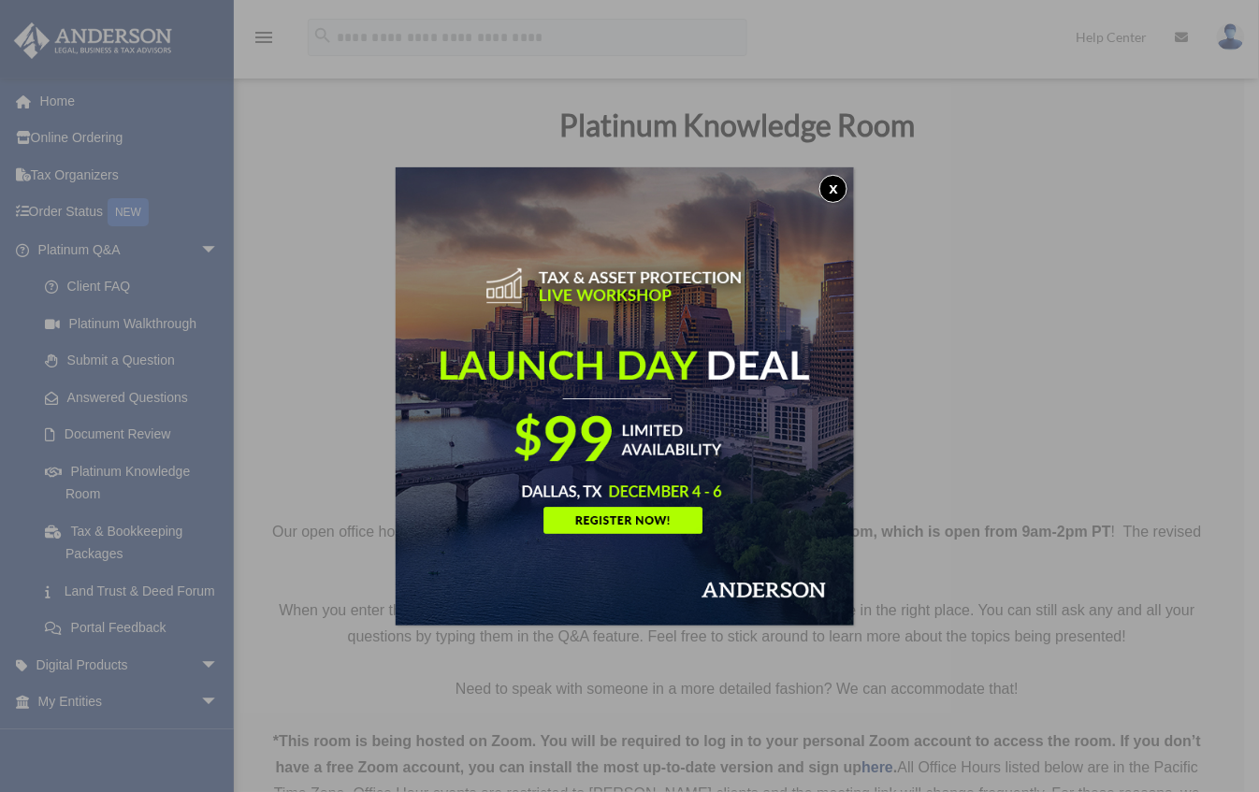
click at [836, 185] on button "x" at bounding box center [834, 189] width 28 height 28
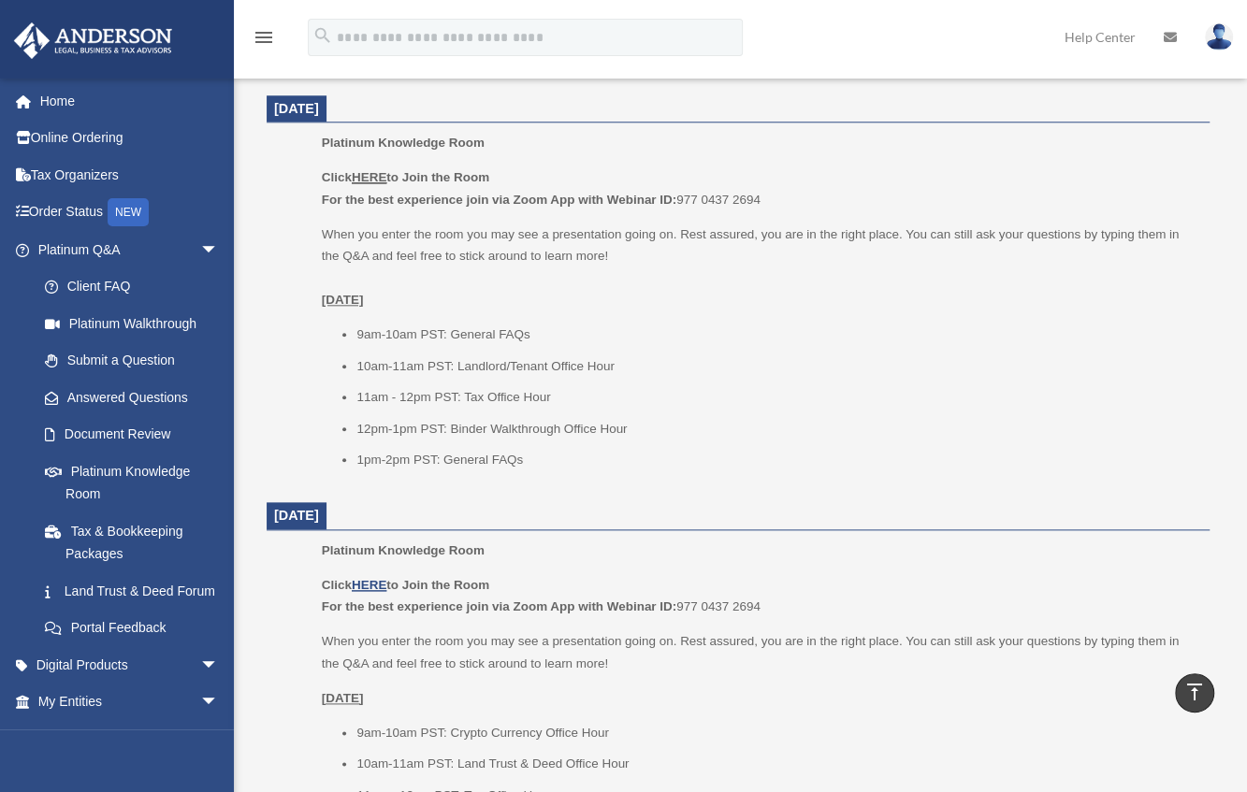
scroll to position [1166, 0]
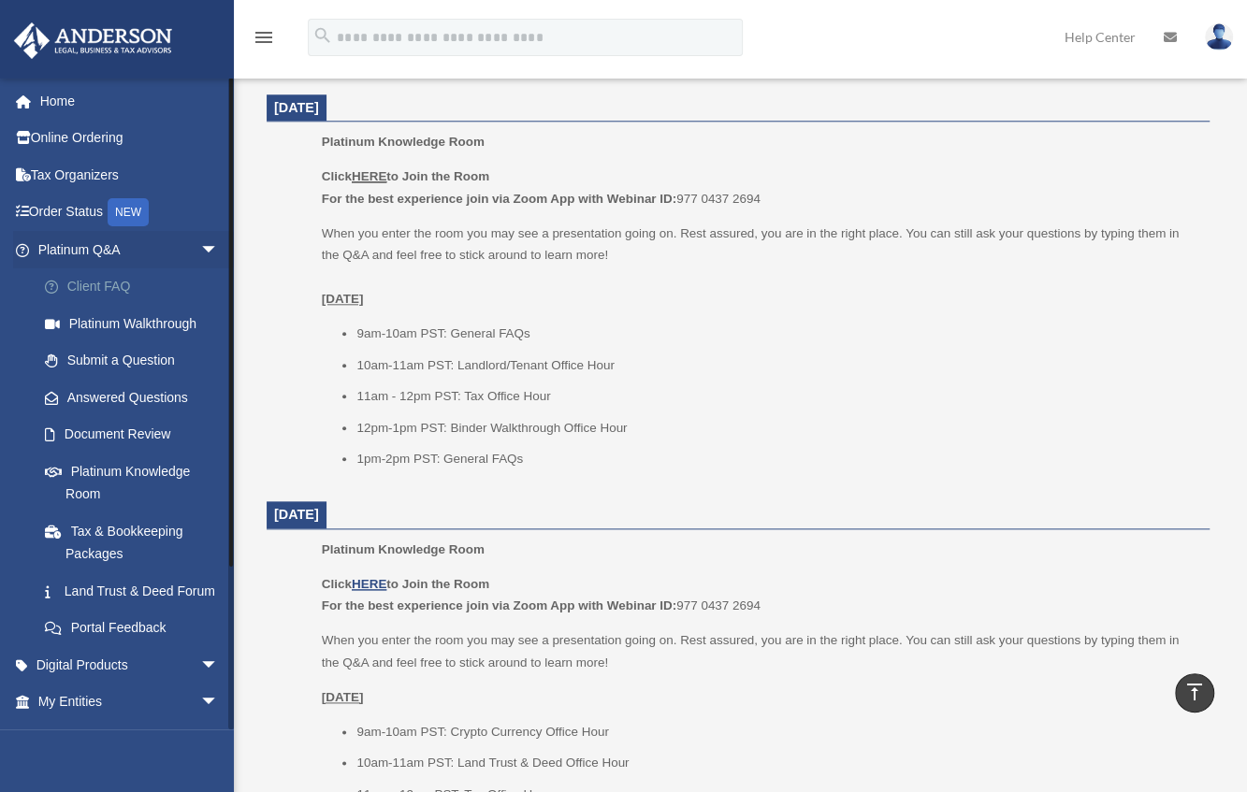
click at [106, 283] on link "Client FAQ" at bounding box center [136, 287] width 221 height 37
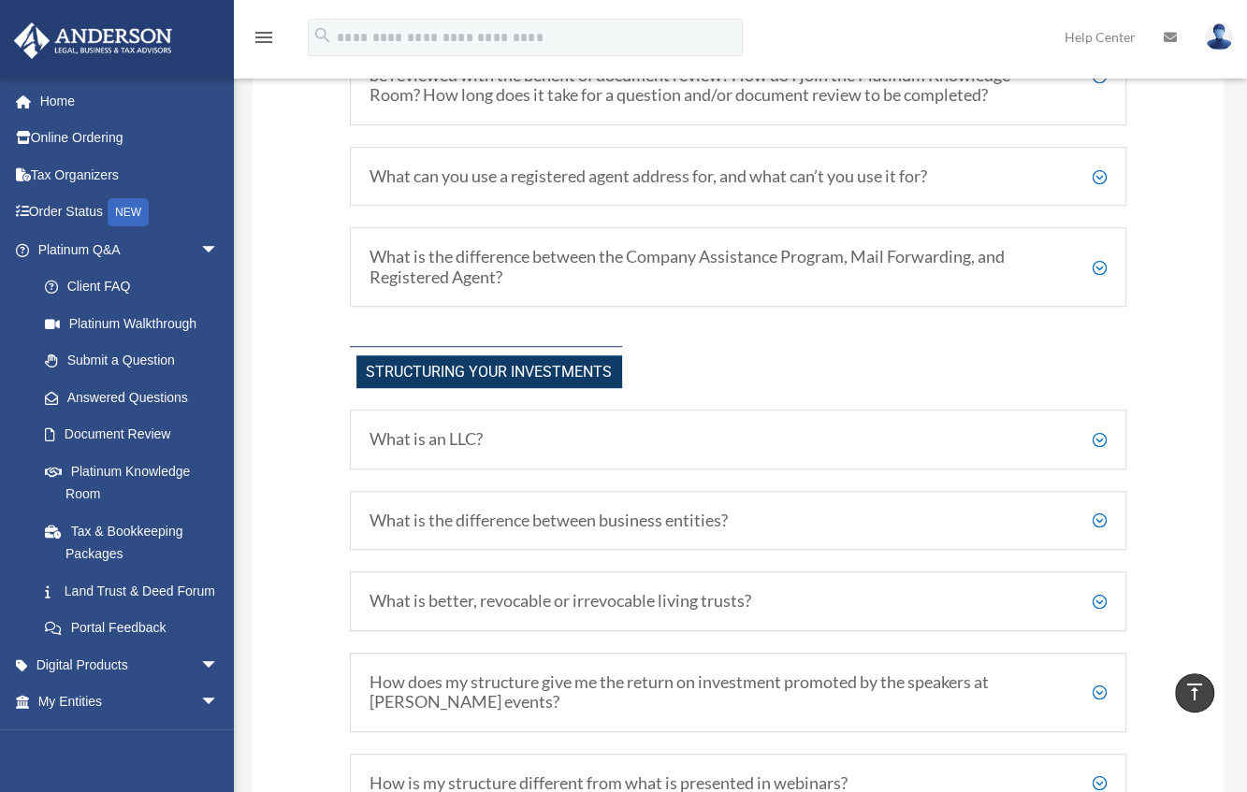
scroll to position [622, 0]
click at [684, 254] on h5 "What is the difference between the Company Assistance Program, Mail Forwarding,…" at bounding box center [738, 268] width 737 height 40
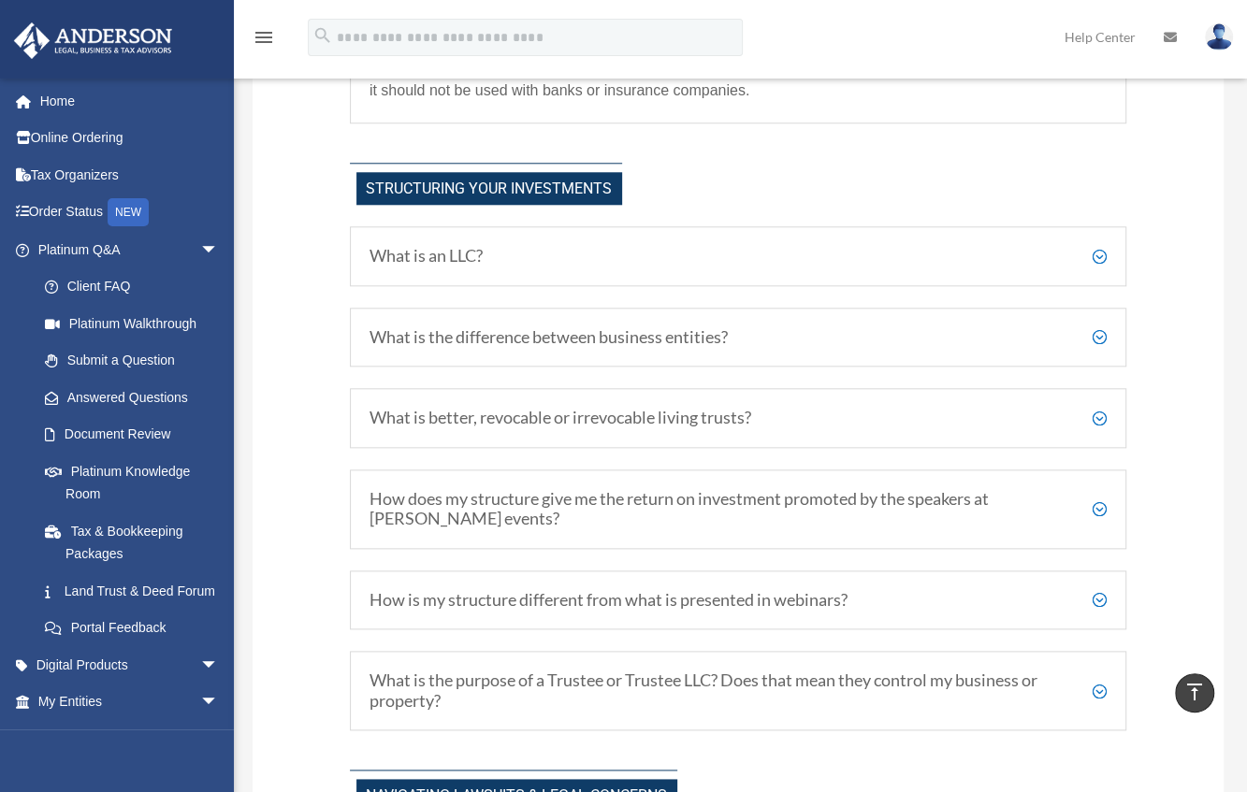
scroll to position [1146, 0]
click at [1098, 266] on h5 "What is an LLC?" at bounding box center [738, 255] width 737 height 21
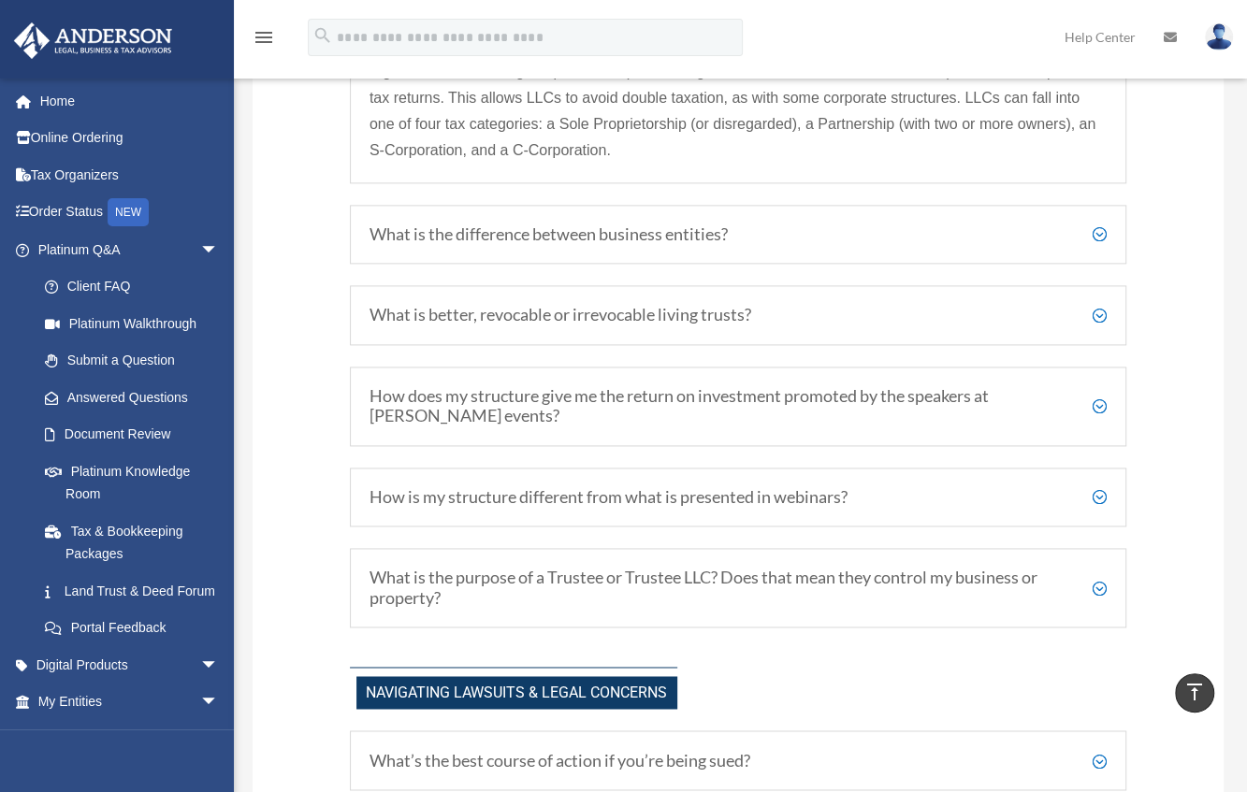
scroll to position [1543, 0]
click at [1098, 246] on h5 "What is the difference between business entities?" at bounding box center [738, 235] width 737 height 21
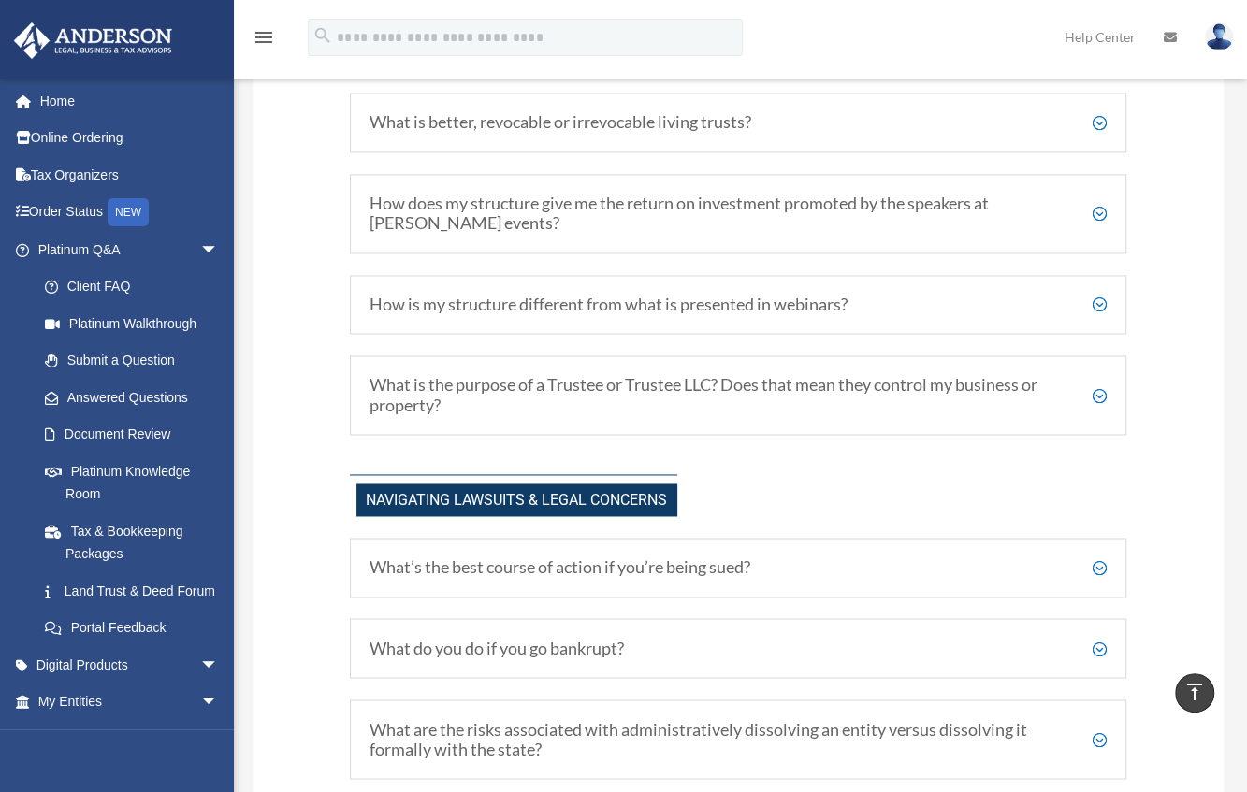
scroll to position [1683, 0]
click at [1098, 134] on h5 "What is better, revocable or irrevocable living trusts?" at bounding box center [738, 123] width 737 height 21
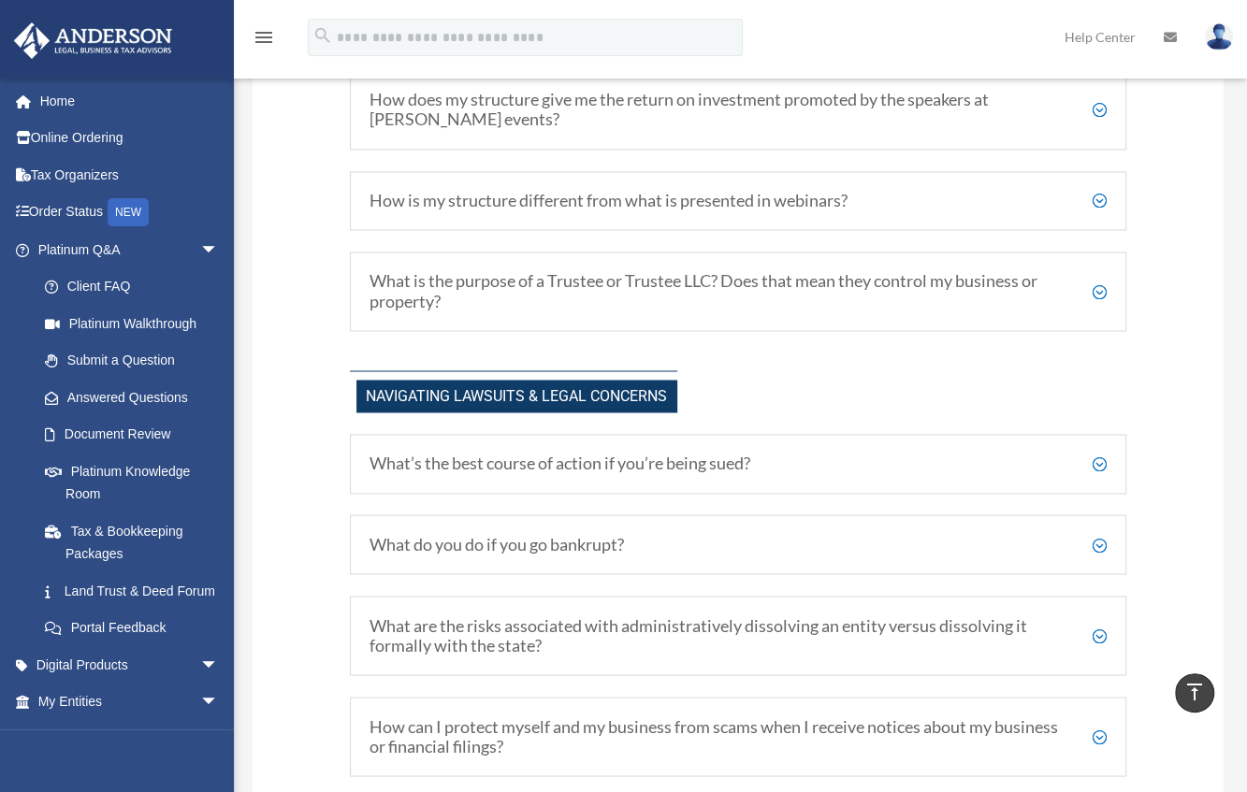
scroll to position [1811, 0]
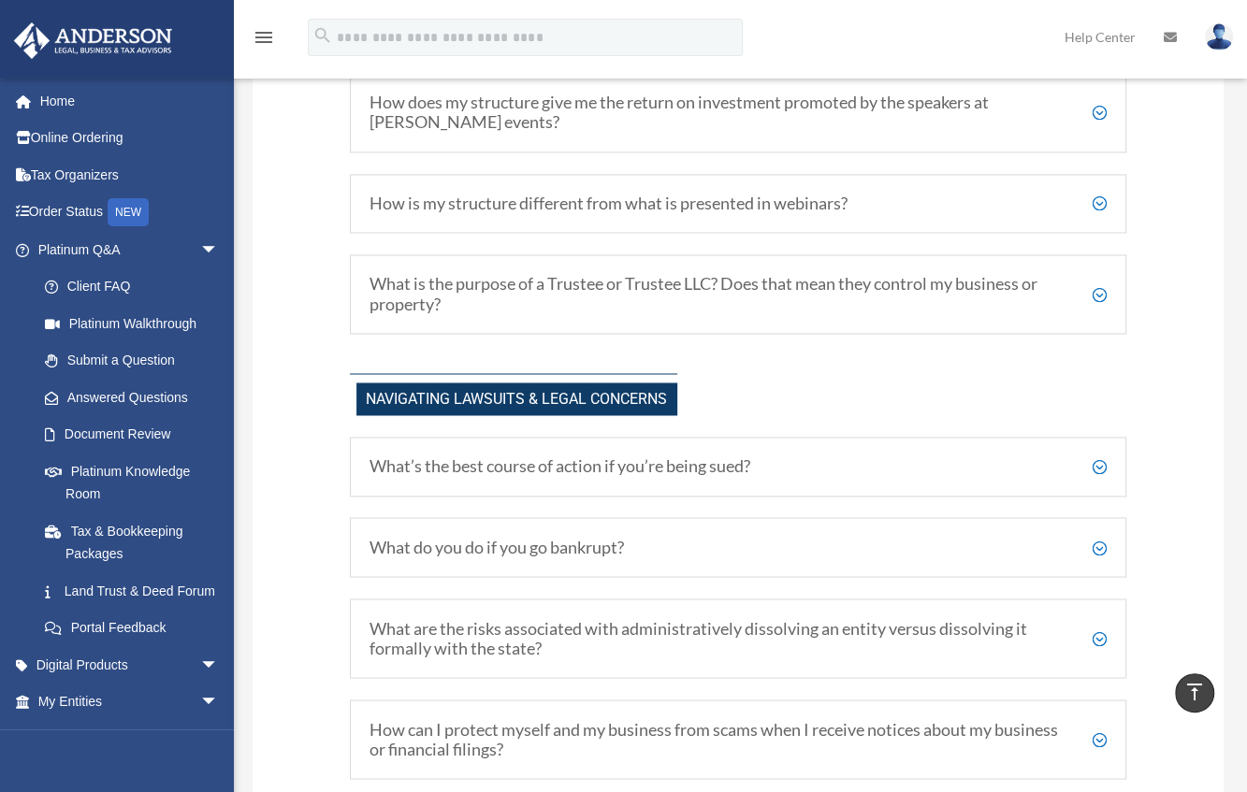
click at [1098, 133] on h5 "How does my structure give me the return on investment promoted by the speakers…" at bounding box center [738, 113] width 737 height 40
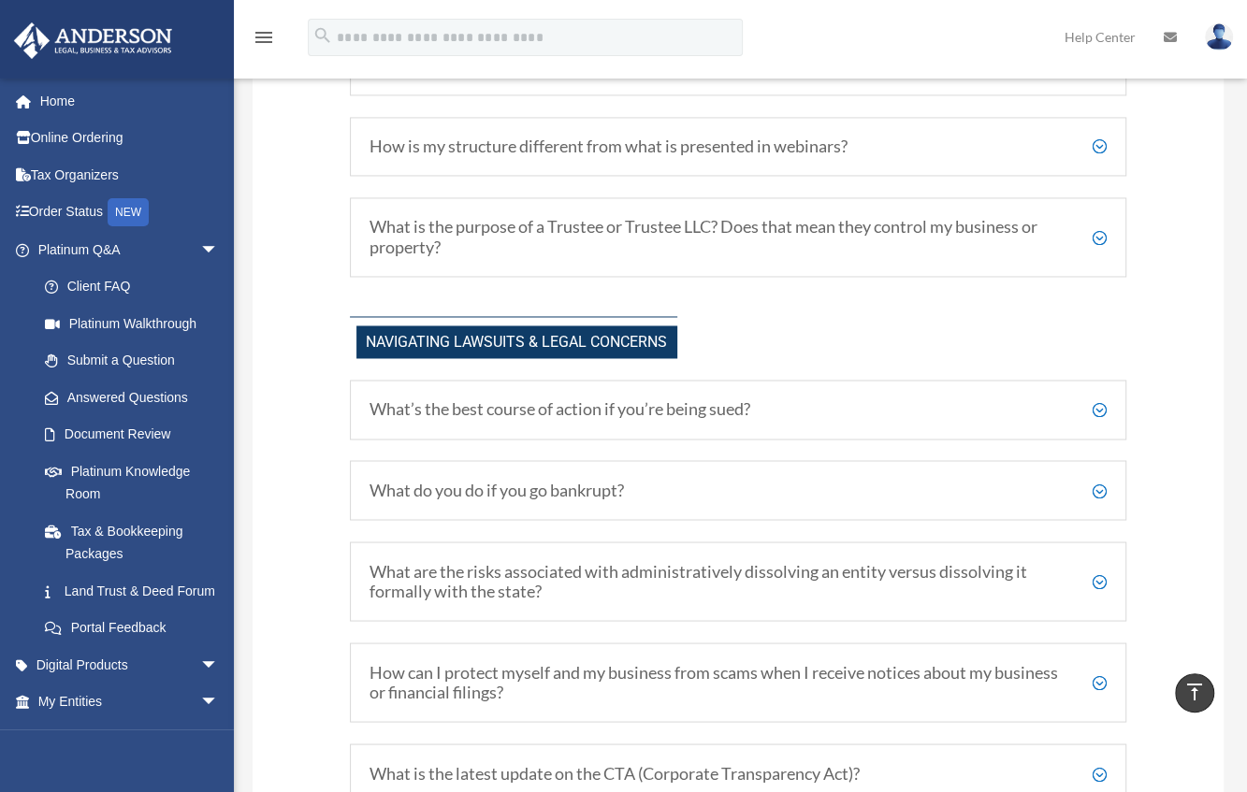
scroll to position [1855, 0]
click at [1100, 139] on h5 "How is my structure different from what is presented in webinars?" at bounding box center [738, 148] width 737 height 21
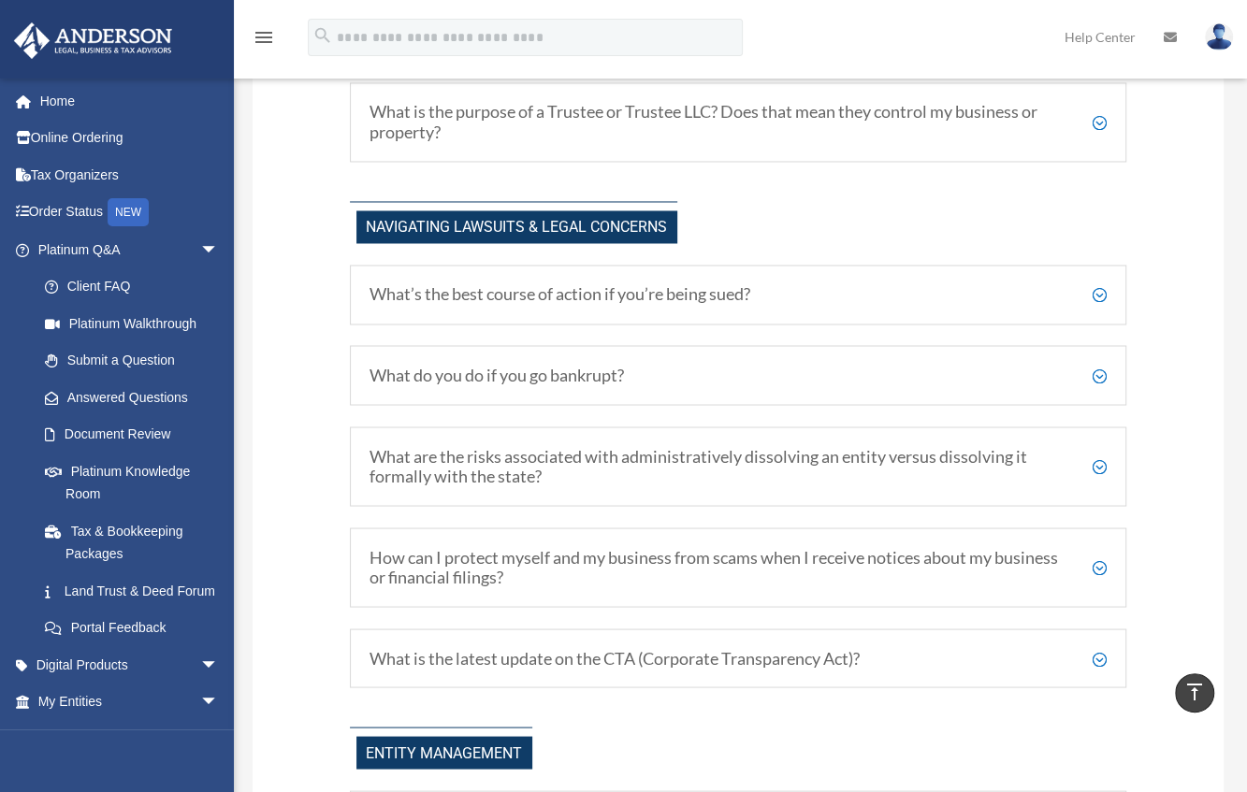
scroll to position [1955, 0]
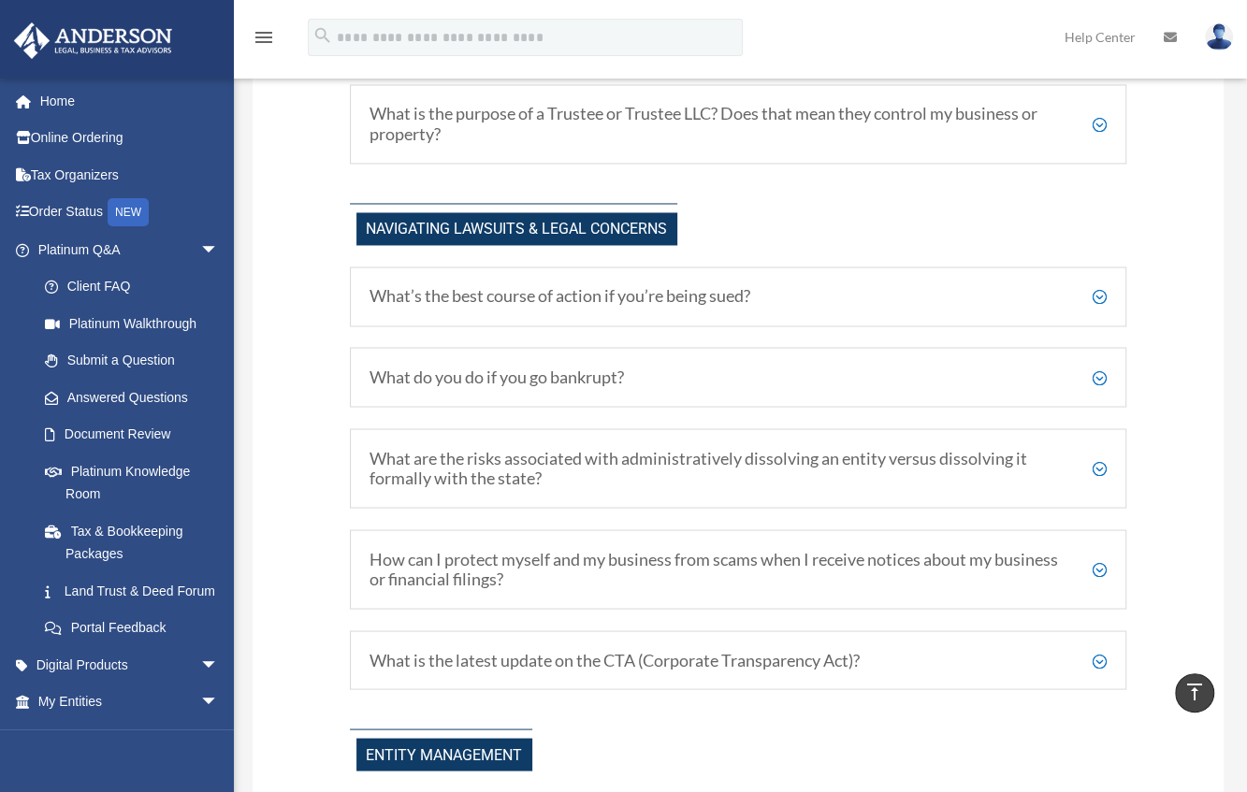
click at [1050, 144] on h5 "What is the purpose of a Trustee or Trustee LLC? Does that mean they control my…" at bounding box center [738, 124] width 737 height 40
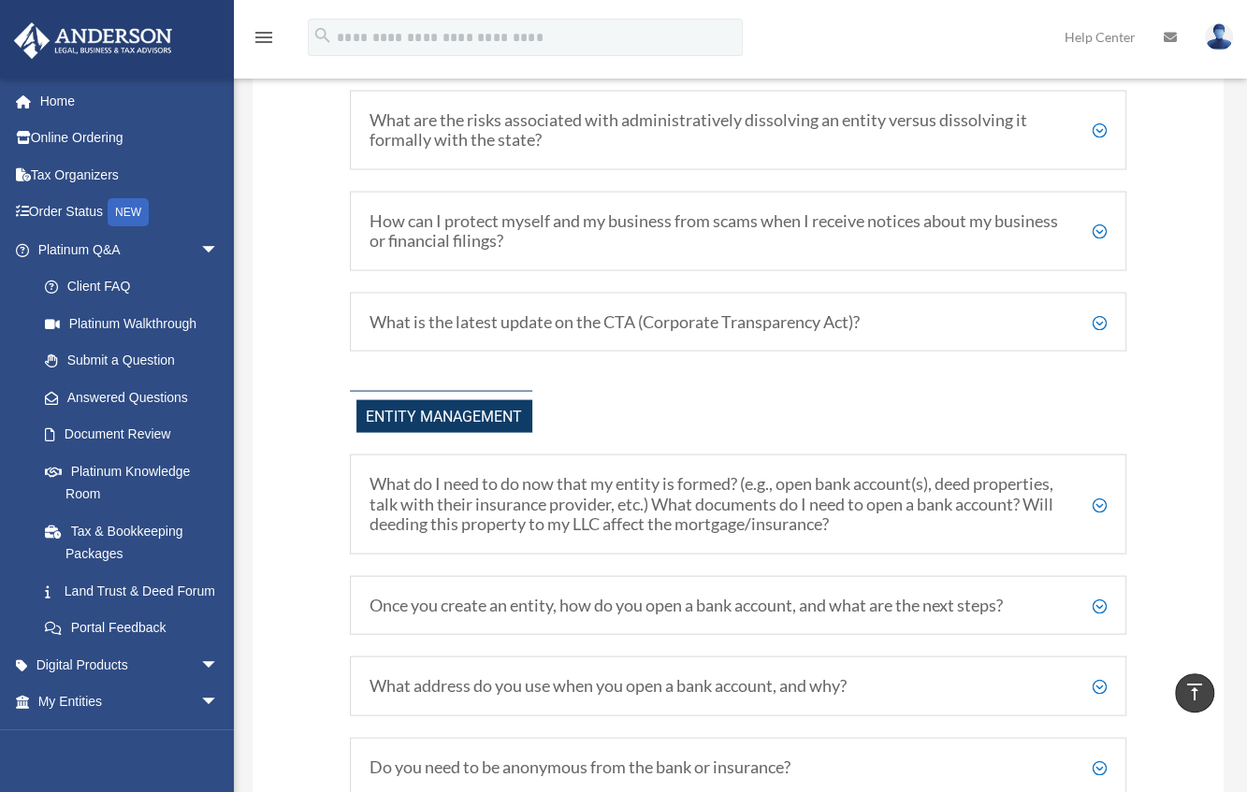
scroll to position [2125, 0]
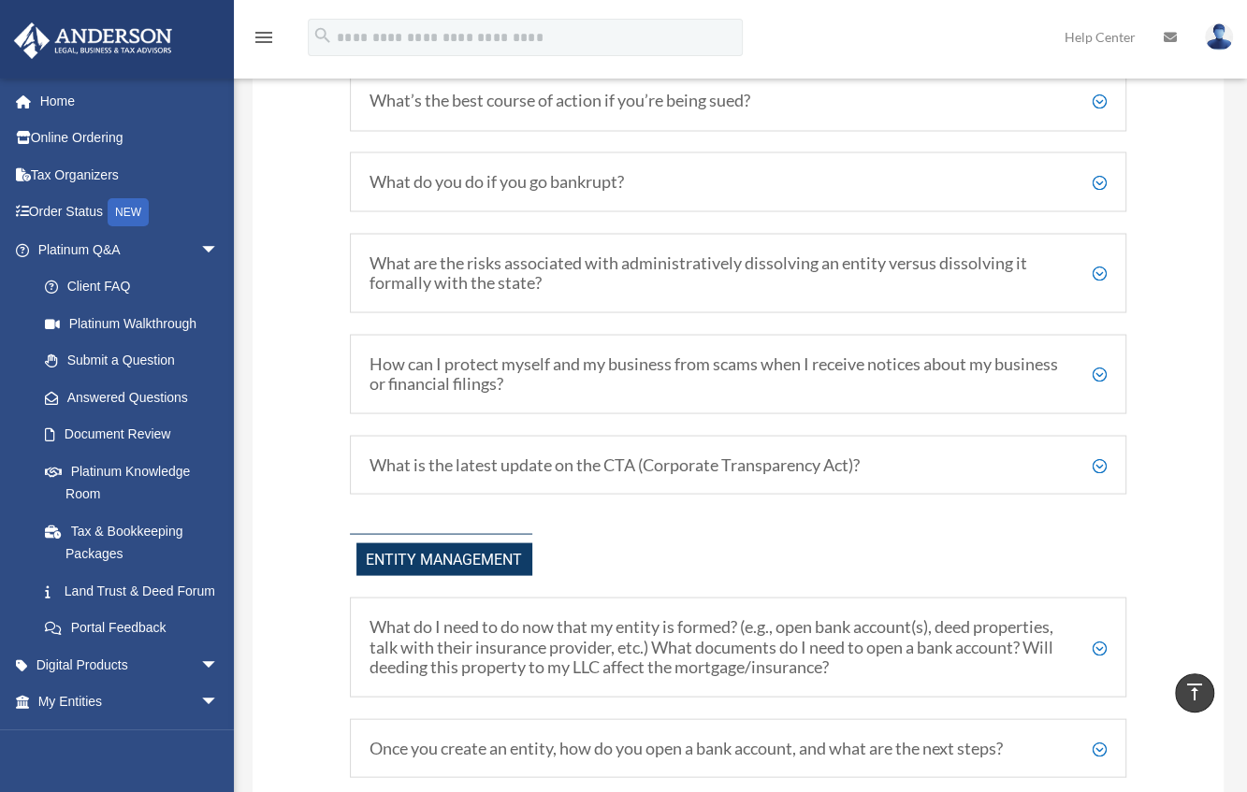
click at [1091, 192] on h5 "What do you do if you go bankrupt?" at bounding box center [738, 181] width 737 height 21
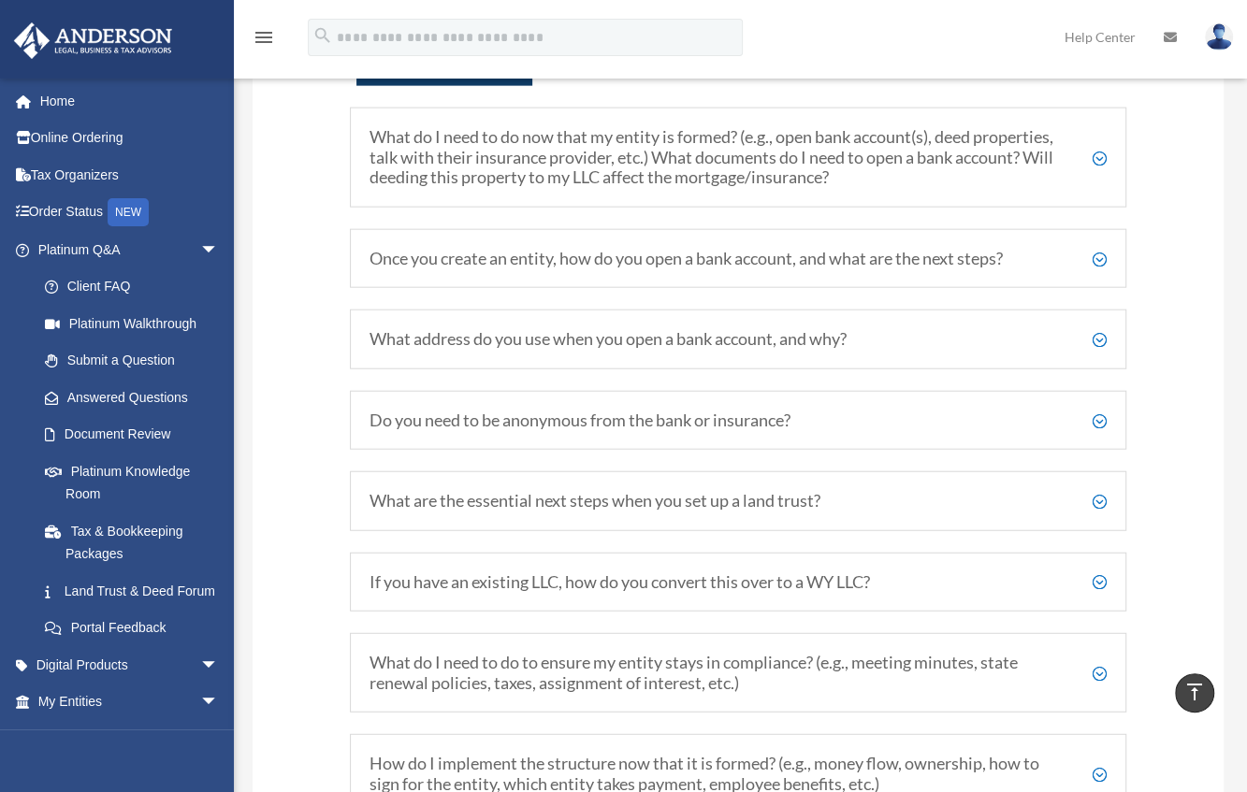
scroll to position [2792, 0]
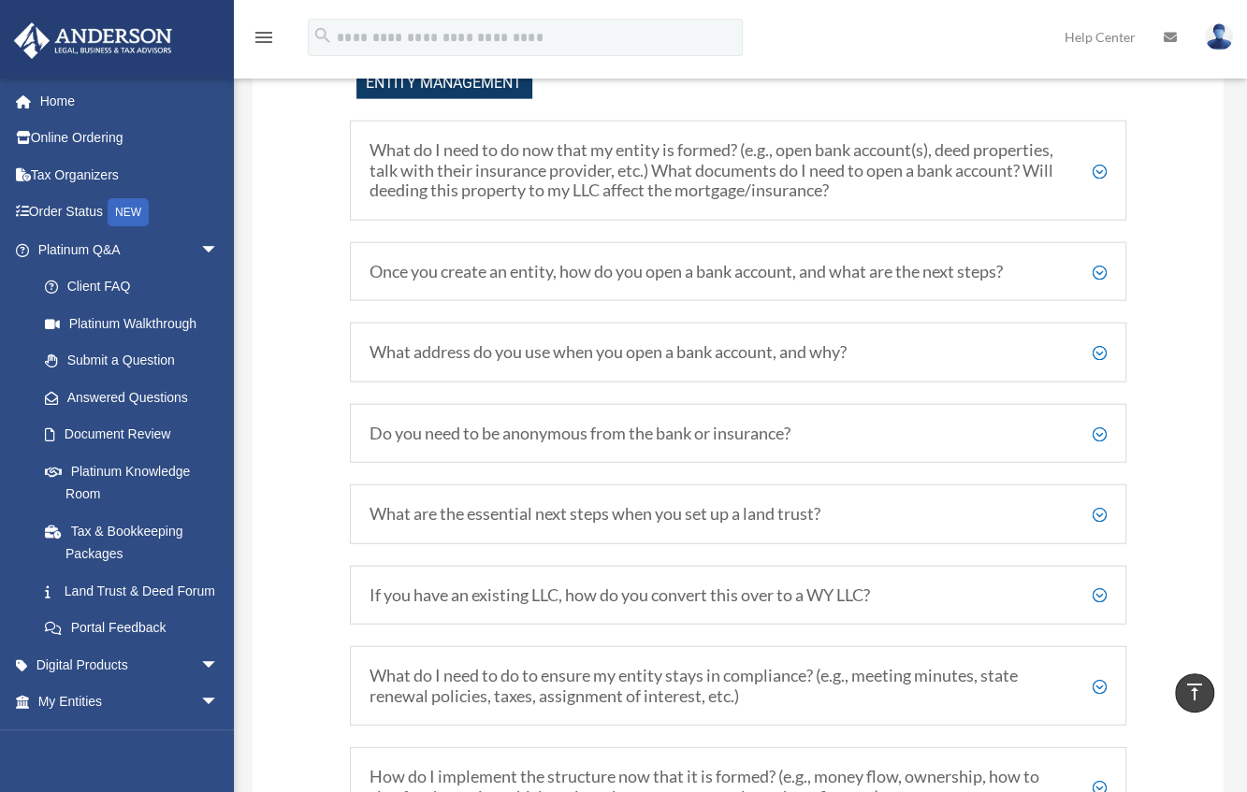
click at [1091, 197] on h5 "What do I need to do now that my entity is formed? (e.g., open bank account(s),…" at bounding box center [738, 170] width 737 height 61
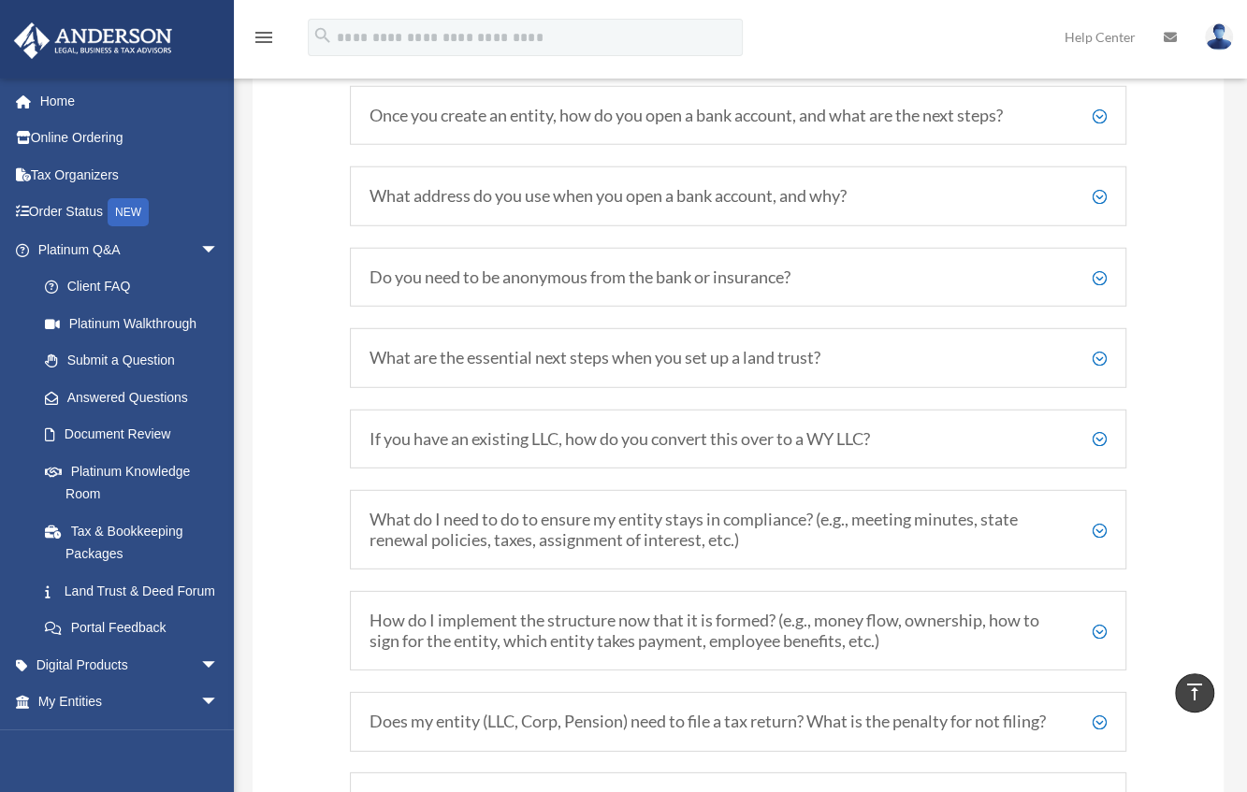
scroll to position [3226, 0]
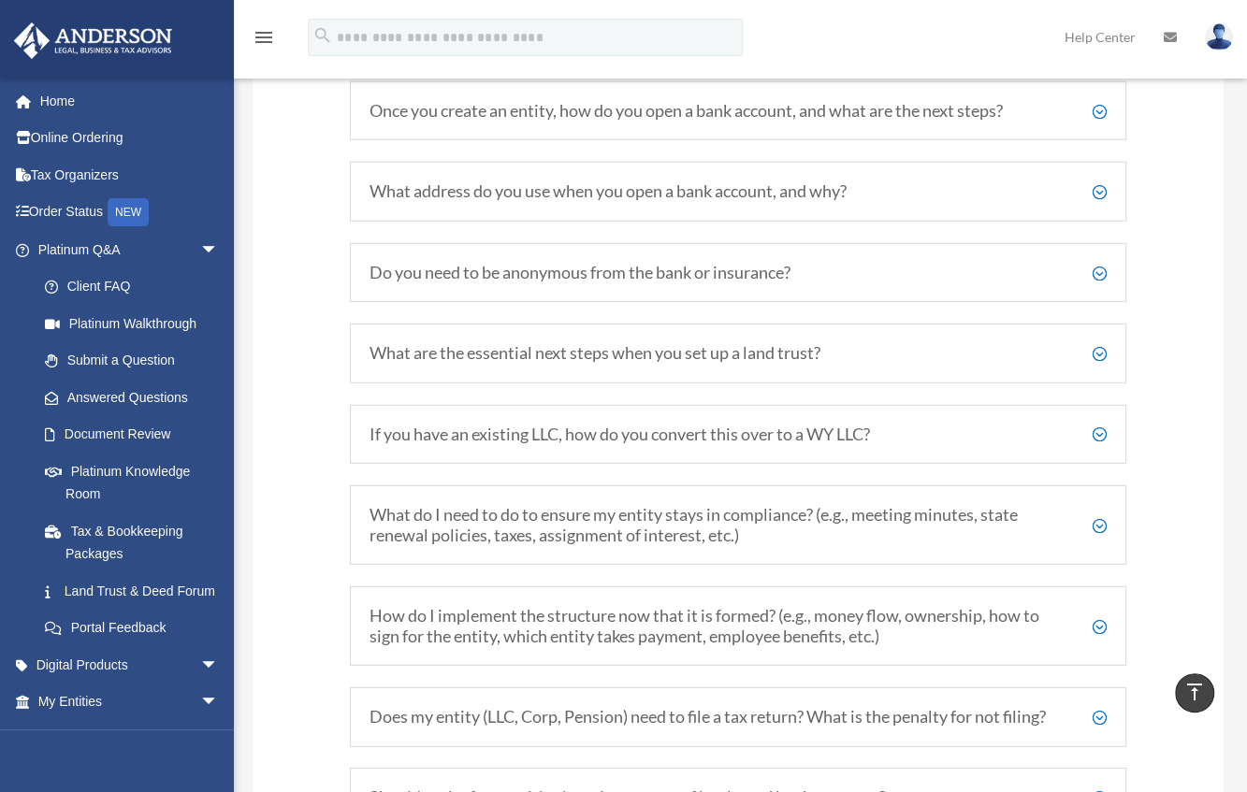
click at [1101, 122] on h5 "Once you create an entity, how do you open a bank account, and what are the nex…" at bounding box center [738, 111] width 737 height 21
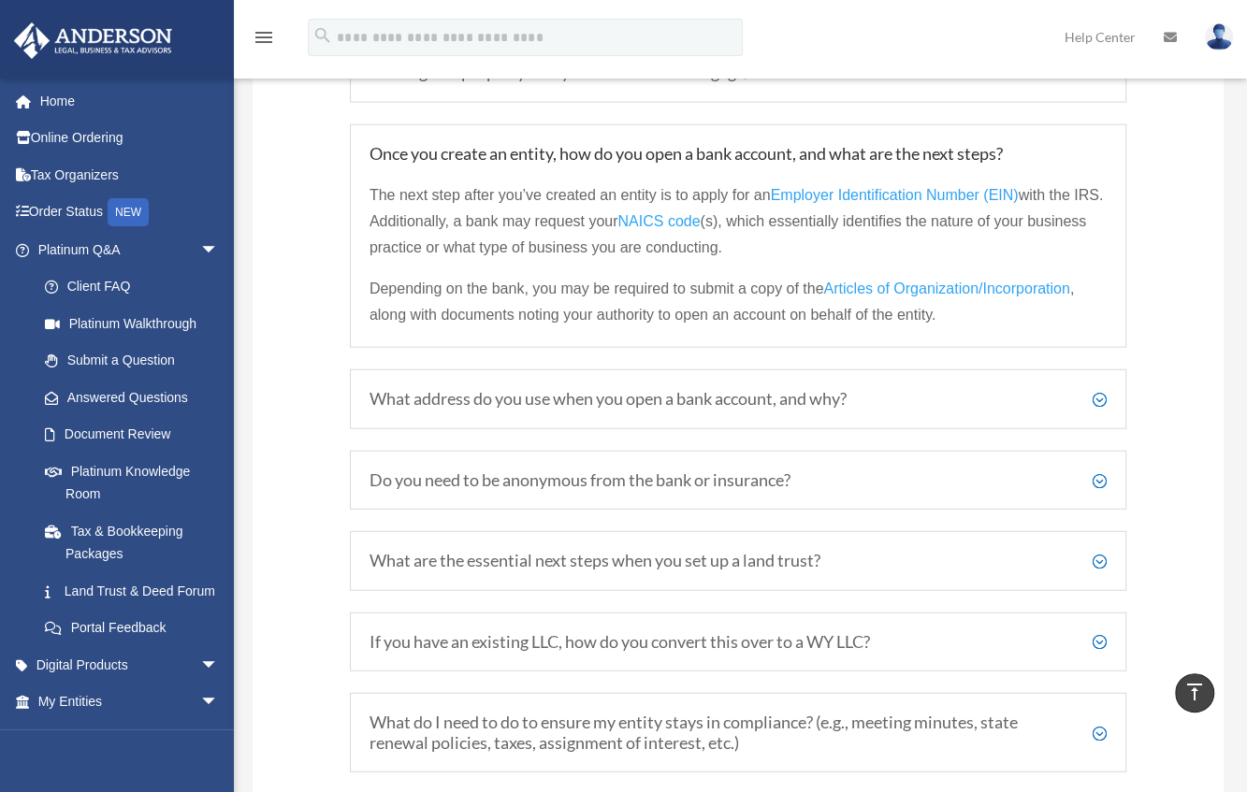
scroll to position [2909, 0]
click at [1101, 131] on div "What do I need to do now that my entity is formed? (e.g., open bank account(s),…" at bounding box center [738, 763] width 777 height 1518
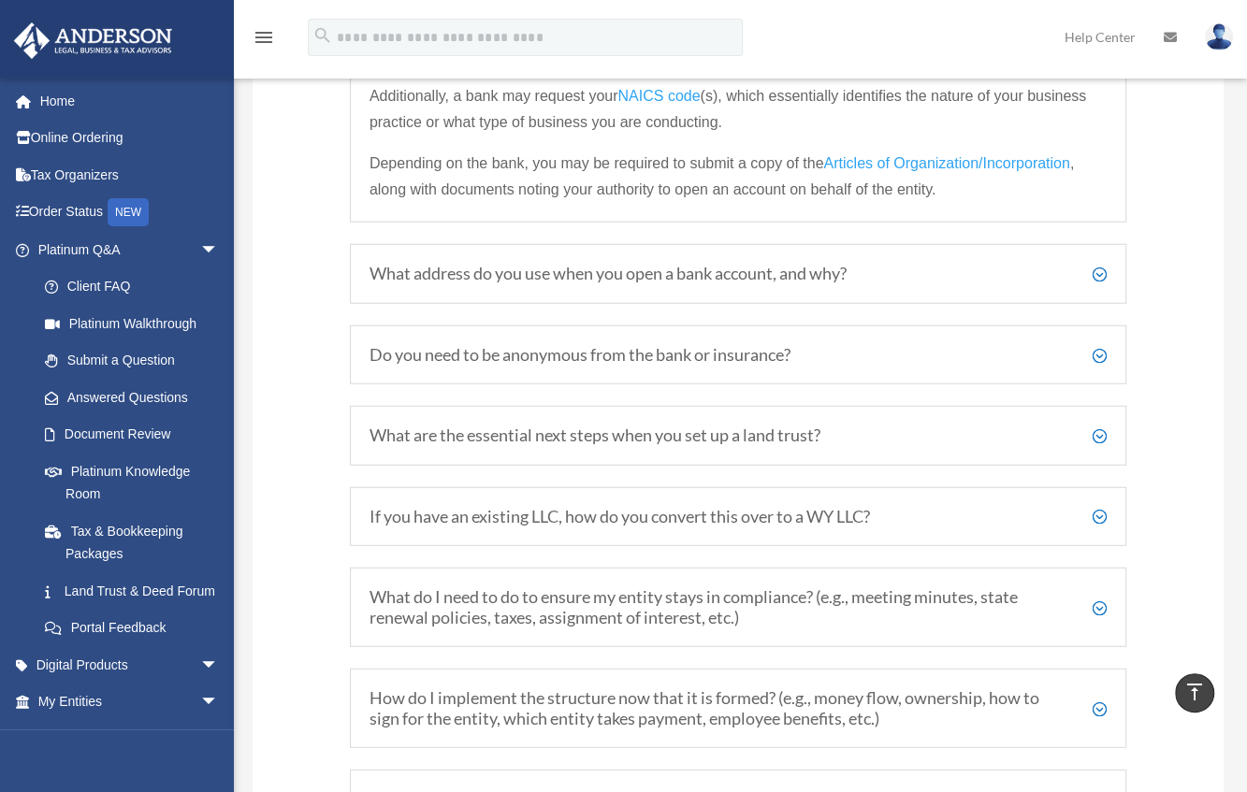
scroll to position [3056, 0]
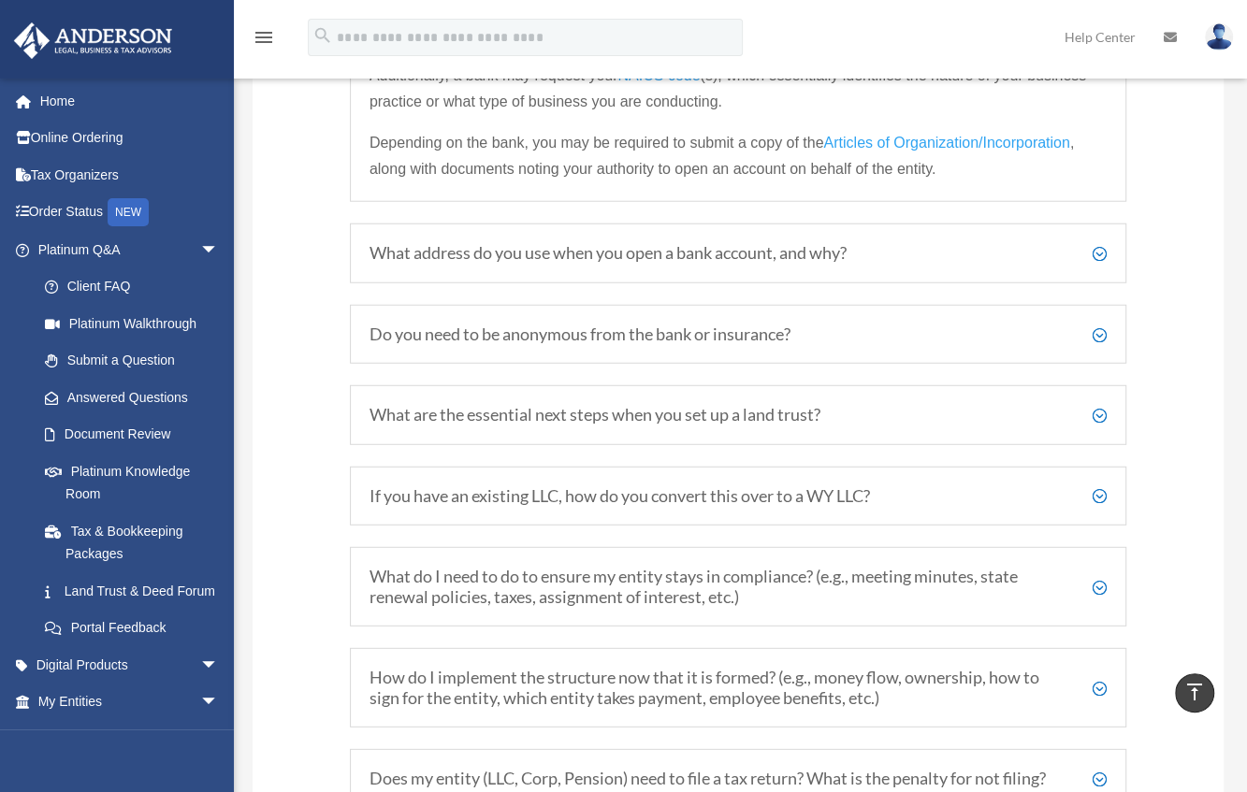
click at [700, 83] on span "NAICS code" at bounding box center [659, 75] width 82 height 16
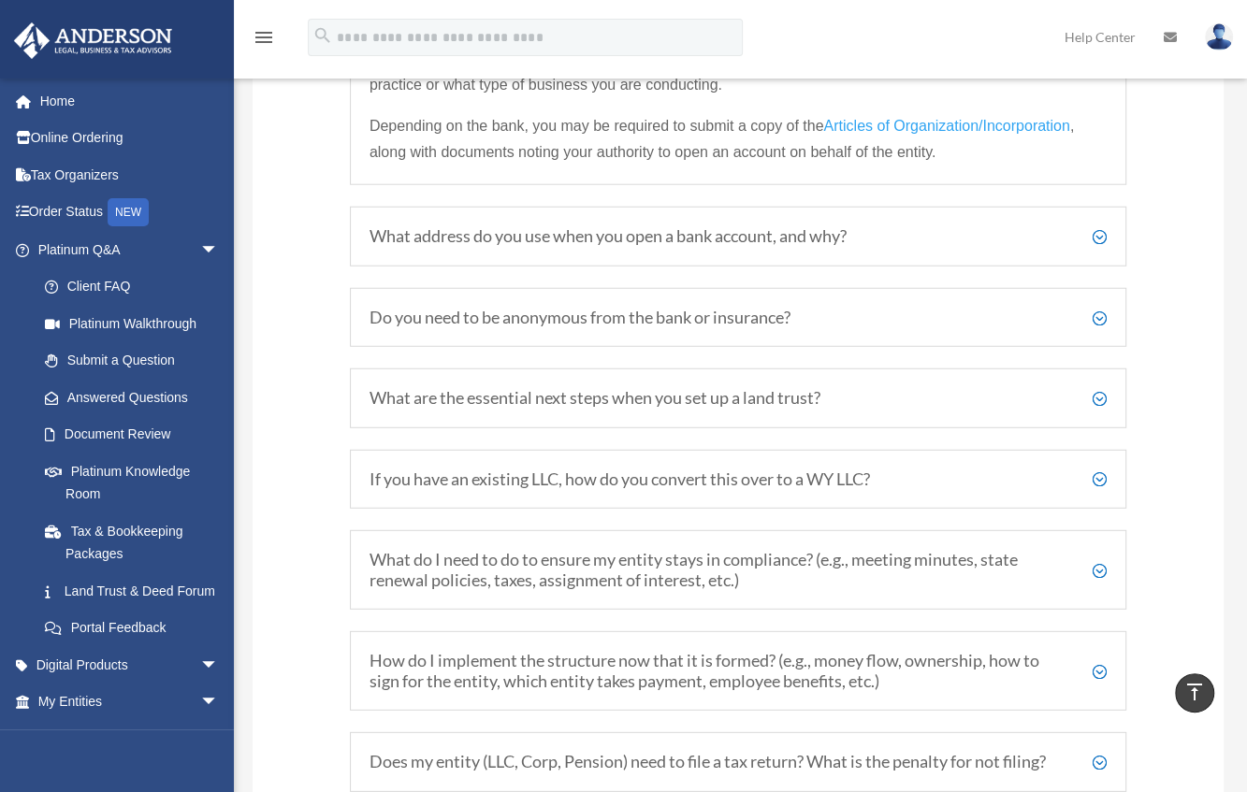
scroll to position [3074, 0]
click at [1080, 245] on h5 "What address do you use when you open a bank account, and why?" at bounding box center [738, 235] width 737 height 21
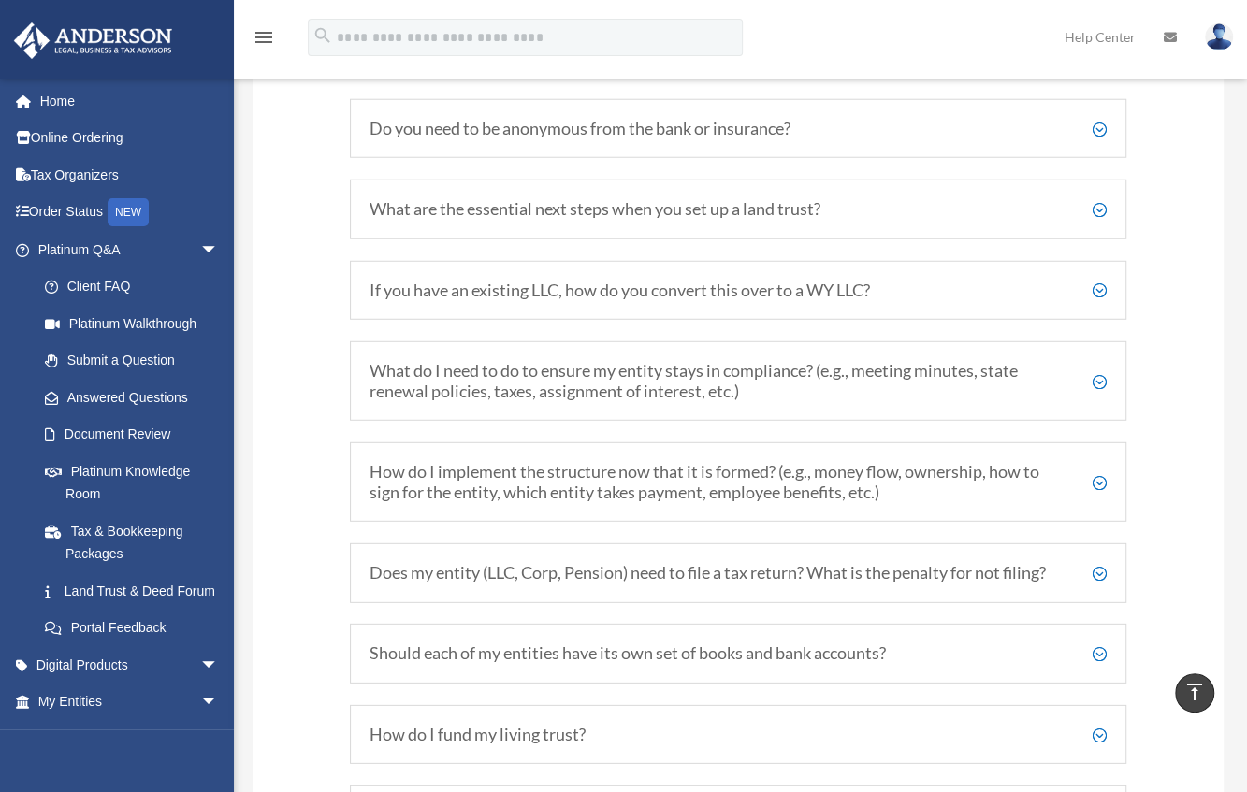
scroll to position [3197, 0]
click at [1093, 137] on h5 "Do you need to be anonymous from the bank or insurance?" at bounding box center [738, 126] width 737 height 21
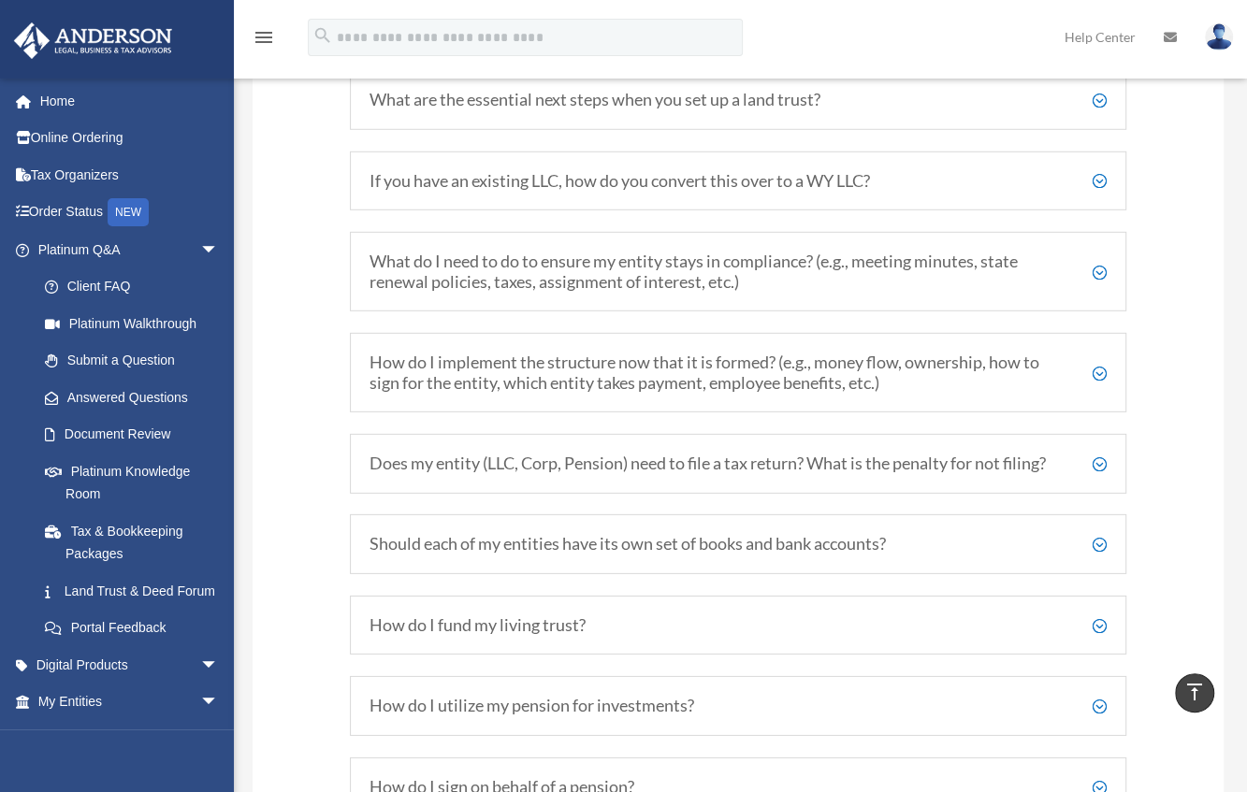
scroll to position [3398, 0]
click at [1098, 121] on div "What are the essential next steps when you set up a land trust? Once you’ve set…" at bounding box center [738, 99] width 777 height 60
click at [1098, 105] on h5 "What are the essential next steps when you set up a land trust?" at bounding box center [738, 99] width 737 height 21
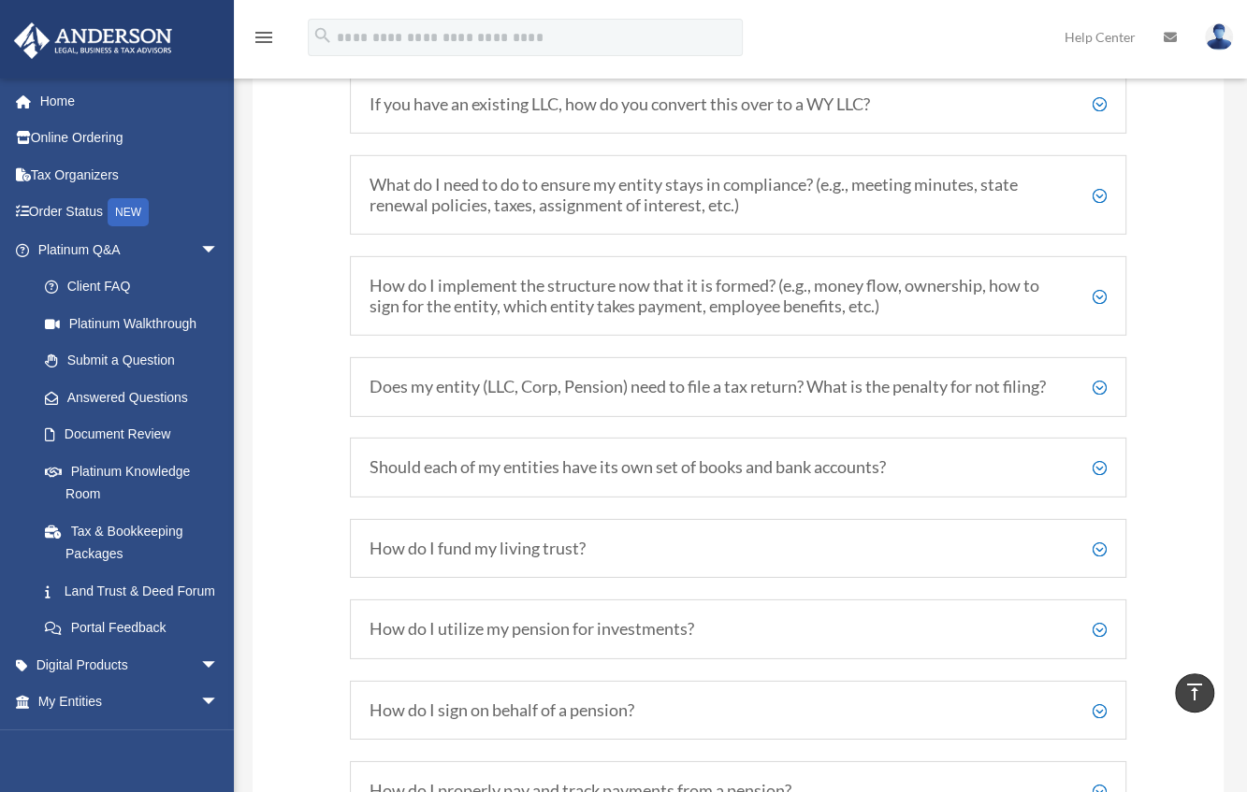
scroll to position [3545, 0]
click at [1115, 119] on div "If you have an existing LLC, how do you convert this over to a WY LLC? In most …" at bounding box center [738, 105] width 777 height 60
click at [1103, 112] on h5 "If you have an existing LLC, how do you convert this over to a WY LLC?" at bounding box center [738, 104] width 737 height 21
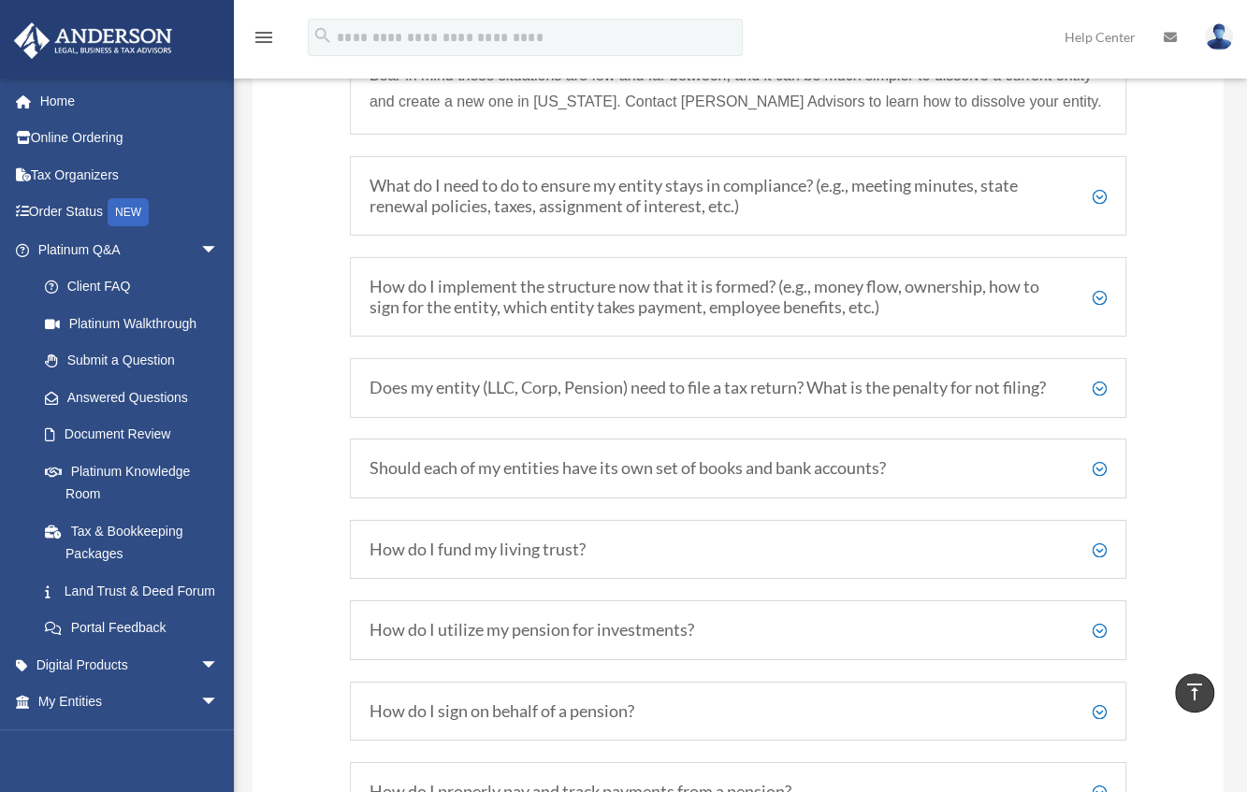
scroll to position [3834, 0]
click at [1097, 204] on h5 "What do I need to do to ensure my entity stays in compliance? (e.g., meeting mi…" at bounding box center [738, 194] width 737 height 40
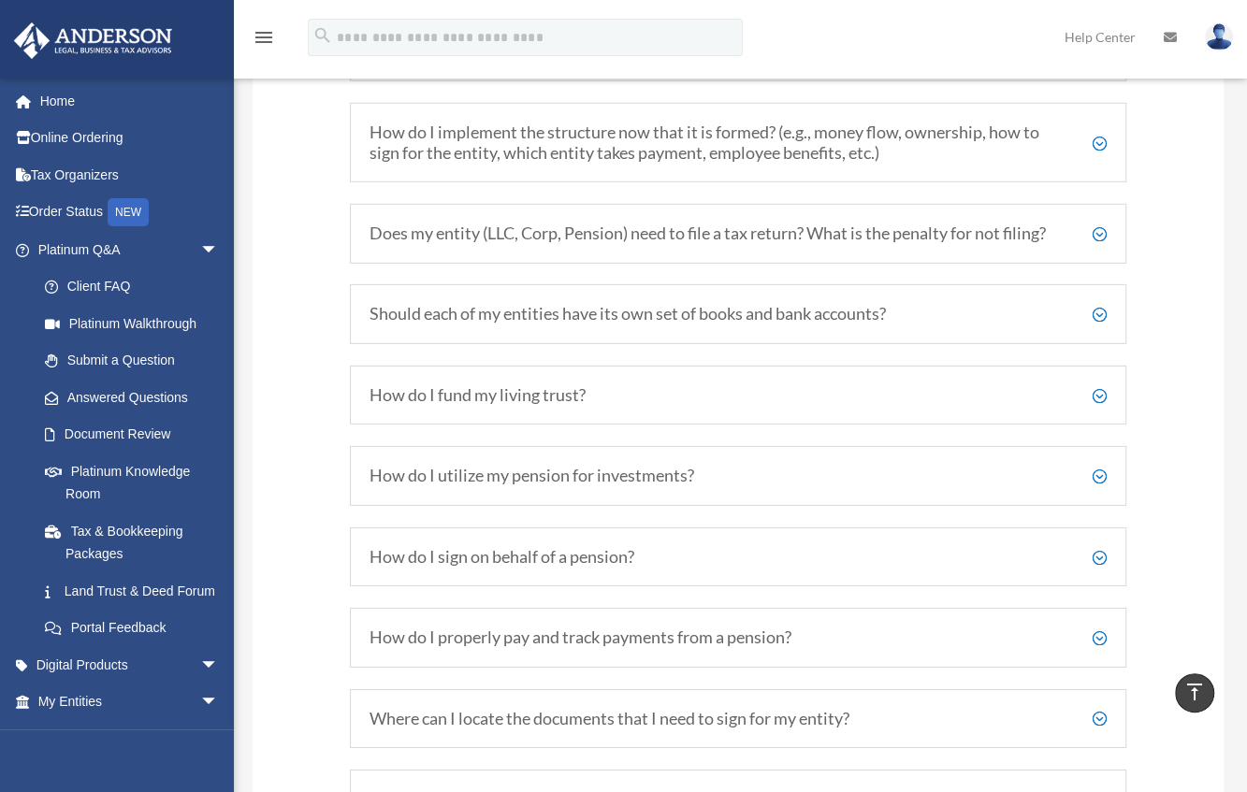
scroll to position [3628, 0]
click at [1093, 162] on h5 "How do I implement the structure now that it is formed? (e.g., money flow, owne…" at bounding box center [738, 142] width 737 height 40
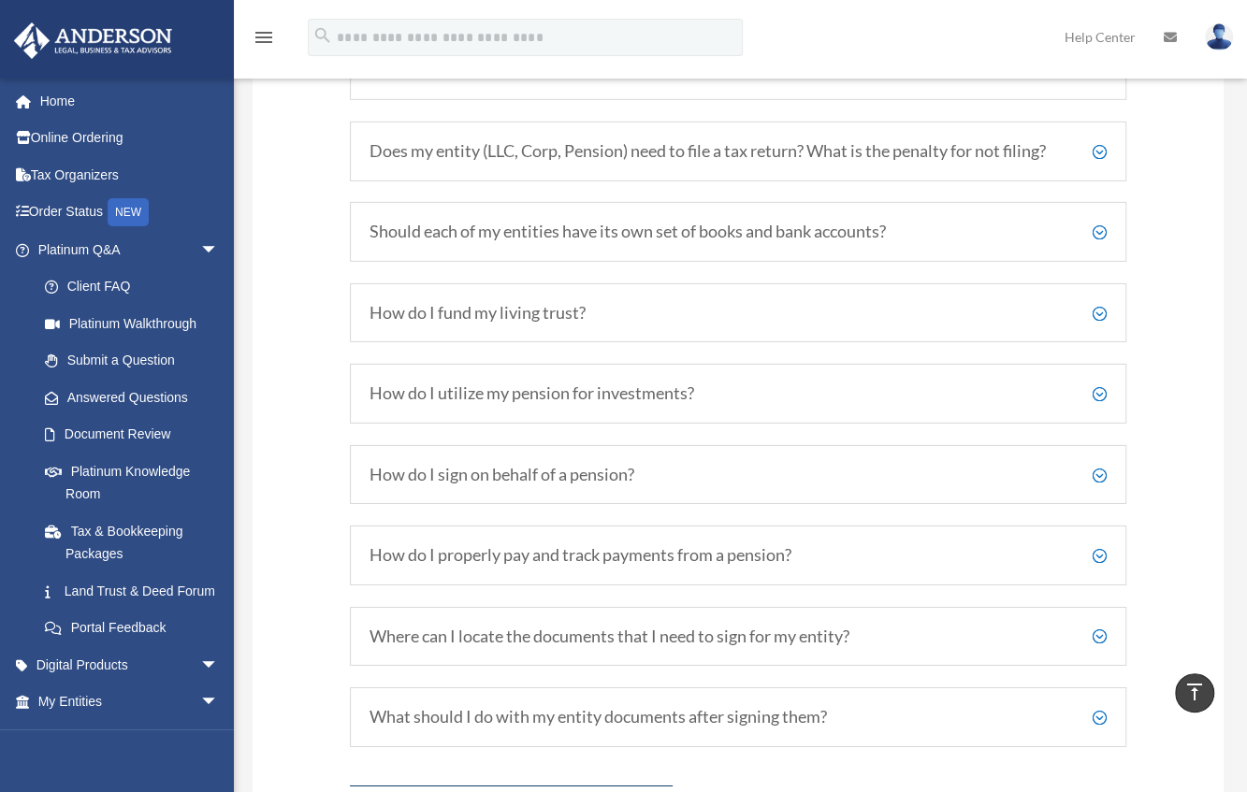
scroll to position [3804, 0]
click at [1096, 140] on h5 "Does my entity (LLC, Corp, Pension) need to file a tax return? What is the pena…" at bounding box center [738, 150] width 737 height 21
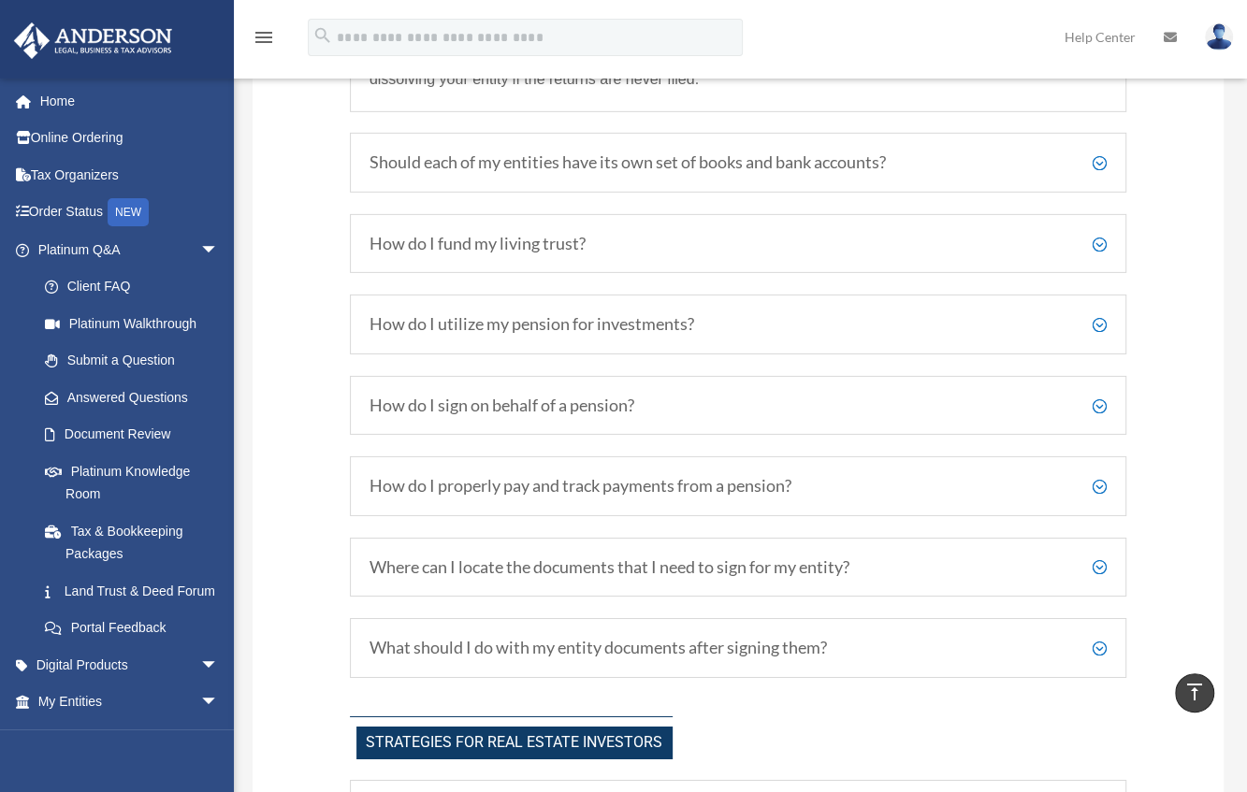
scroll to position [3751, 0]
click at [1096, 175] on h5 "Should each of my entities have its own set of books and bank accounts?" at bounding box center [738, 164] width 737 height 21
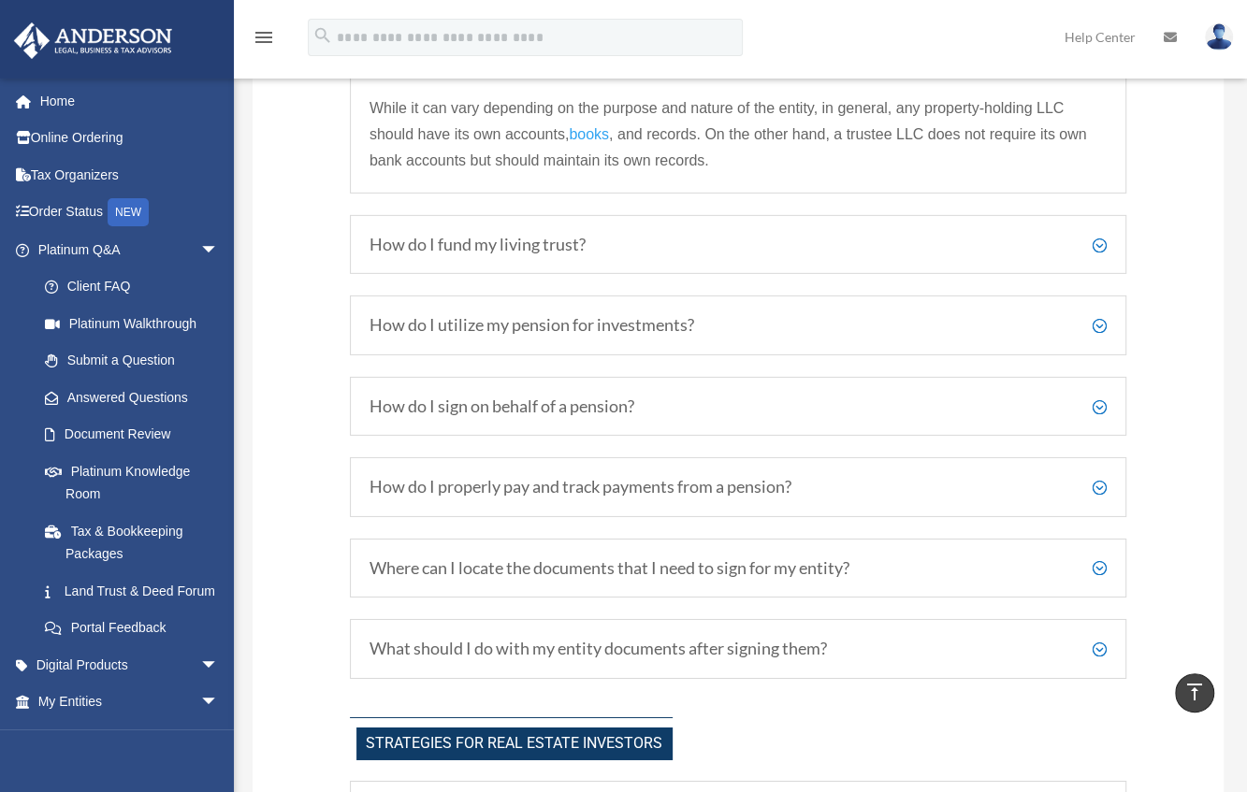
scroll to position [3679, 0]
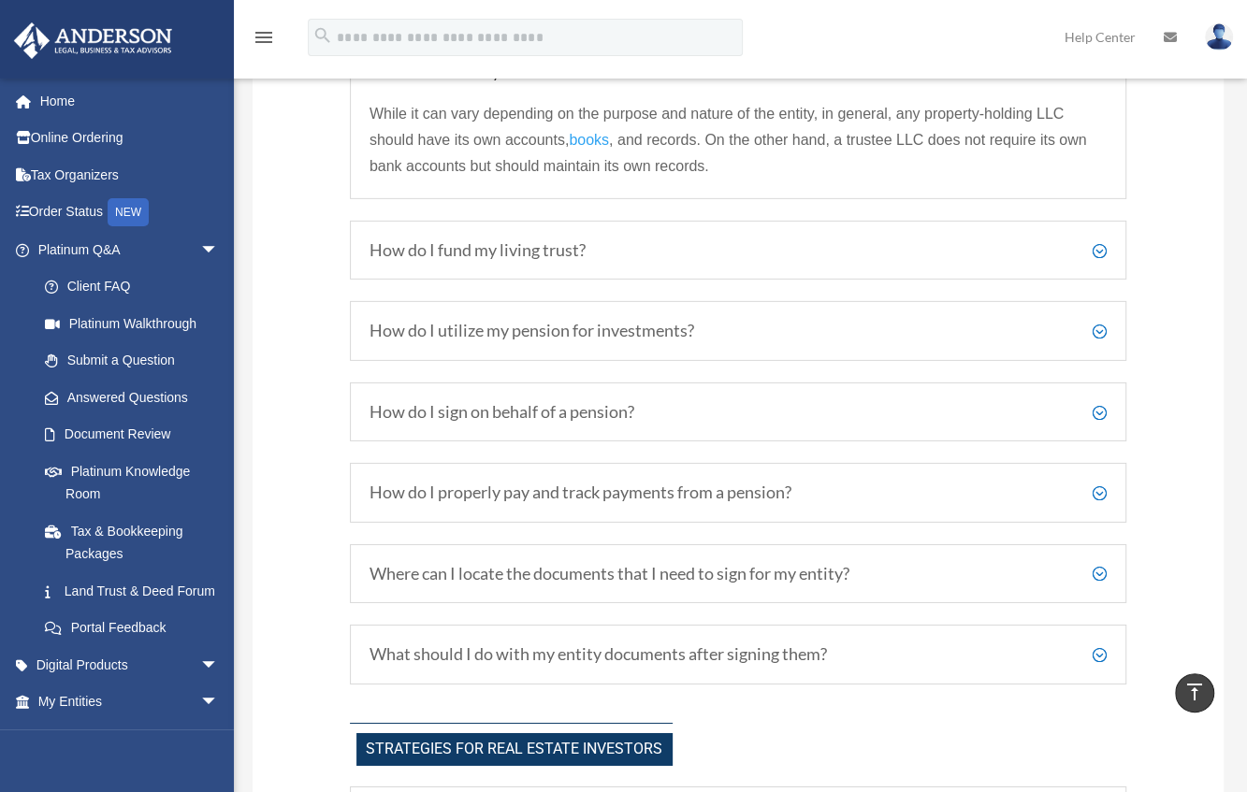
click at [1102, 256] on h5 "How do I fund my living trust?" at bounding box center [738, 250] width 737 height 21
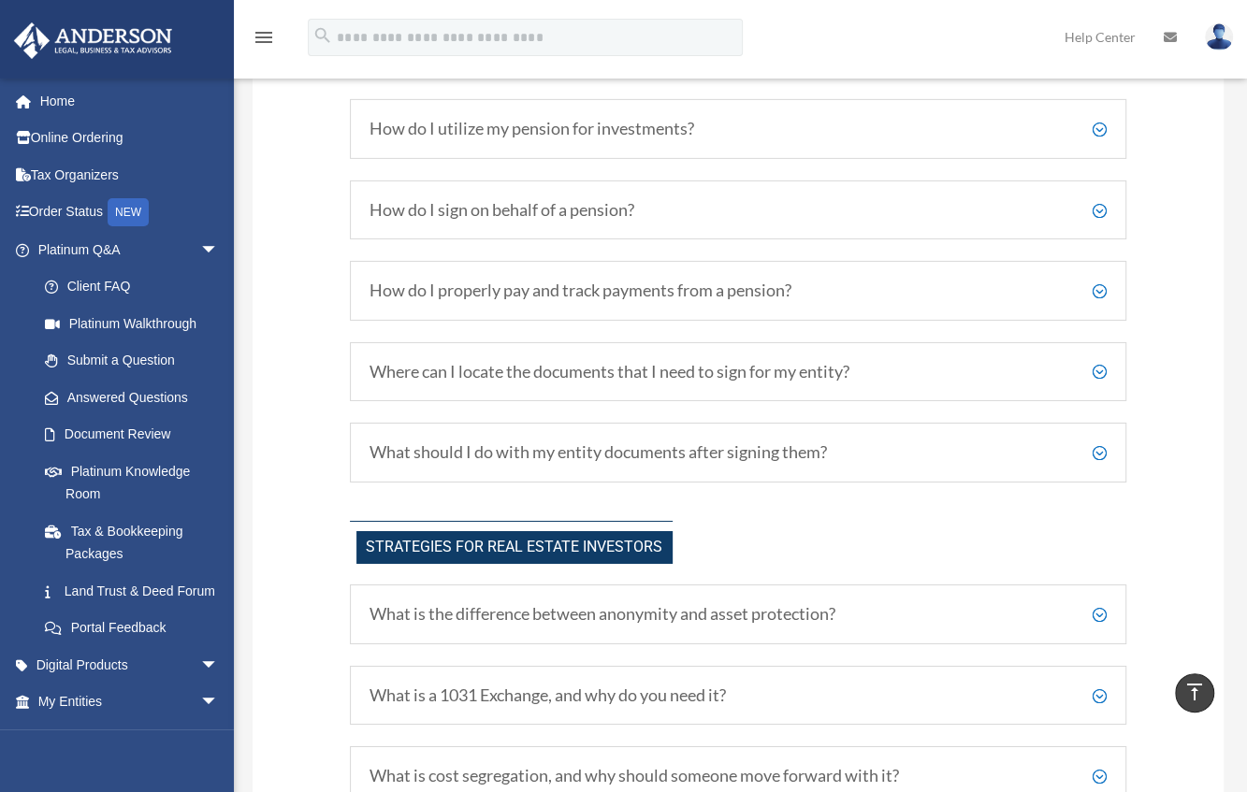
scroll to position [3906, 0]
click at [1097, 136] on h5 "How do I utilize my pension for investments?" at bounding box center [738, 130] width 737 height 21
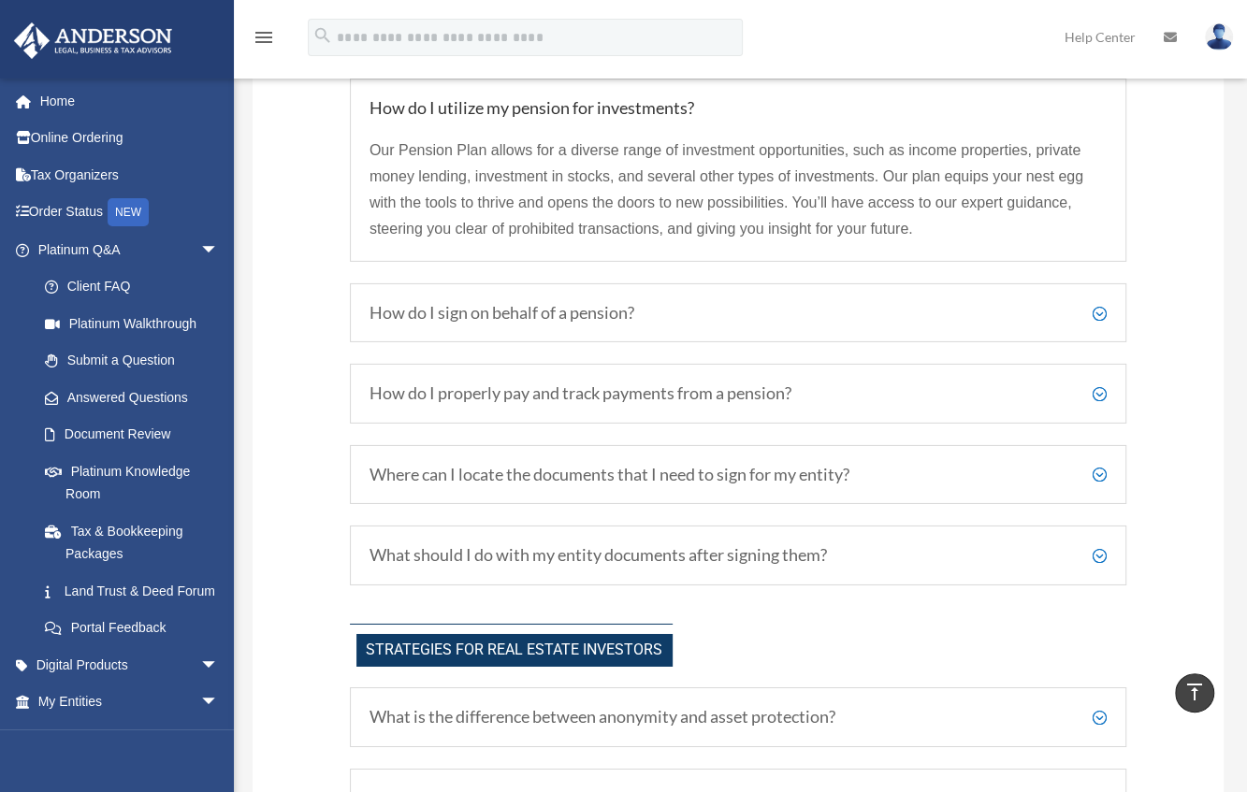
scroll to position [3801, 0]
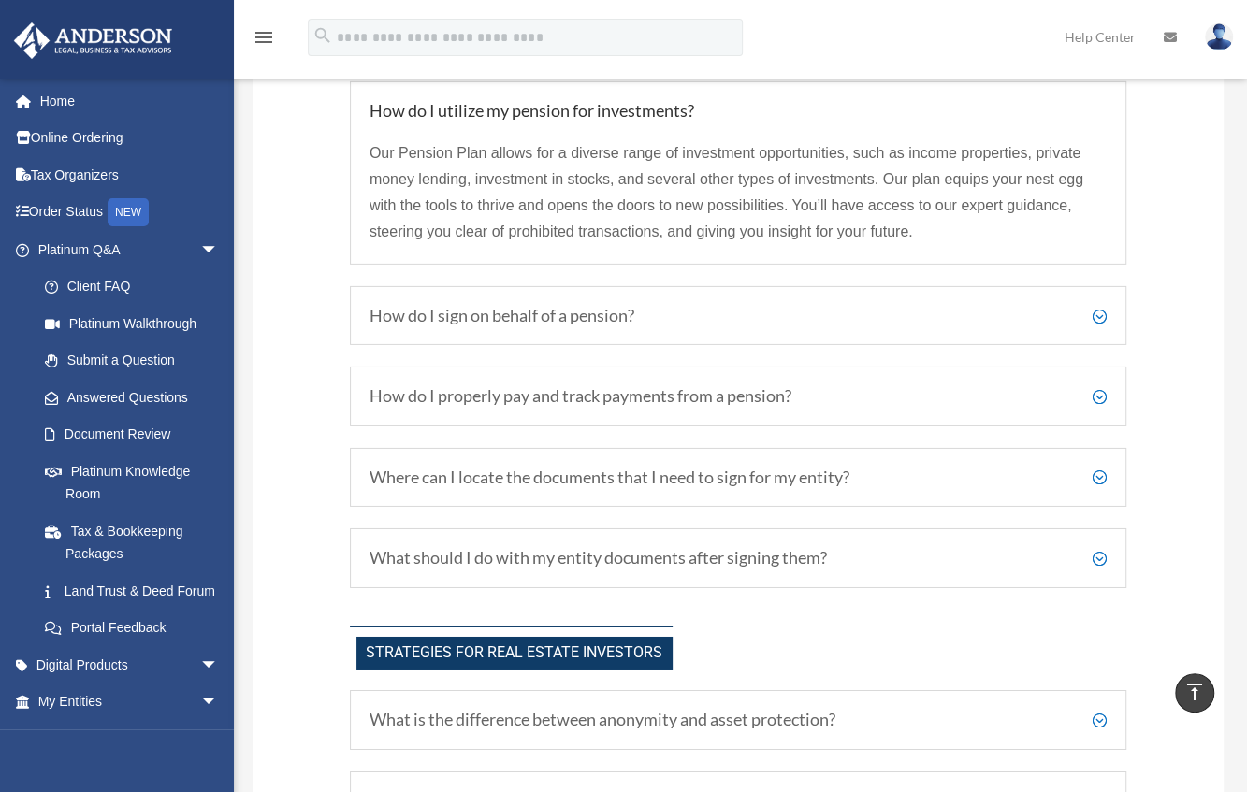
click at [1097, 136] on div "Our Pension Plan allows for a diverse range of investment opportunities, such a…" at bounding box center [738, 184] width 737 height 124
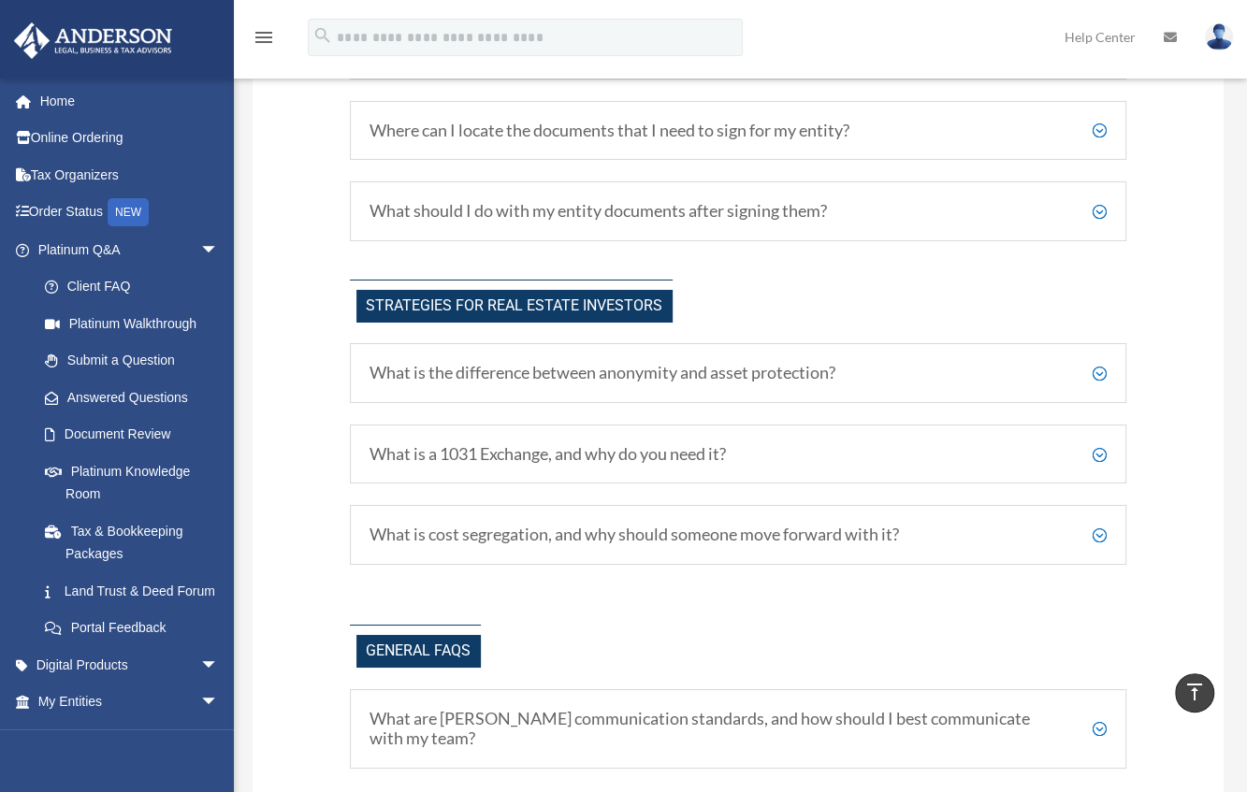
scroll to position [4147, 0]
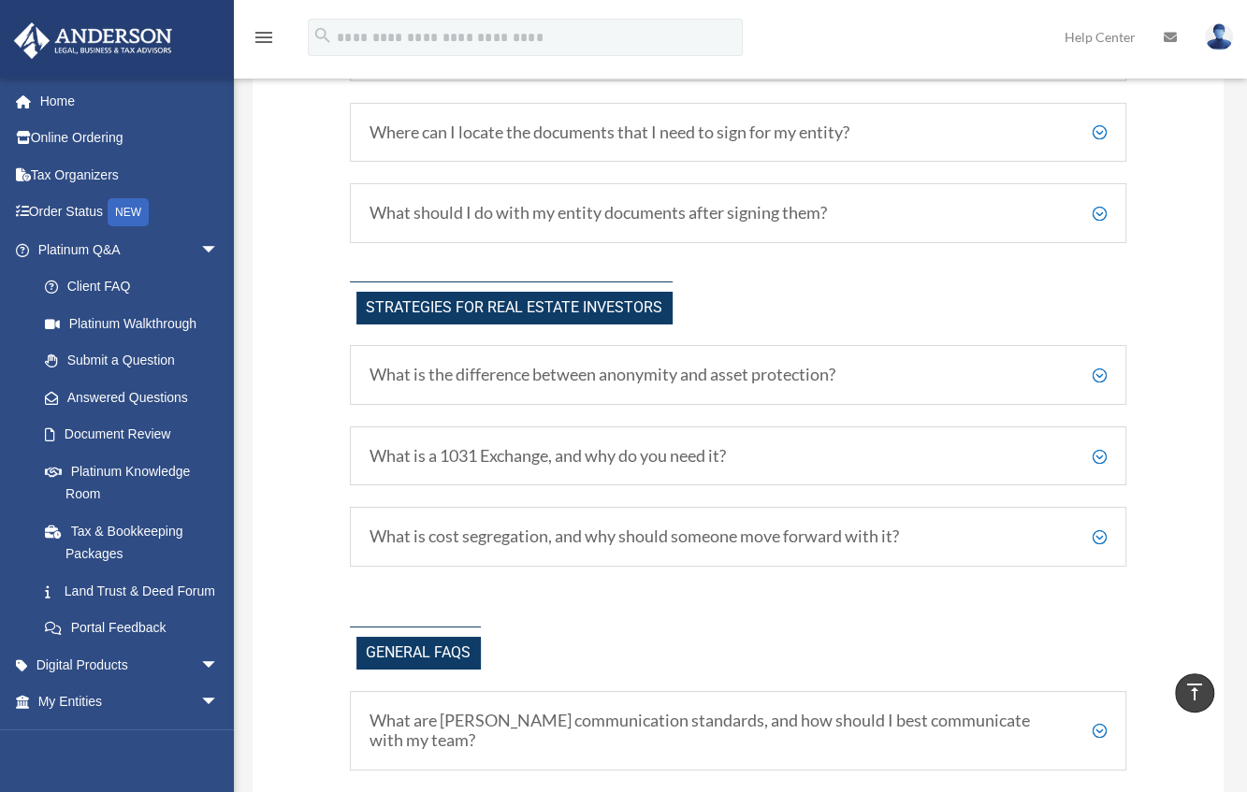
click at [1096, 132] on h5 "Where can I locate the documents that I need to sign for my entity?" at bounding box center [738, 133] width 737 height 21
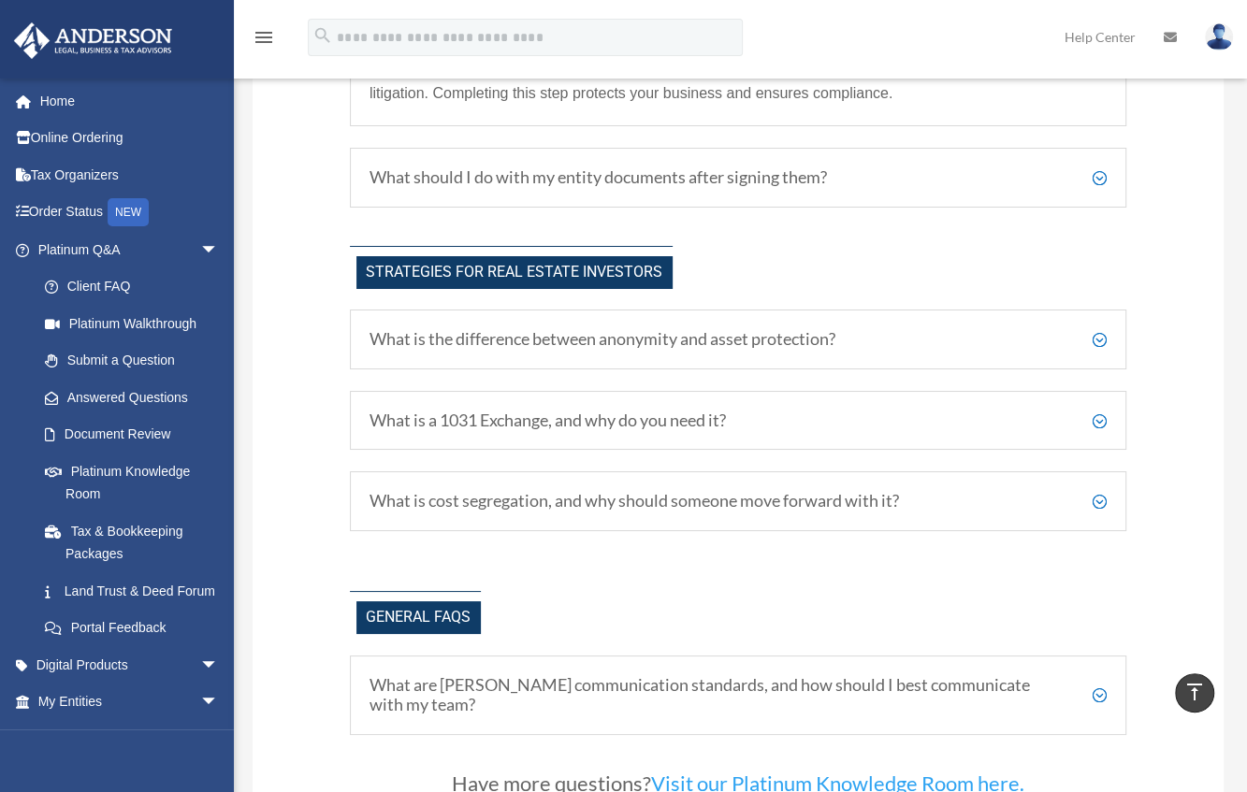
scroll to position [4356, 0]
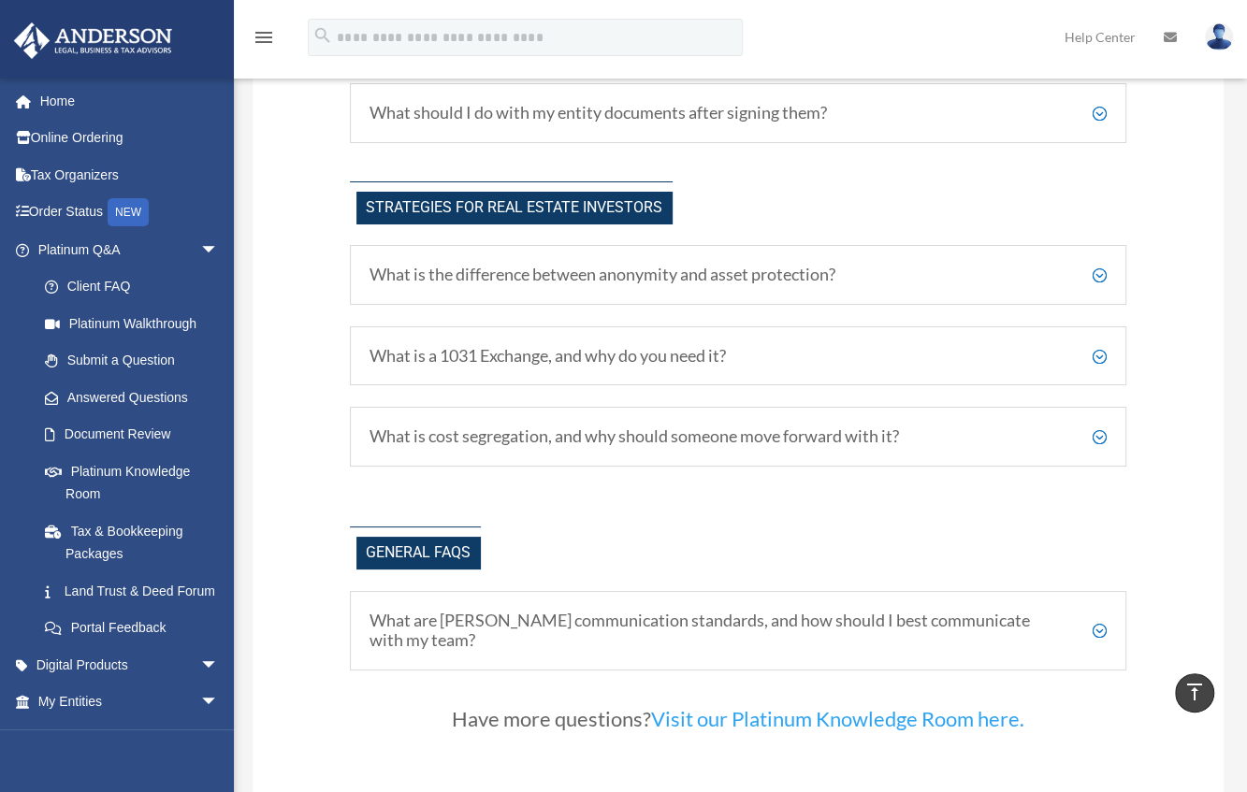
scroll to position [4420, 0]
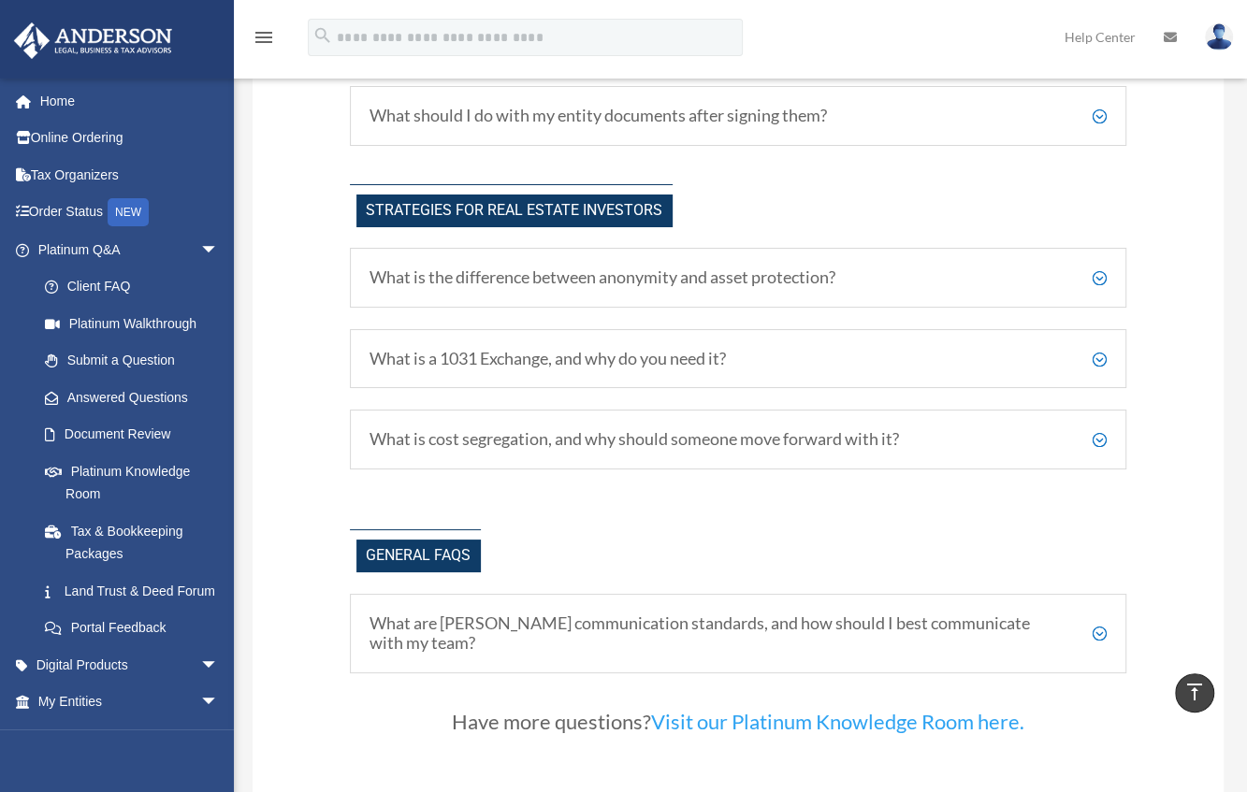
click at [1096, 115] on h5 "What should I do with my entity documents after signing them?" at bounding box center [738, 116] width 737 height 21
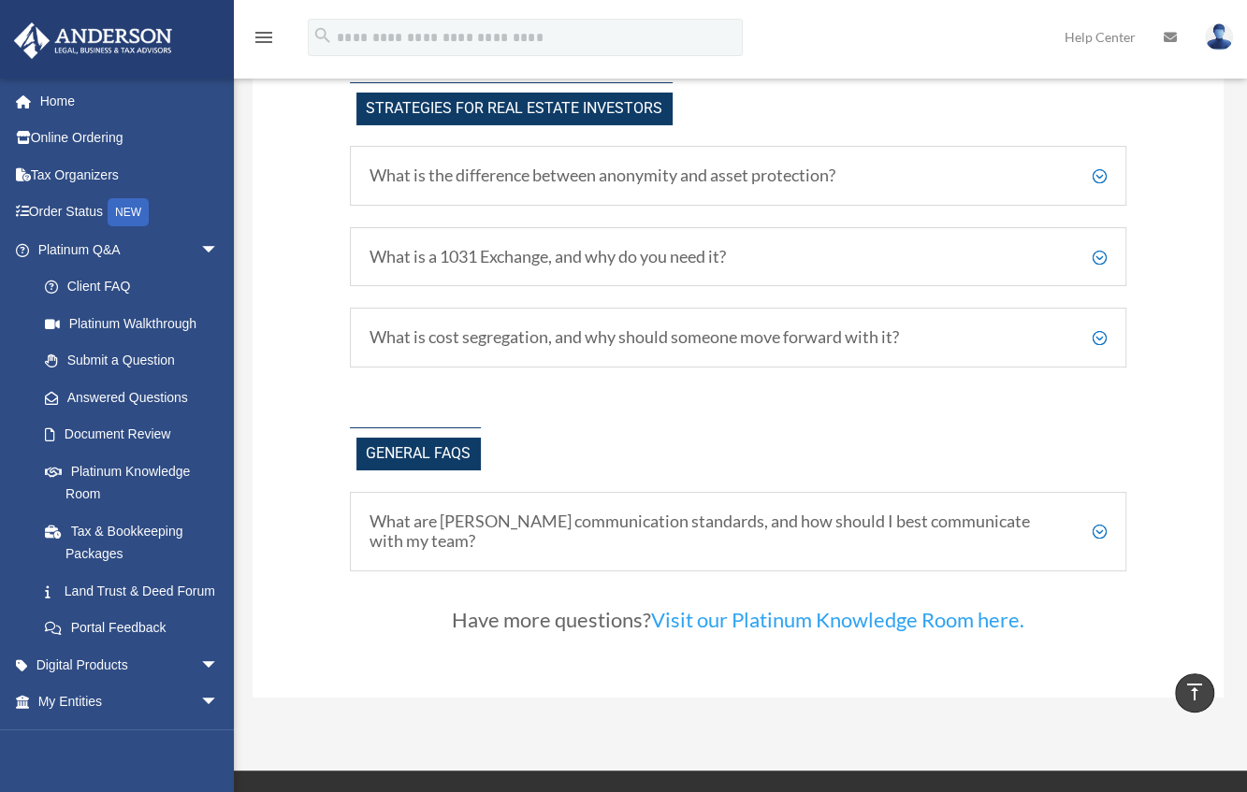
scroll to position [4318, 0]
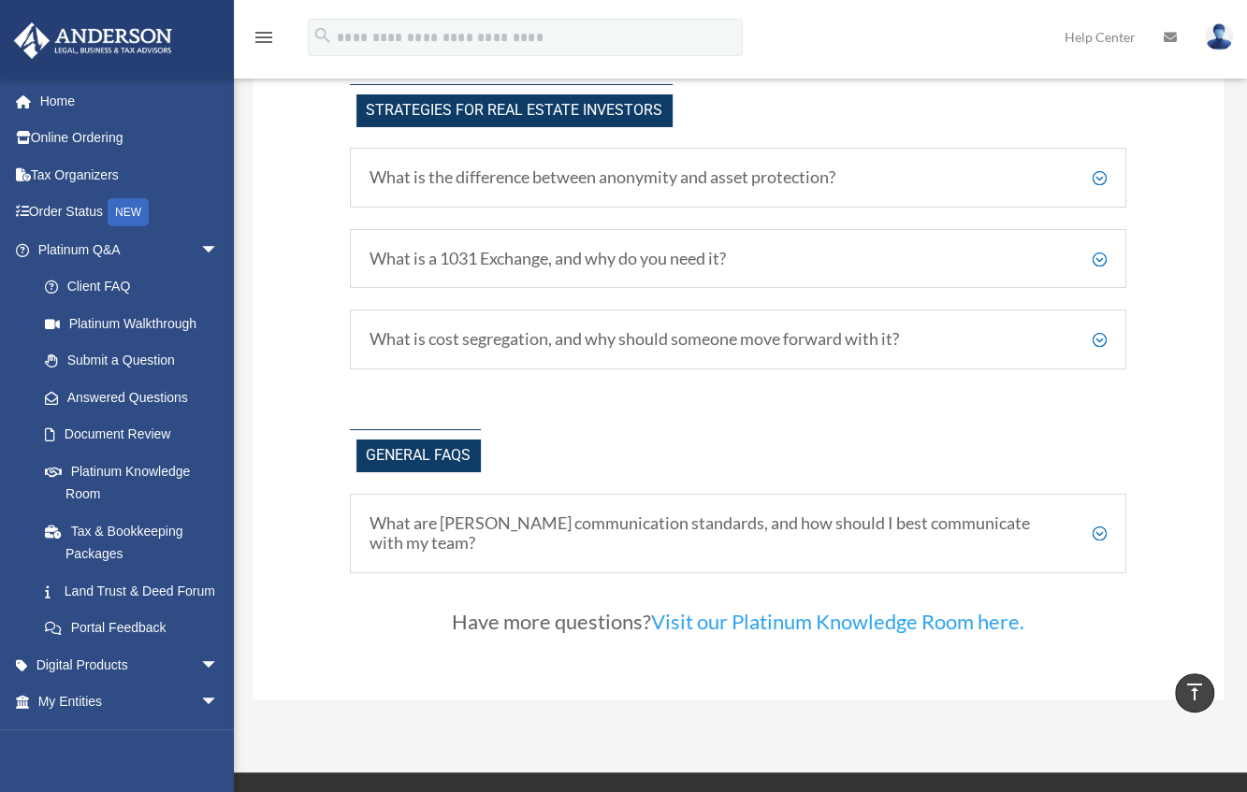
click at [1097, 181] on h5 "What is the difference between anonymity and asset protection?" at bounding box center [738, 177] width 737 height 21
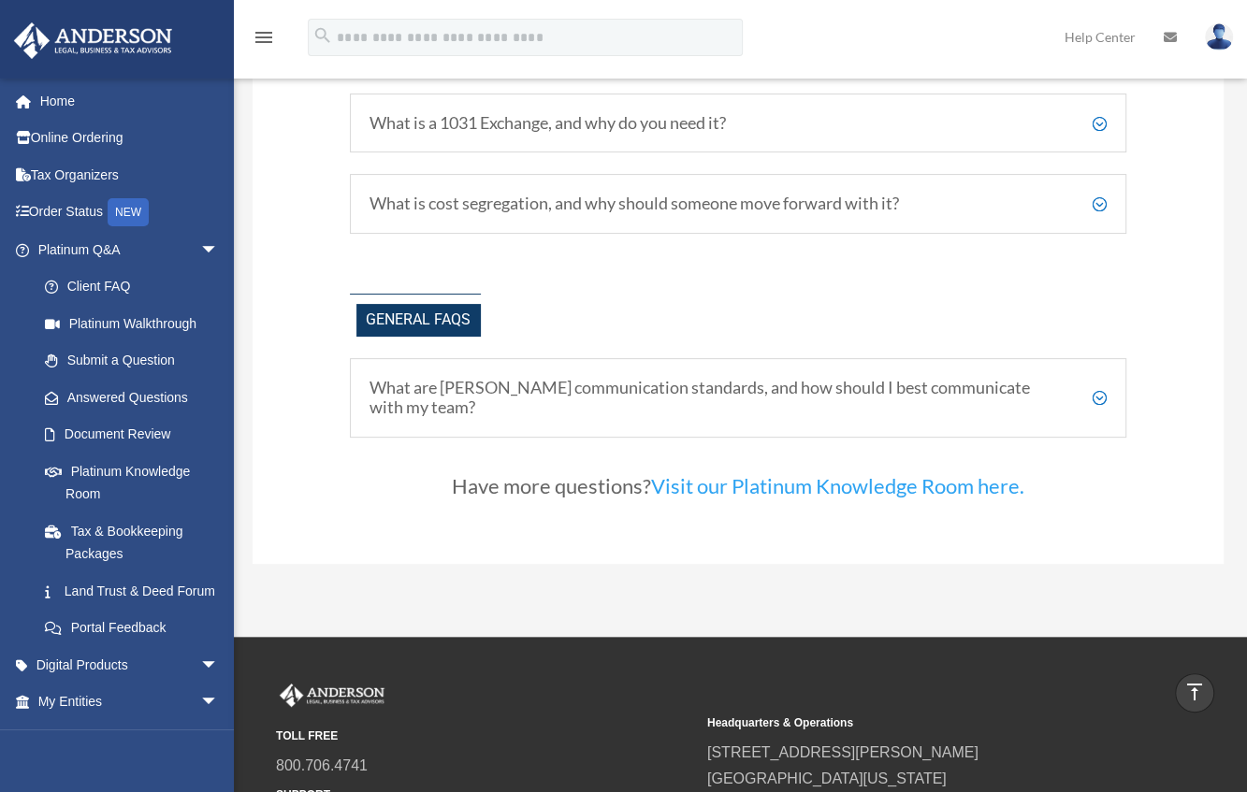
scroll to position [4740, 0]
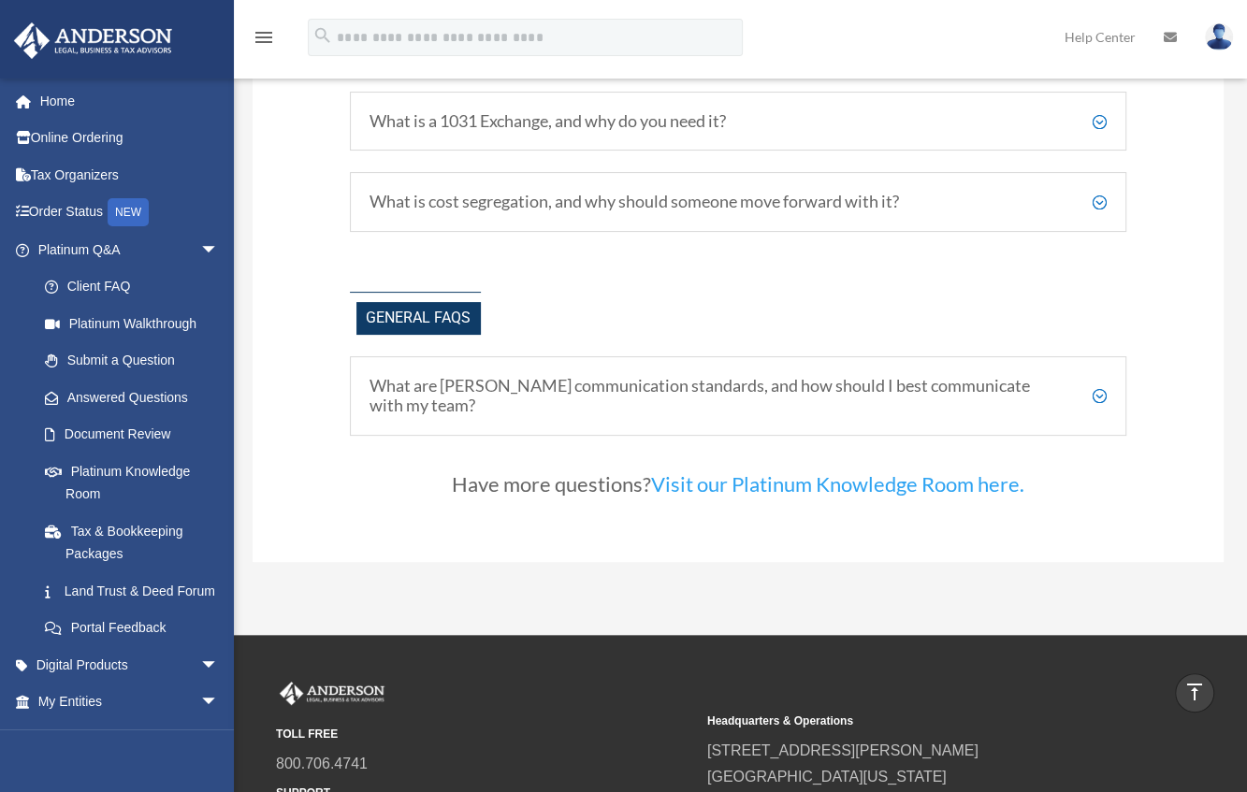
click at [1098, 116] on h5 "What is a 1031 Exchange, and why do you need it?" at bounding box center [738, 121] width 737 height 21
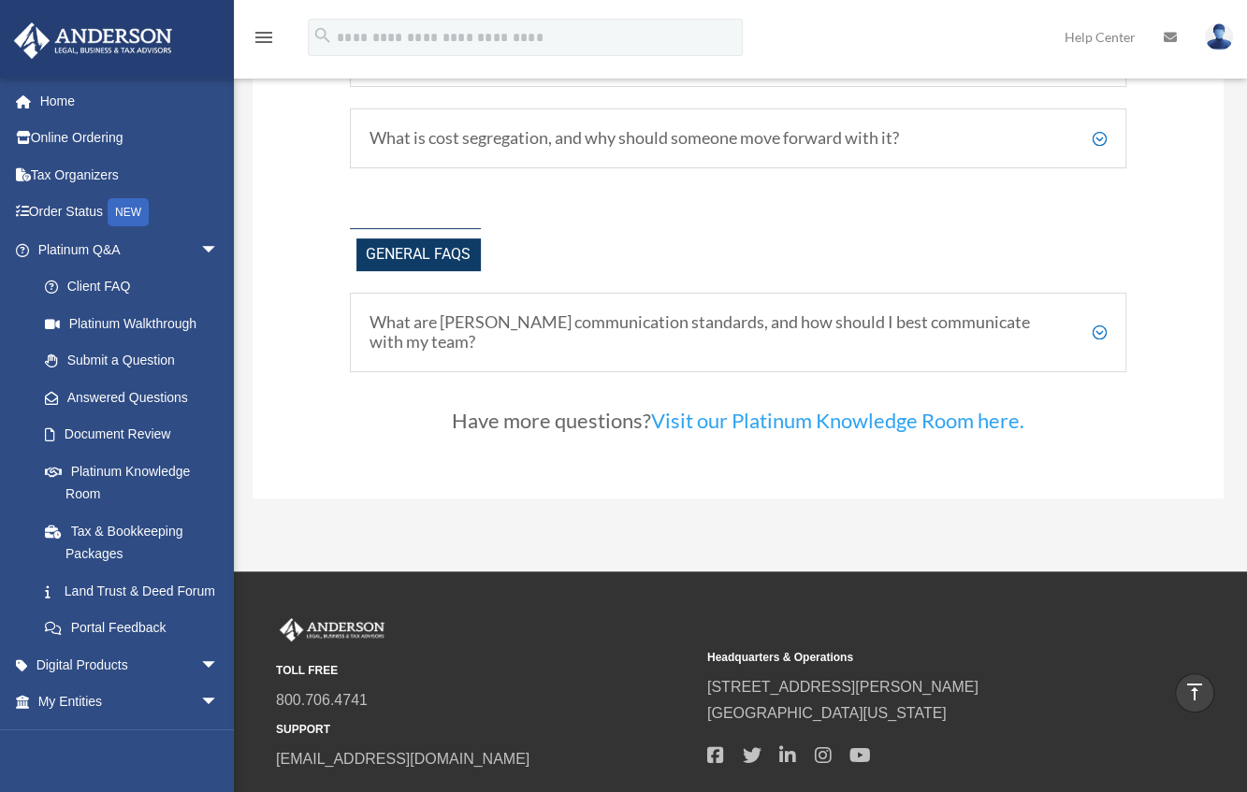
scroll to position [4789, 0]
click at [1094, 143] on h5 "What is cost segregation, and why should someone move forward with it?" at bounding box center [738, 137] width 737 height 21
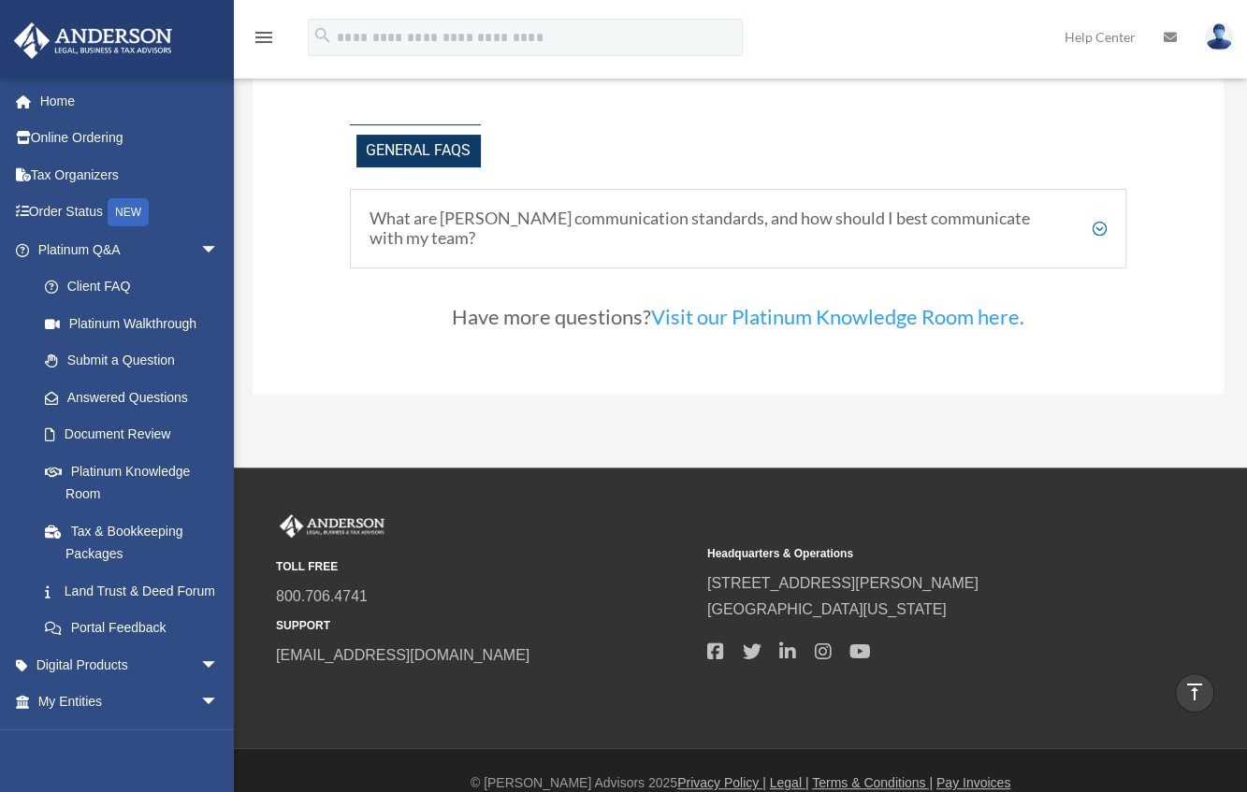
scroll to position [4839, 0]
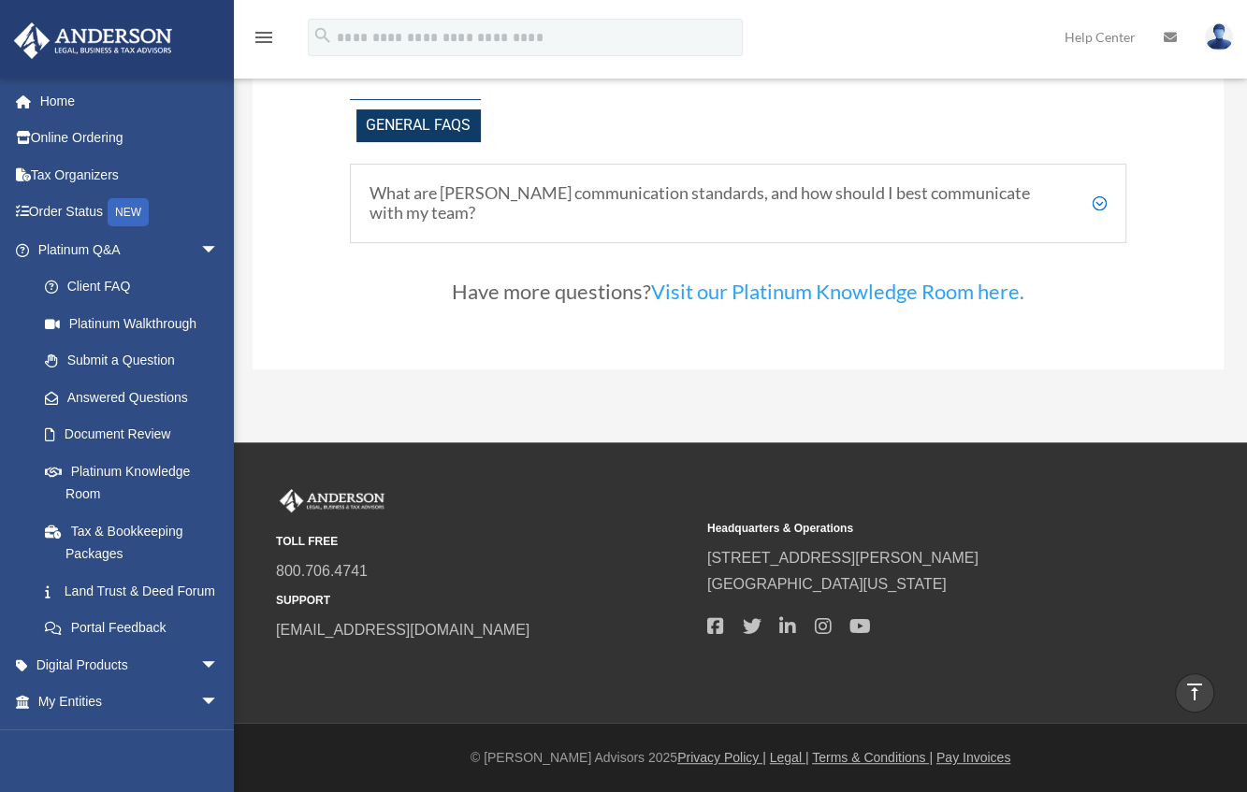
click at [1106, 209] on h5 "What are Anderson's communication standards, and how should I best communicate …" at bounding box center [738, 203] width 737 height 40
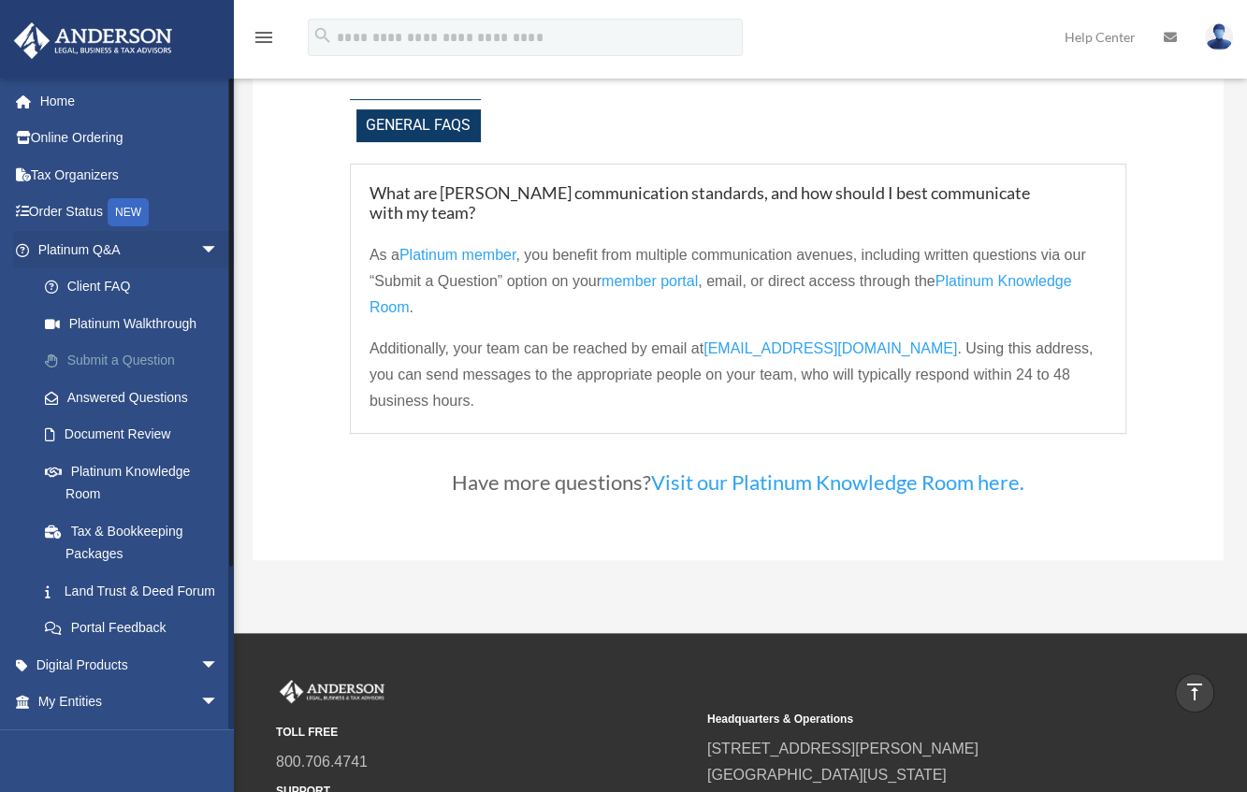
click at [135, 354] on link "Submit a Question" at bounding box center [136, 360] width 221 height 37
click at [144, 359] on link "Submit a Question" at bounding box center [136, 360] width 221 height 37
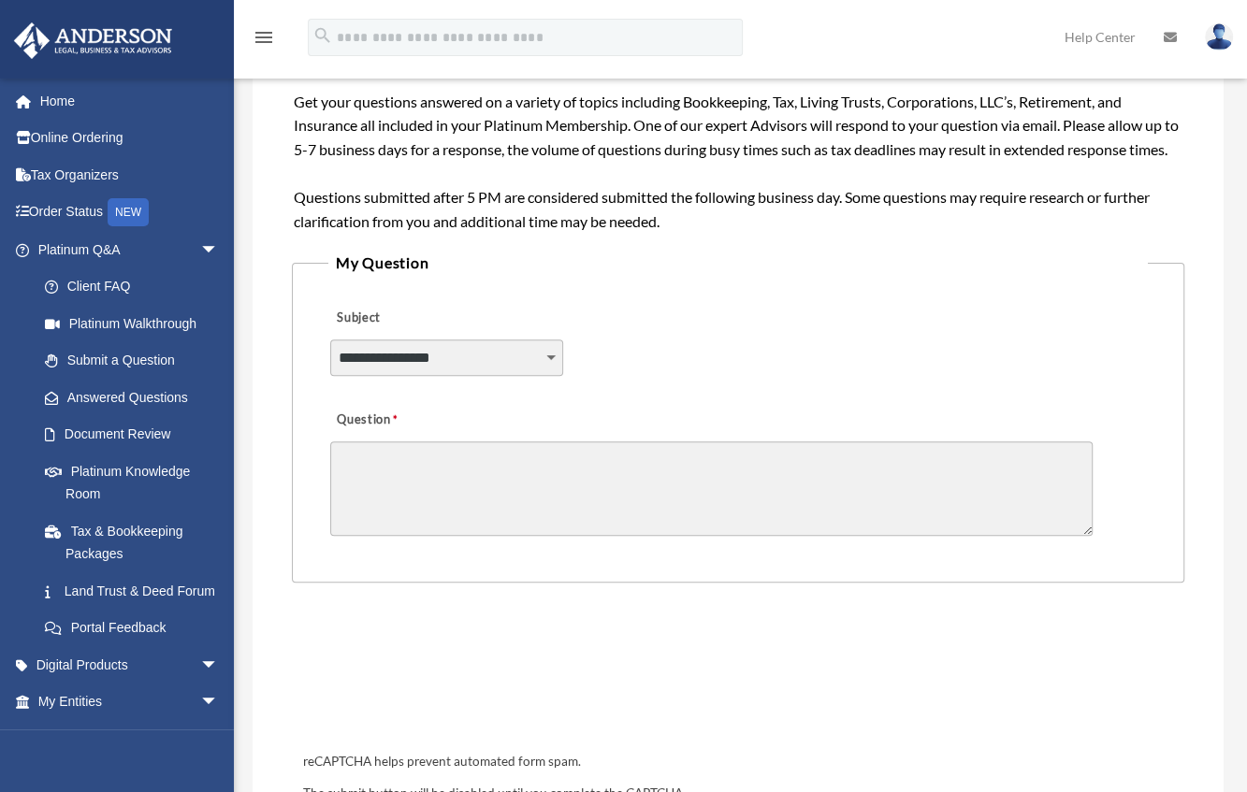
scroll to position [290, 0]
click at [502, 374] on select "**********" at bounding box center [446, 357] width 233 height 36
select select "******"
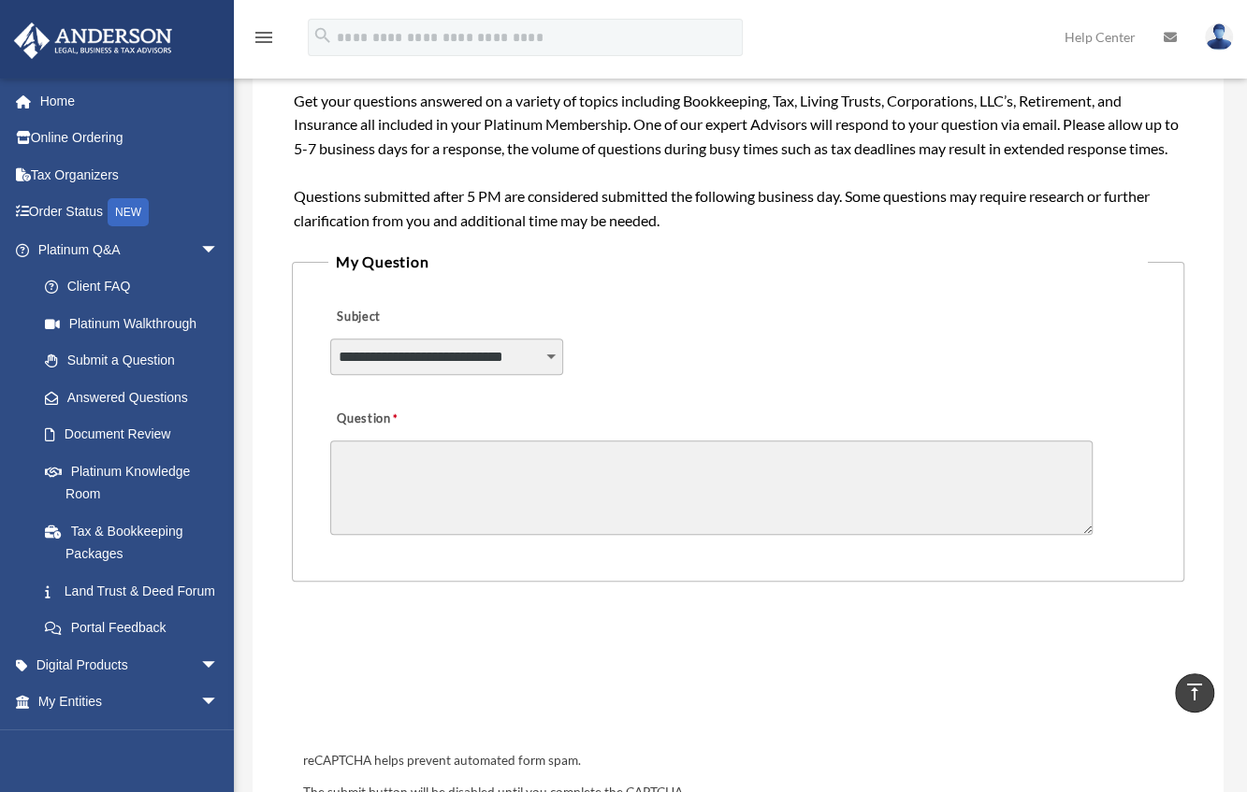
click at [330, 361] on select "**********" at bounding box center [446, 357] width 233 height 36
click at [489, 535] on textarea "Question" at bounding box center [711, 488] width 763 height 94
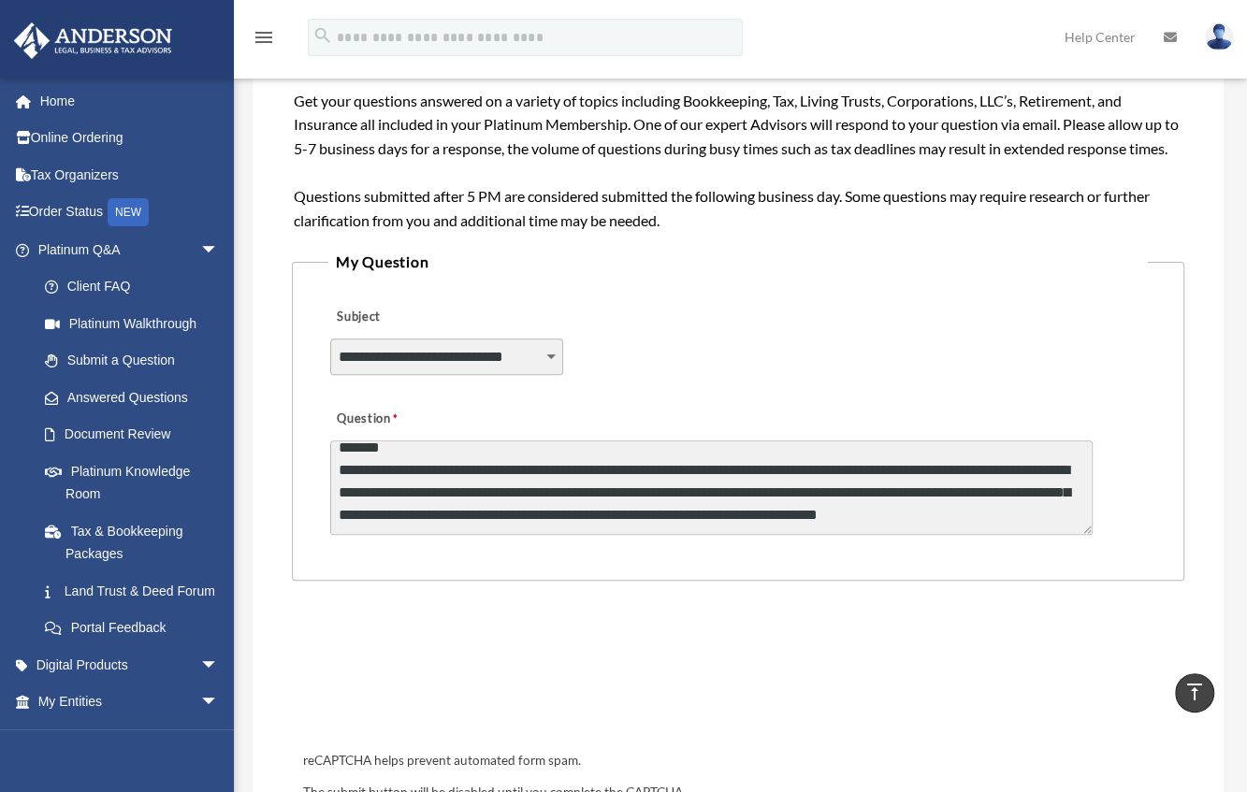
scroll to position [11, 0]
click at [386, 497] on textarea "**********" at bounding box center [711, 488] width 763 height 94
click at [421, 493] on textarea "**********" at bounding box center [711, 488] width 763 height 94
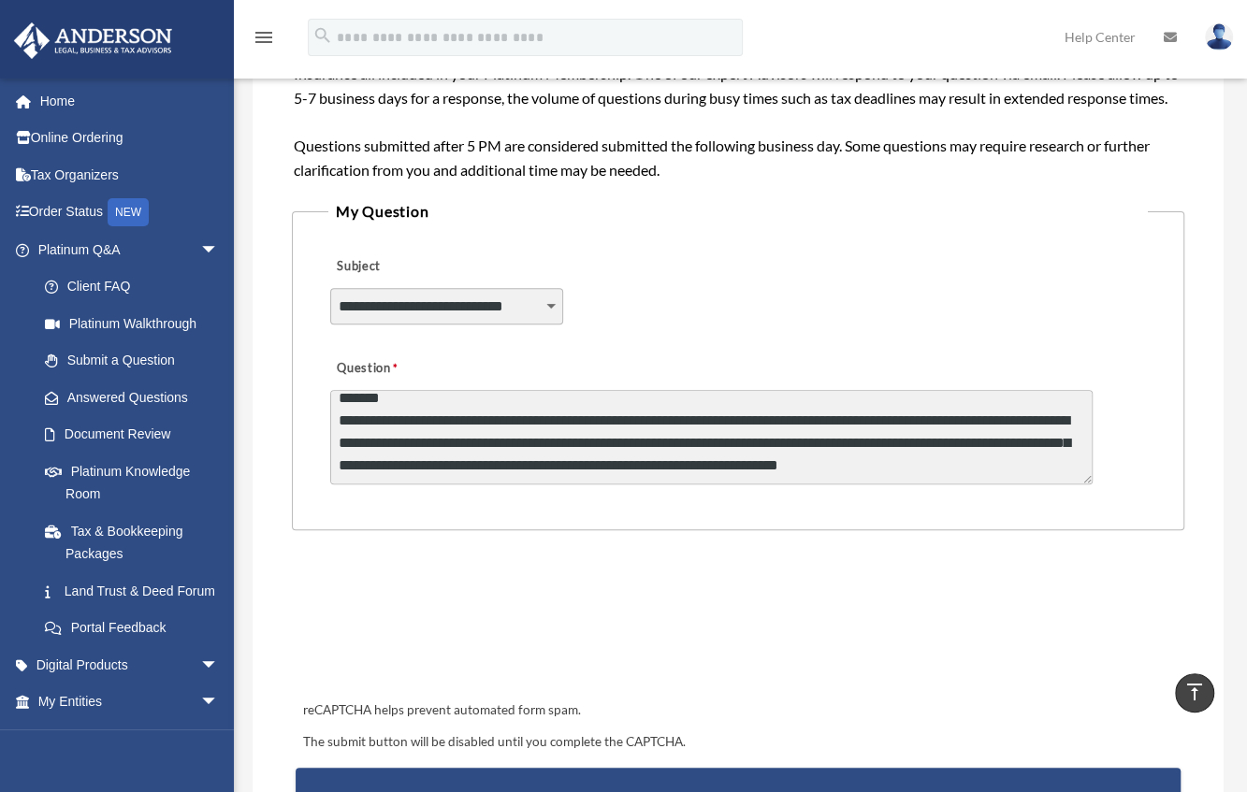
scroll to position [350, 0]
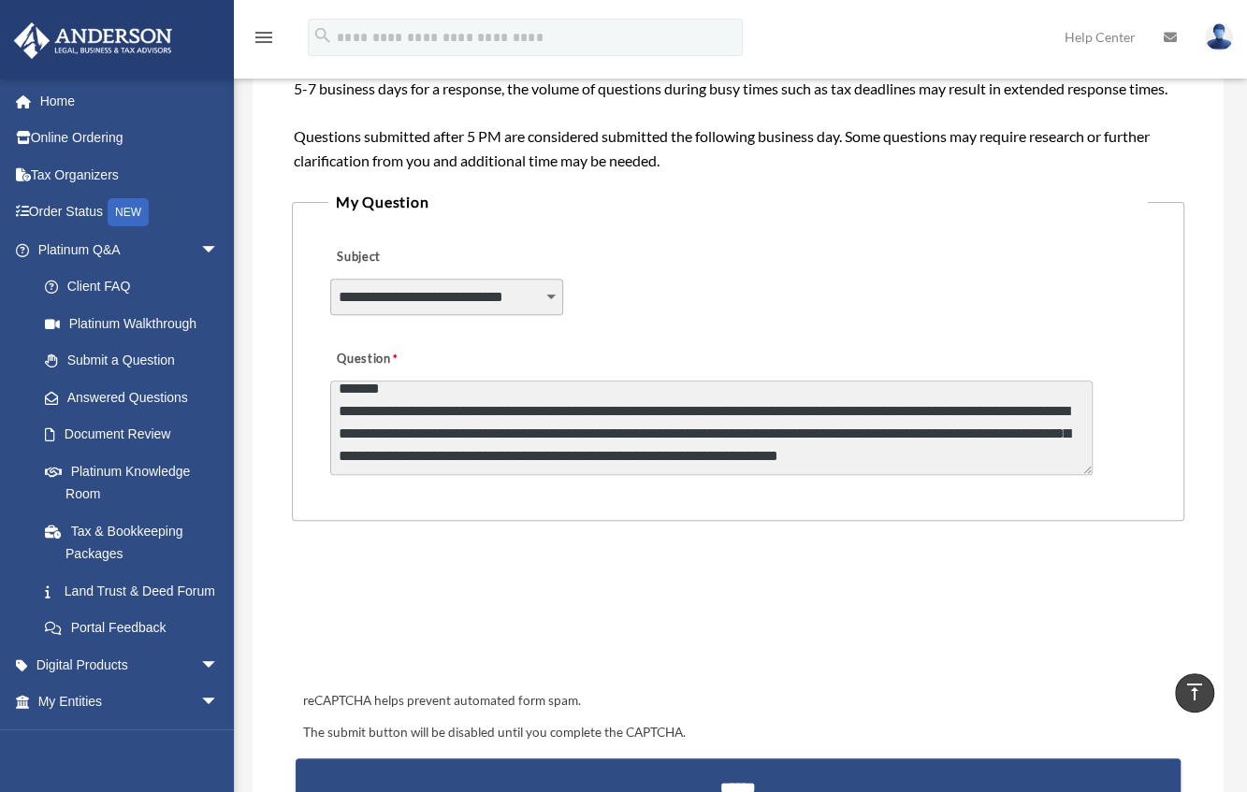
click at [1051, 475] on textarea "**********" at bounding box center [711, 428] width 763 height 94
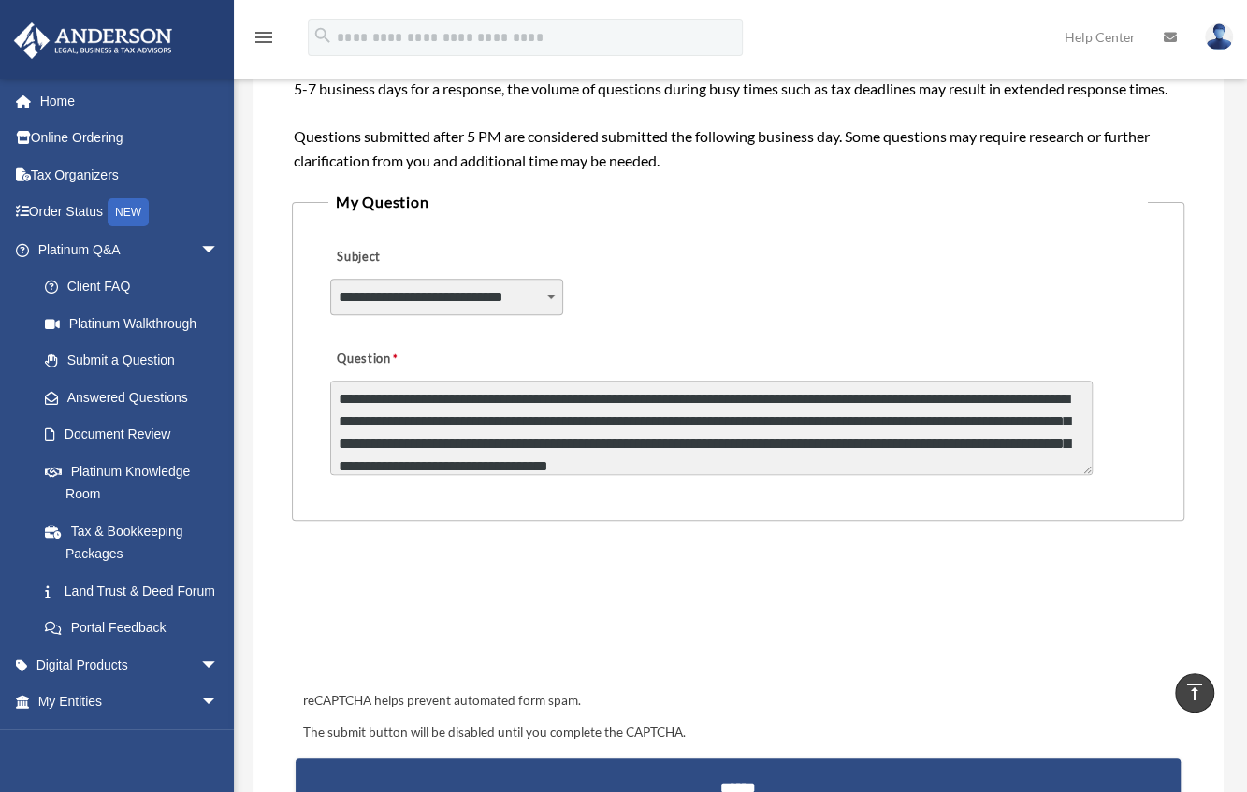
click at [475, 475] on textarea "**********" at bounding box center [711, 428] width 763 height 94
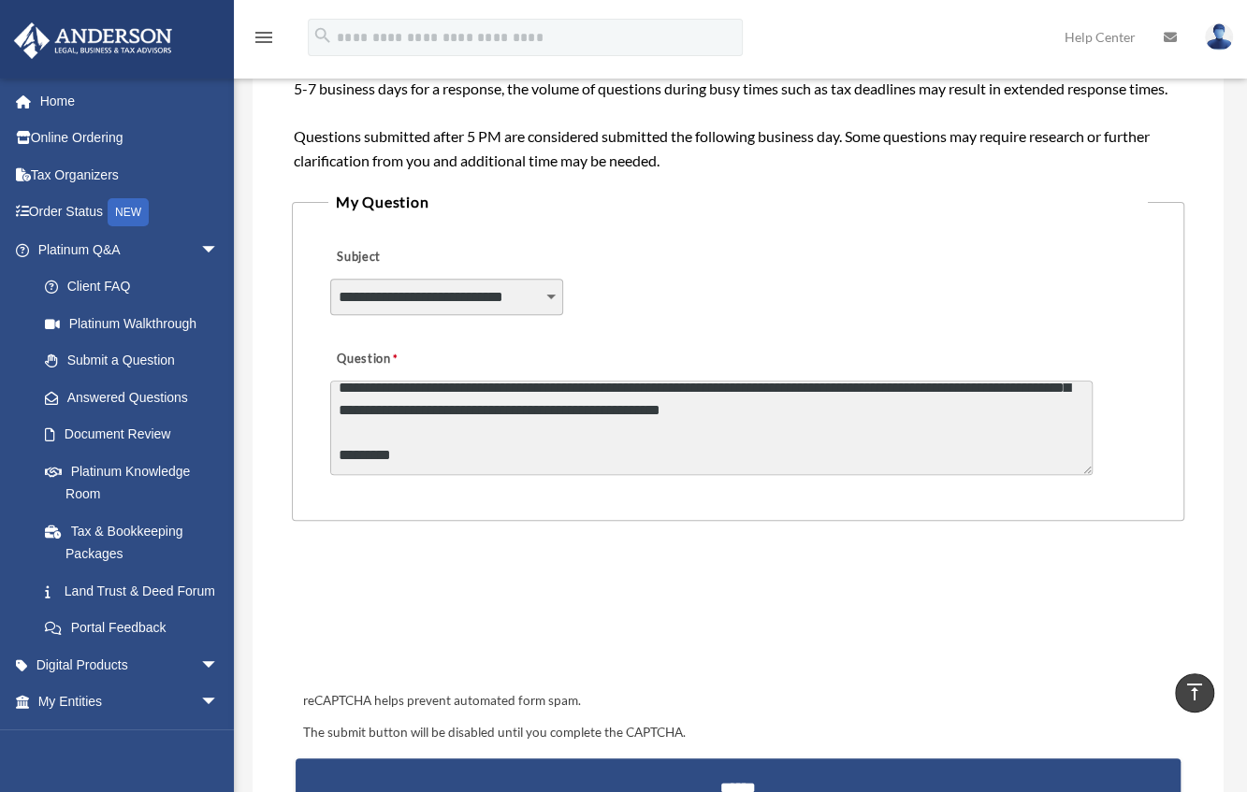
scroll to position [113, 0]
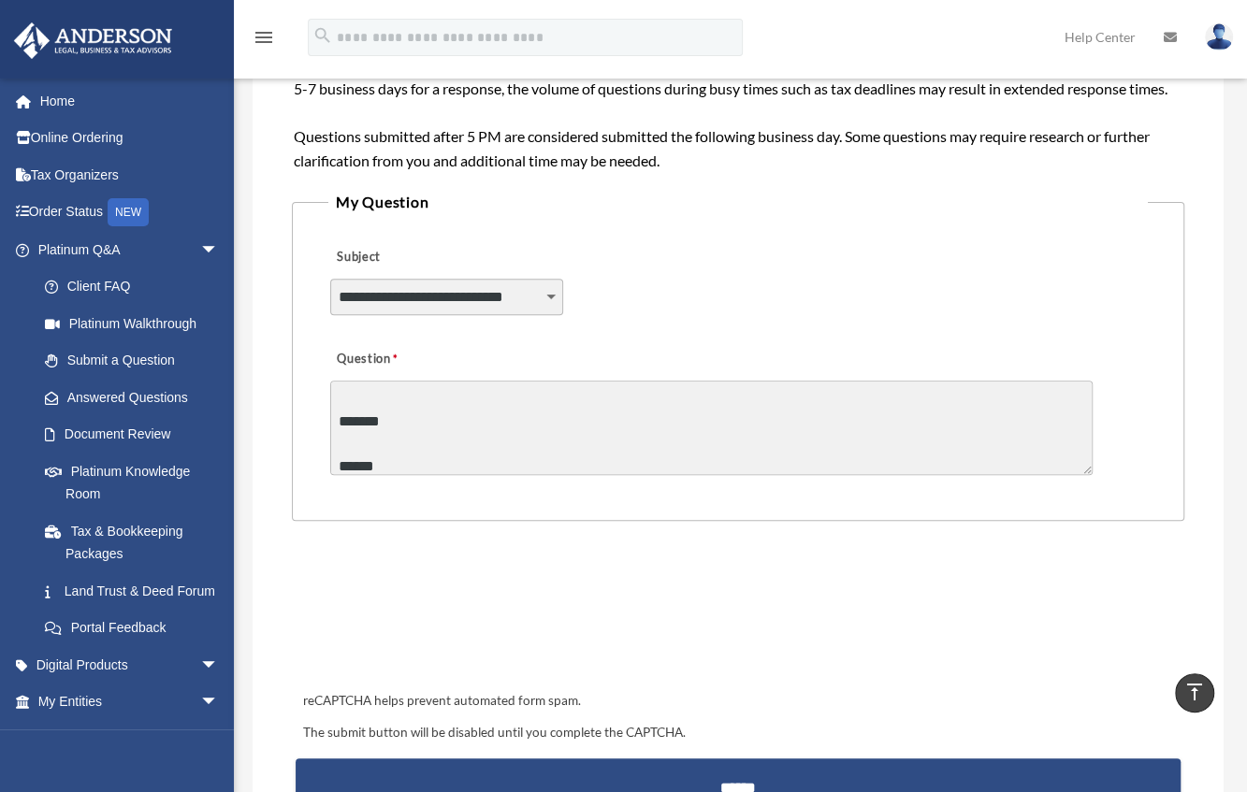
type textarea "**********"
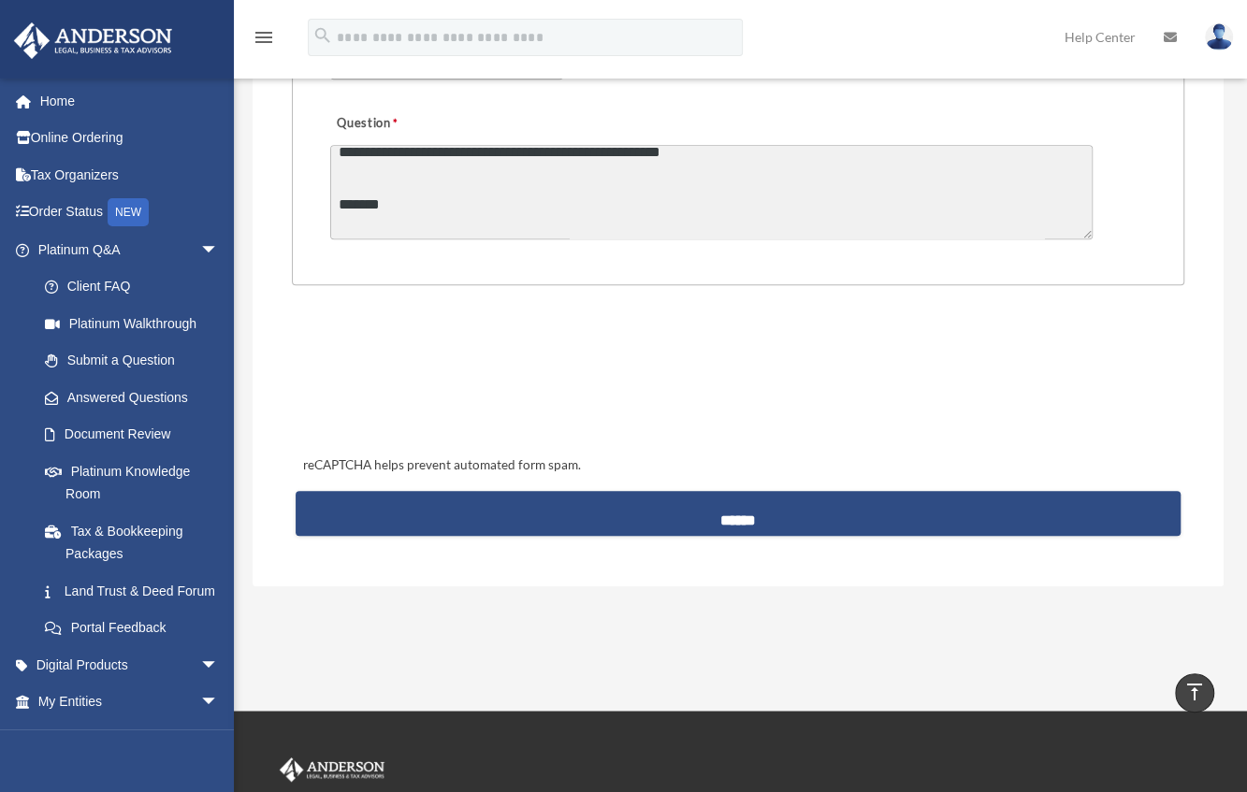
scroll to position [587, 0]
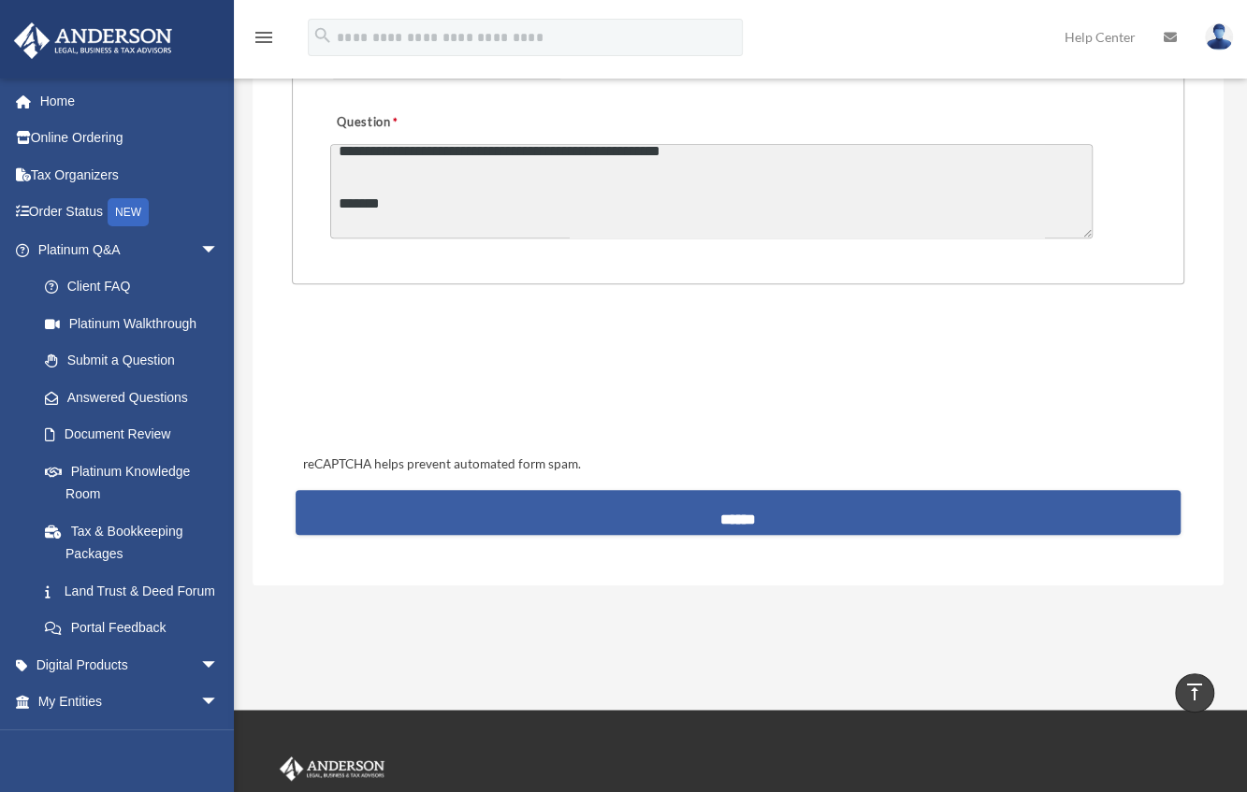
click at [749, 535] on input "******" at bounding box center [739, 512] width 886 height 45
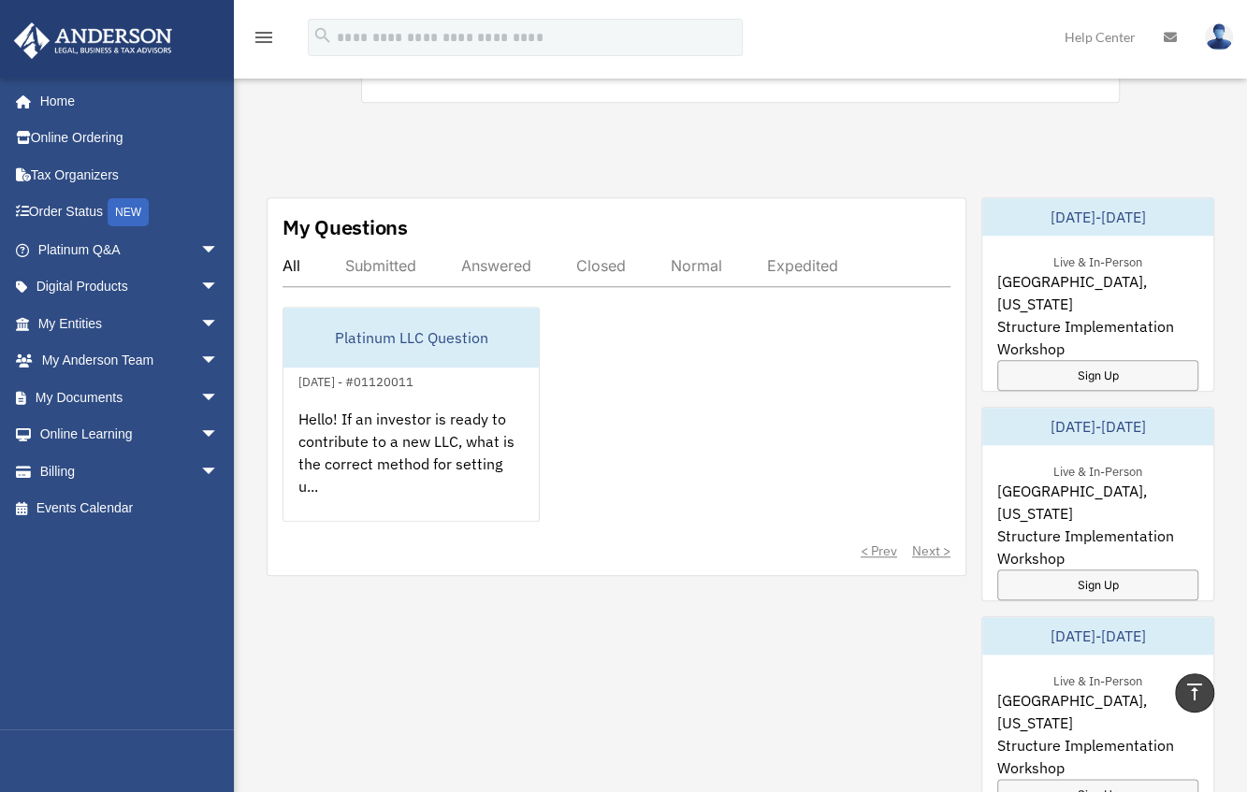
scroll to position [949, 0]
click at [749, 541] on div "< Prev Next >" at bounding box center [617, 550] width 668 height 19
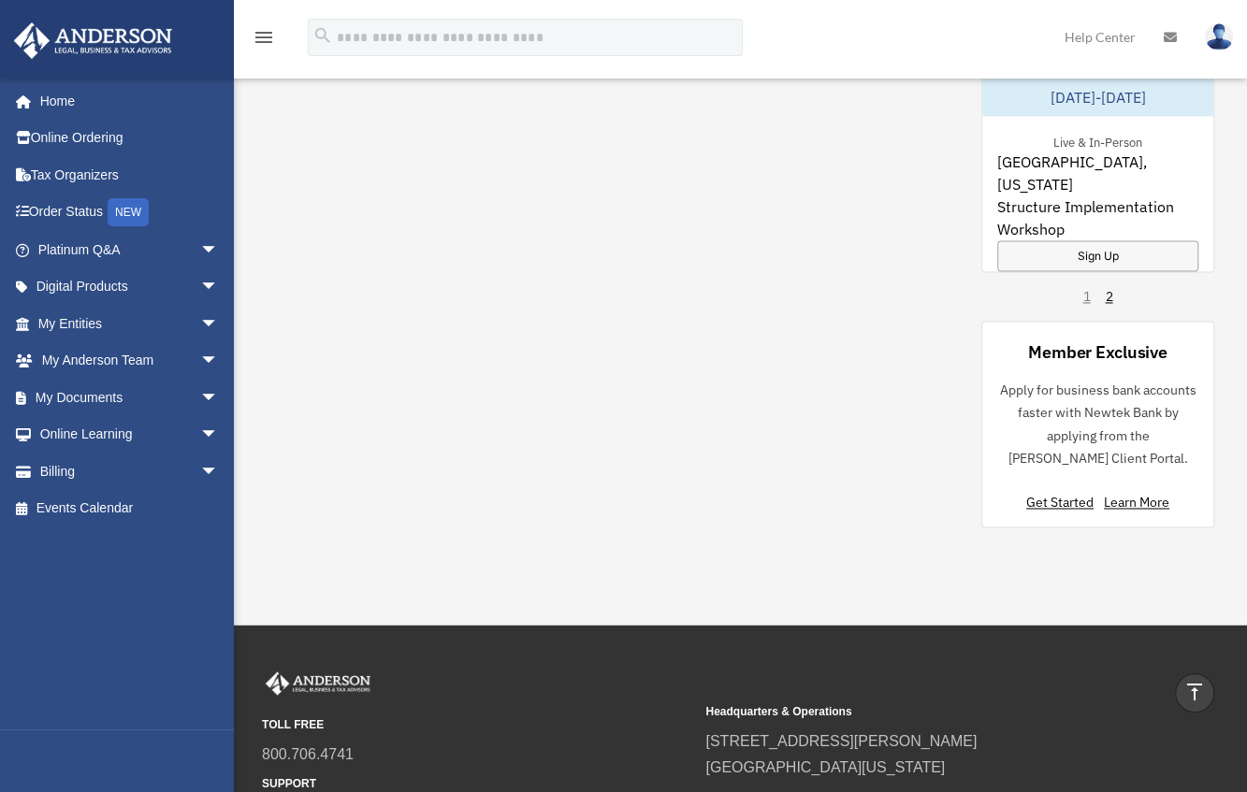
scroll to position [1697, 0]
click at [1140, 493] on link "Learn More" at bounding box center [1136, 501] width 65 height 17
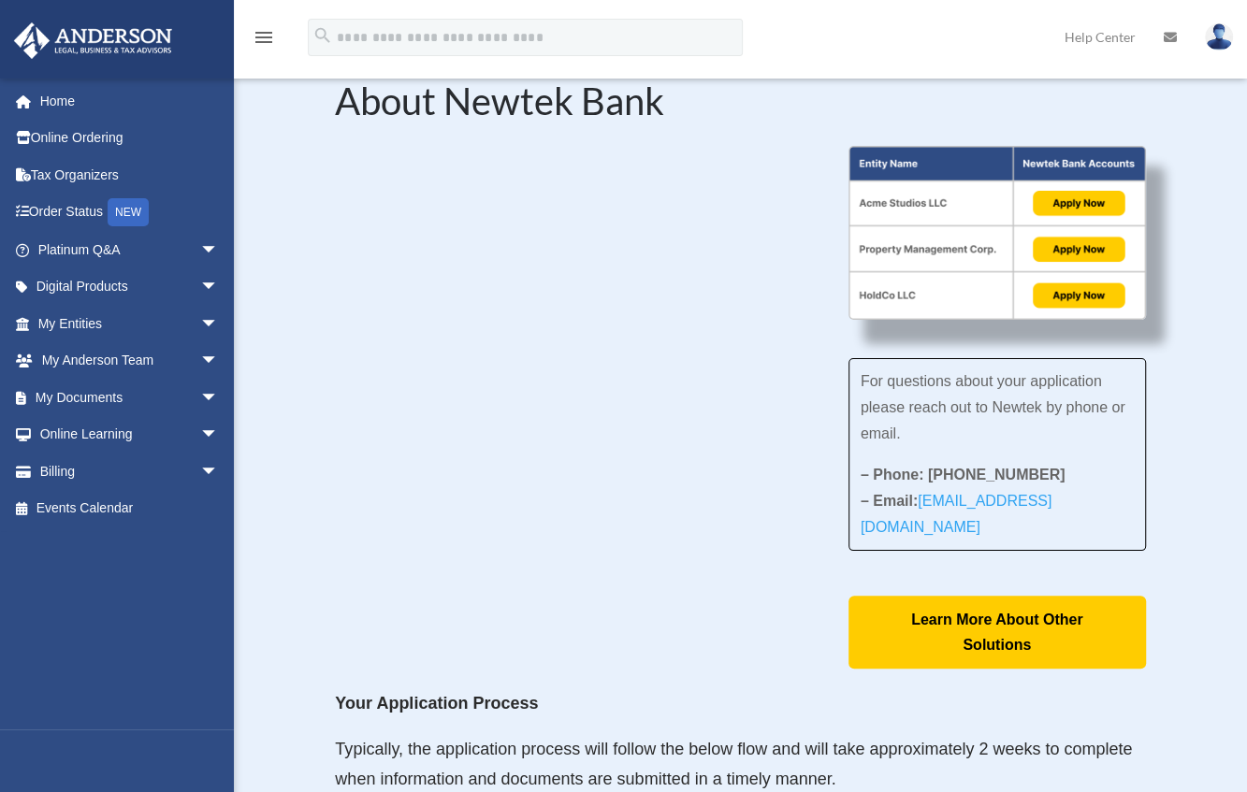
click at [262, 44] on icon "menu" at bounding box center [264, 37] width 22 height 22
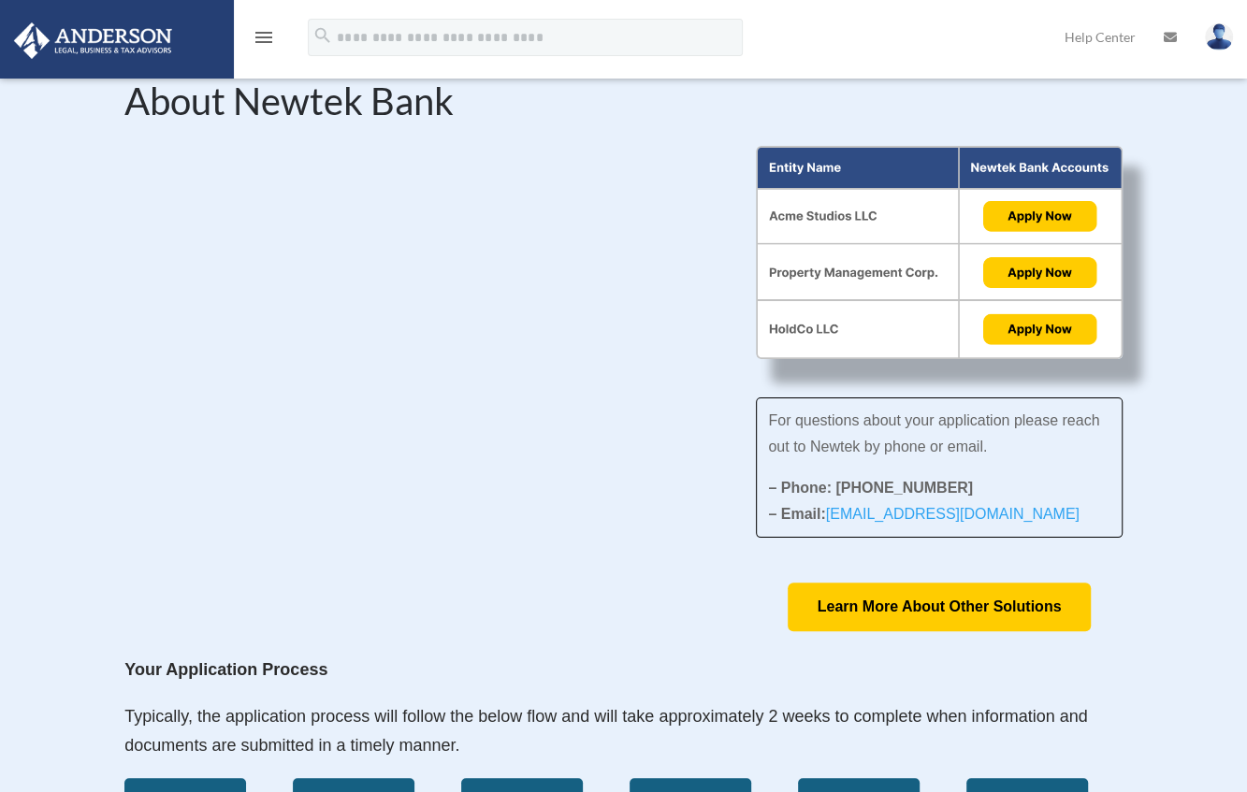
click at [262, 44] on icon "menu" at bounding box center [264, 37] width 22 height 22
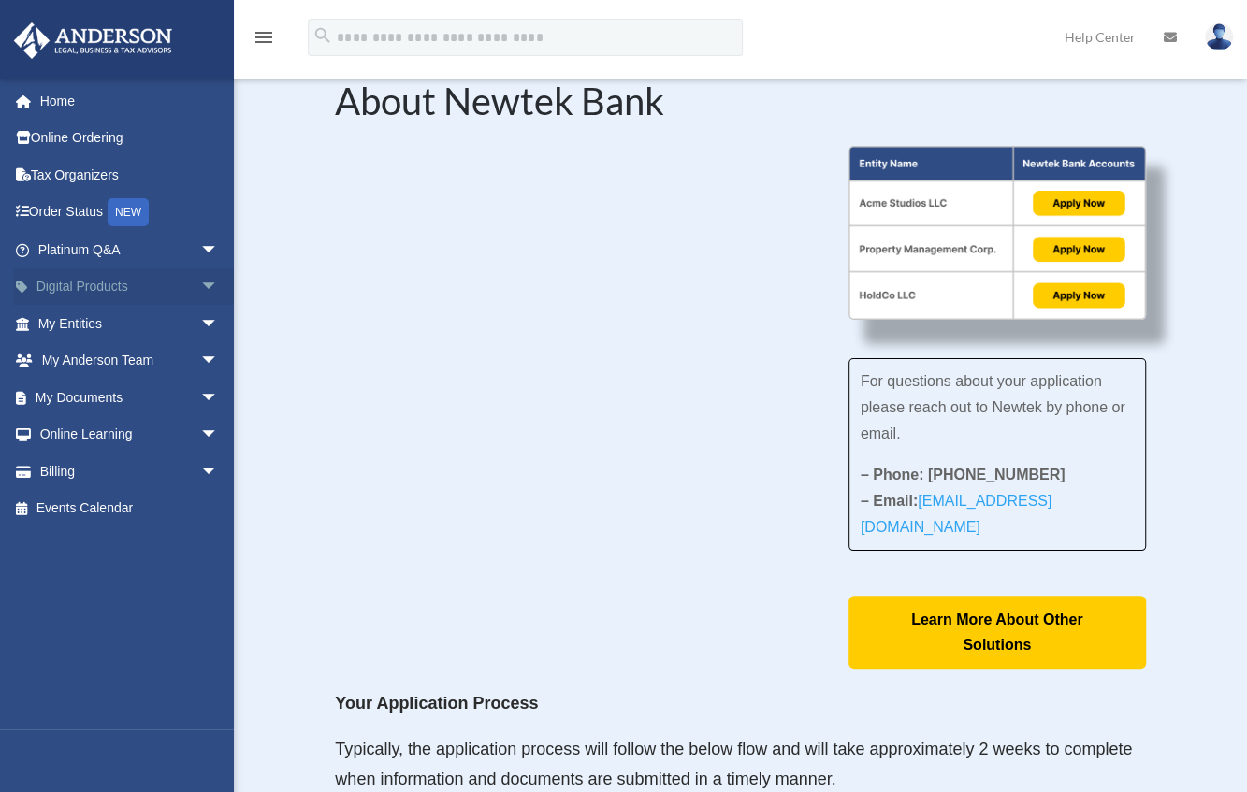
click at [106, 280] on link "Digital Products arrow_drop_down" at bounding box center [130, 287] width 234 height 37
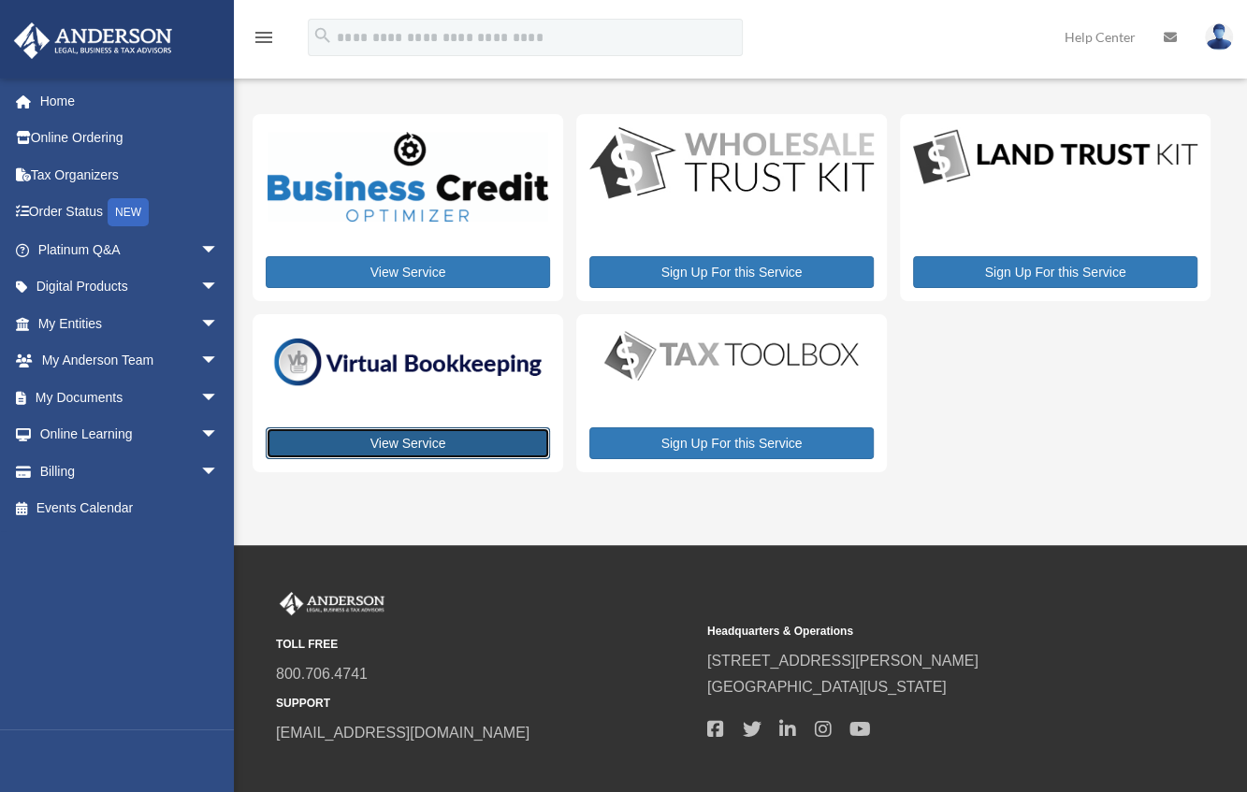
click at [413, 433] on link "View Service" at bounding box center [408, 444] width 284 height 32
